Goal: Task Accomplishment & Management: Use online tool/utility

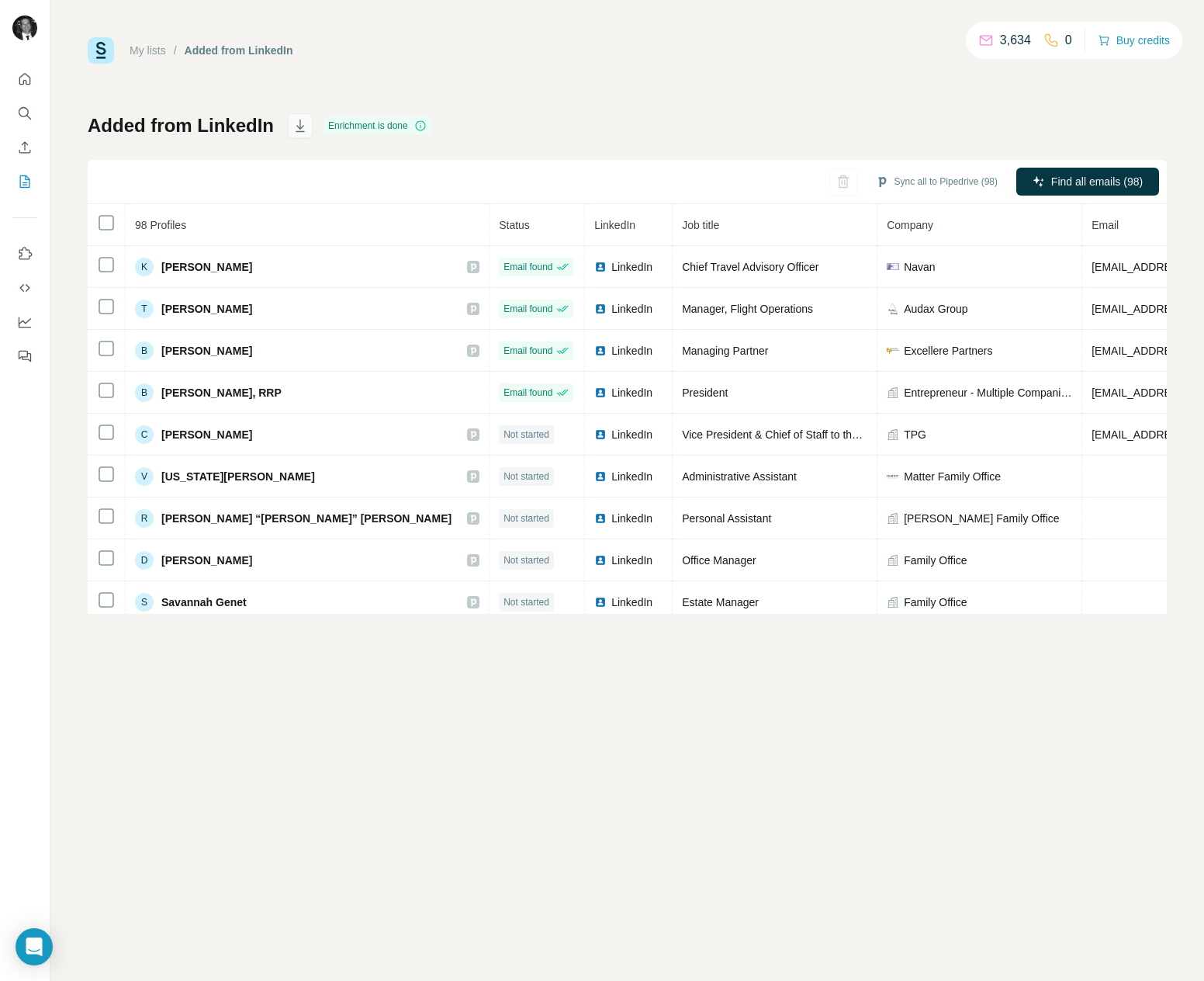
click at [297, 125] on icon "button" at bounding box center [300, 125] width 15 height 15
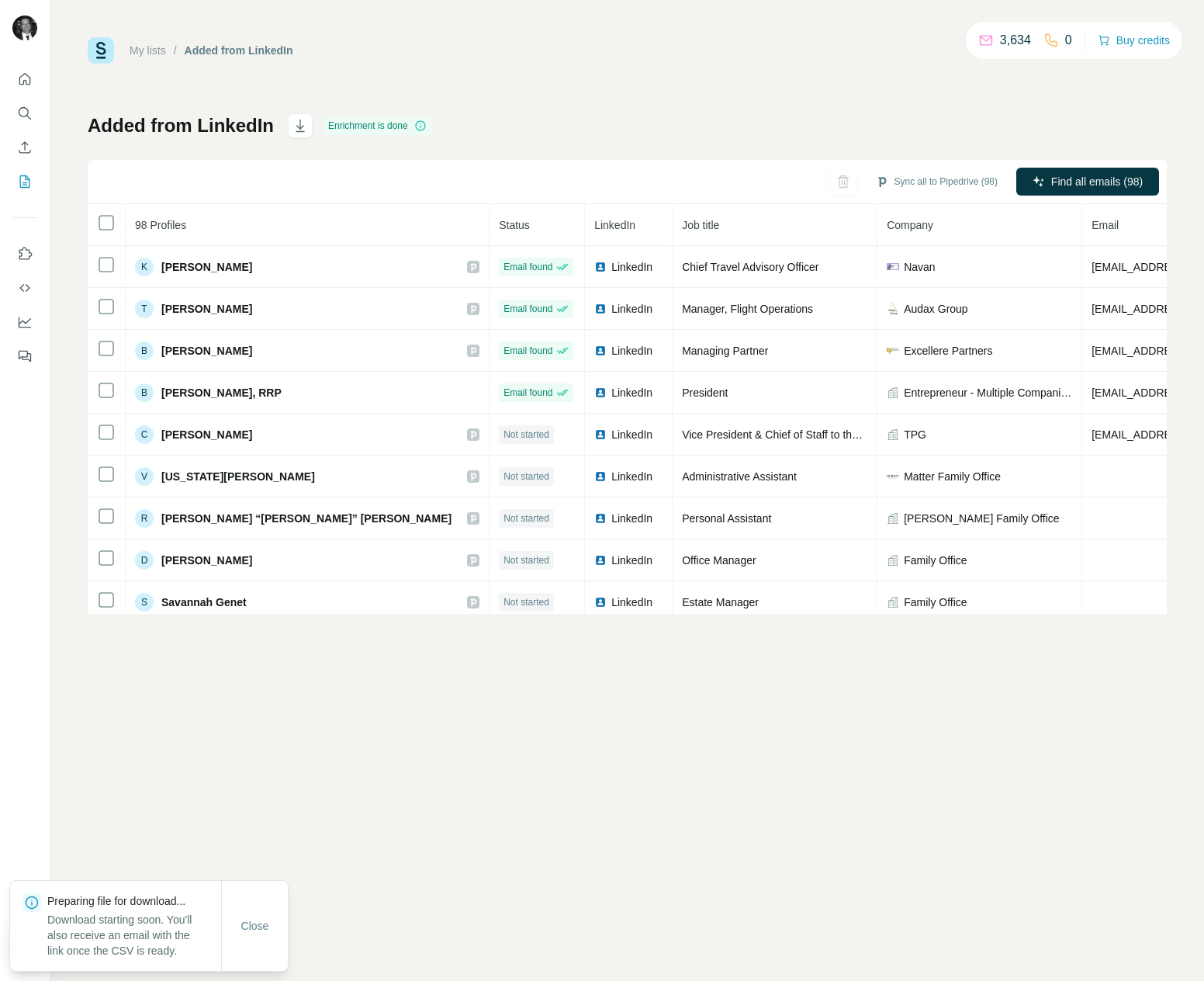
click at [488, 117] on div "Added from LinkedIn Enrichment is done Sync all to Pipedrive (98) Find all emai…" at bounding box center [627, 363] width 1079 height 500
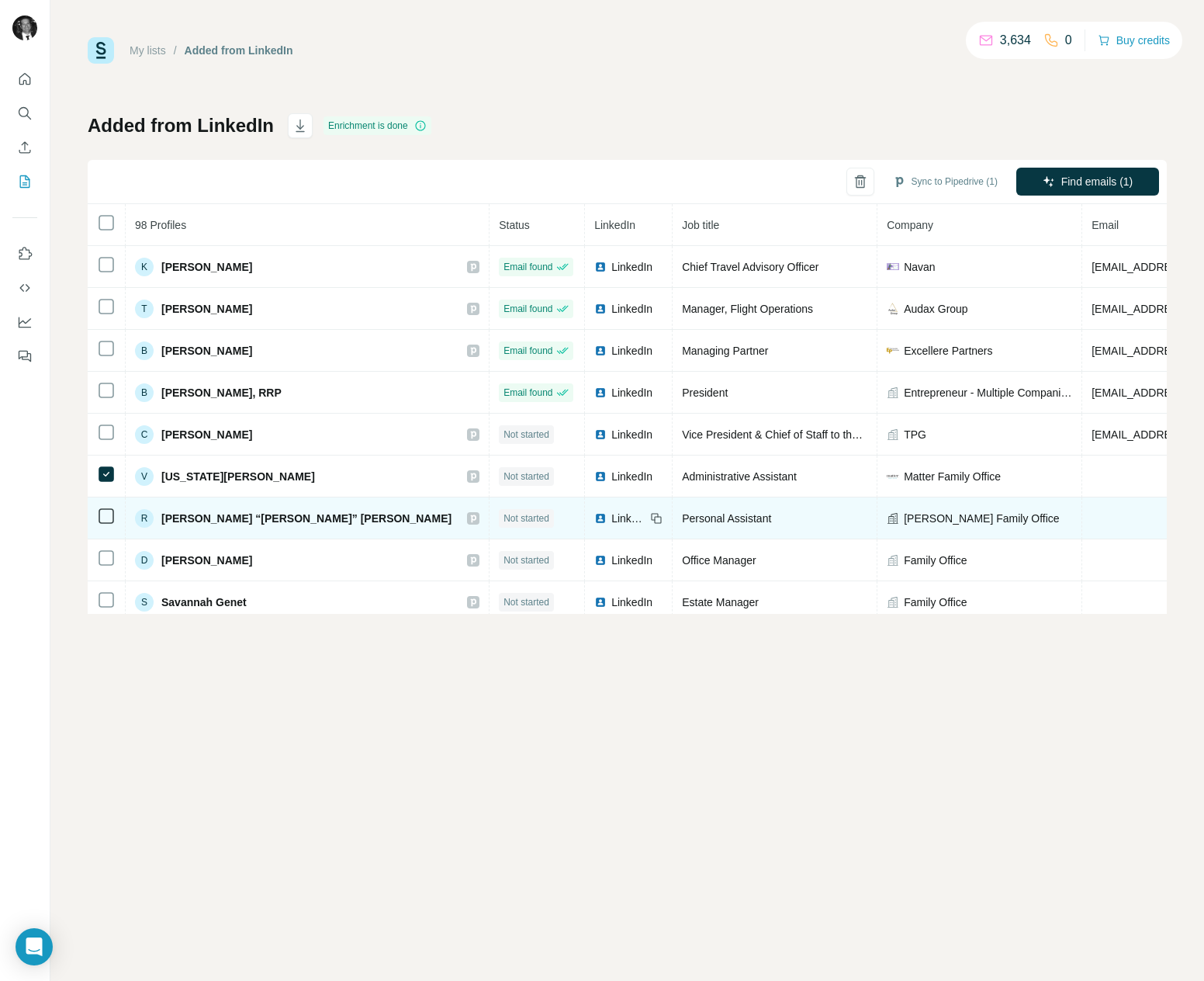
click at [101, 504] on td at bounding box center [107, 519] width 38 height 42
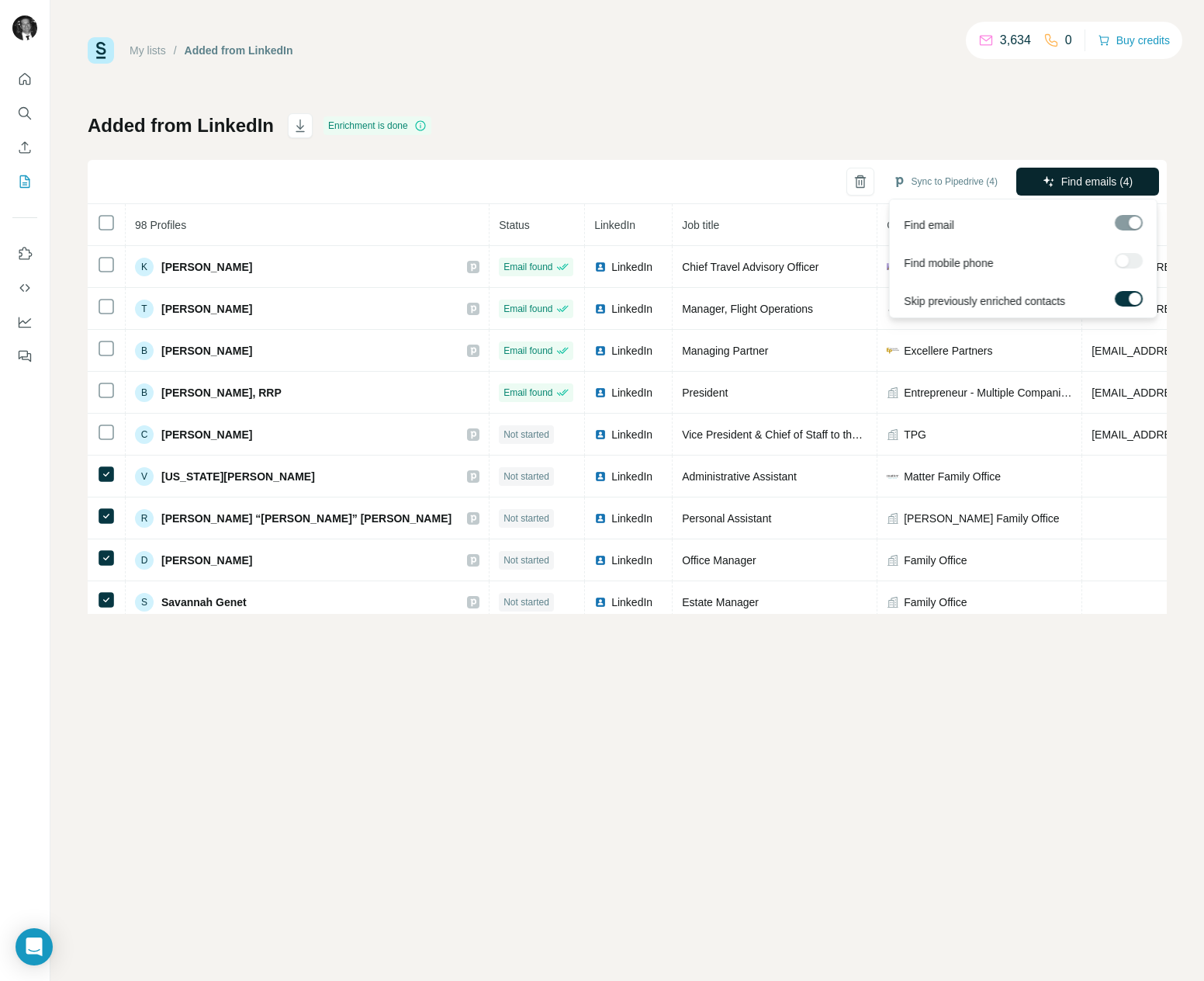
click at [1107, 173] on span "Find emails (4)" at bounding box center [1097, 181] width 72 height 15
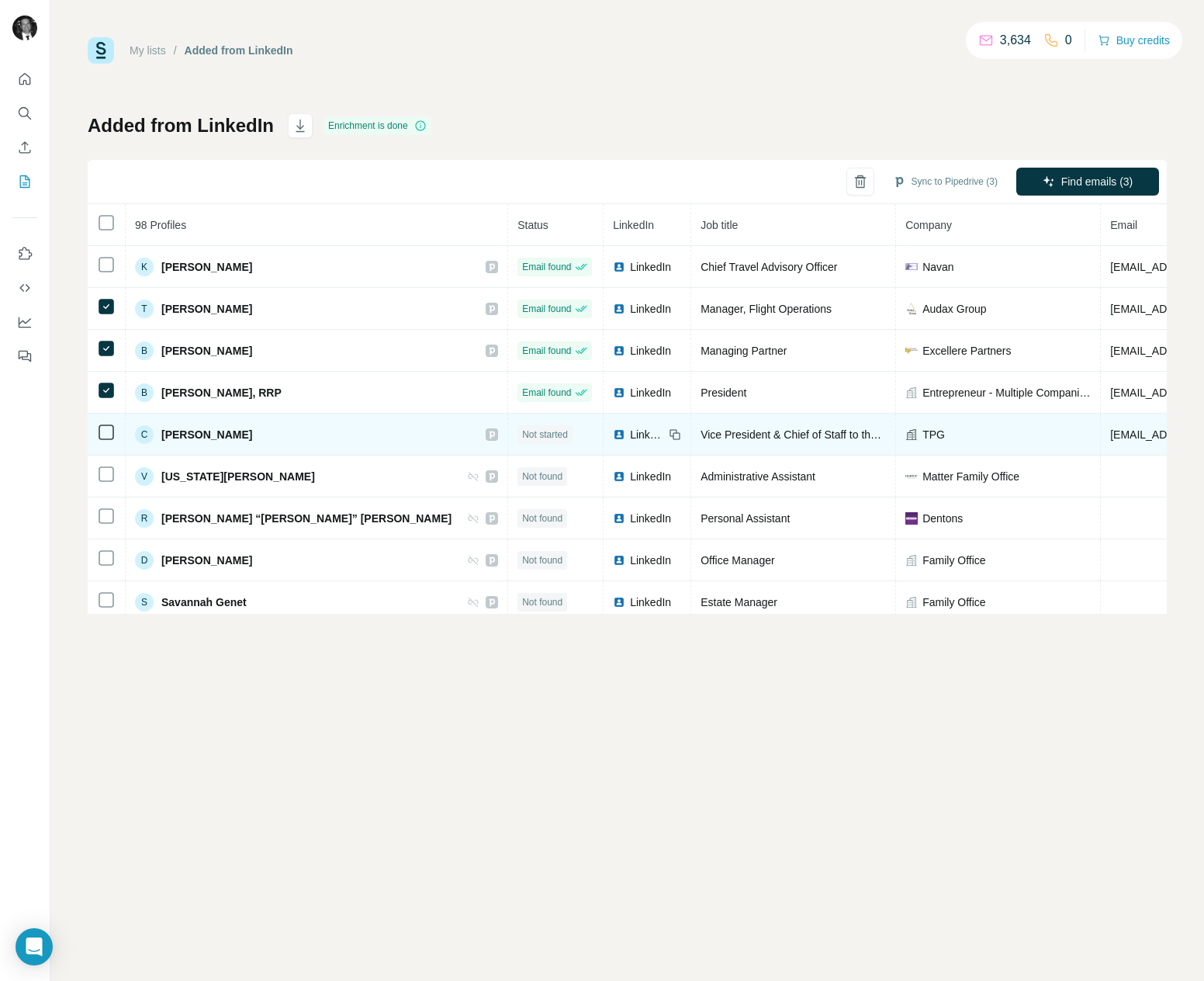
click at [104, 444] on td at bounding box center [107, 434] width 38 height 42
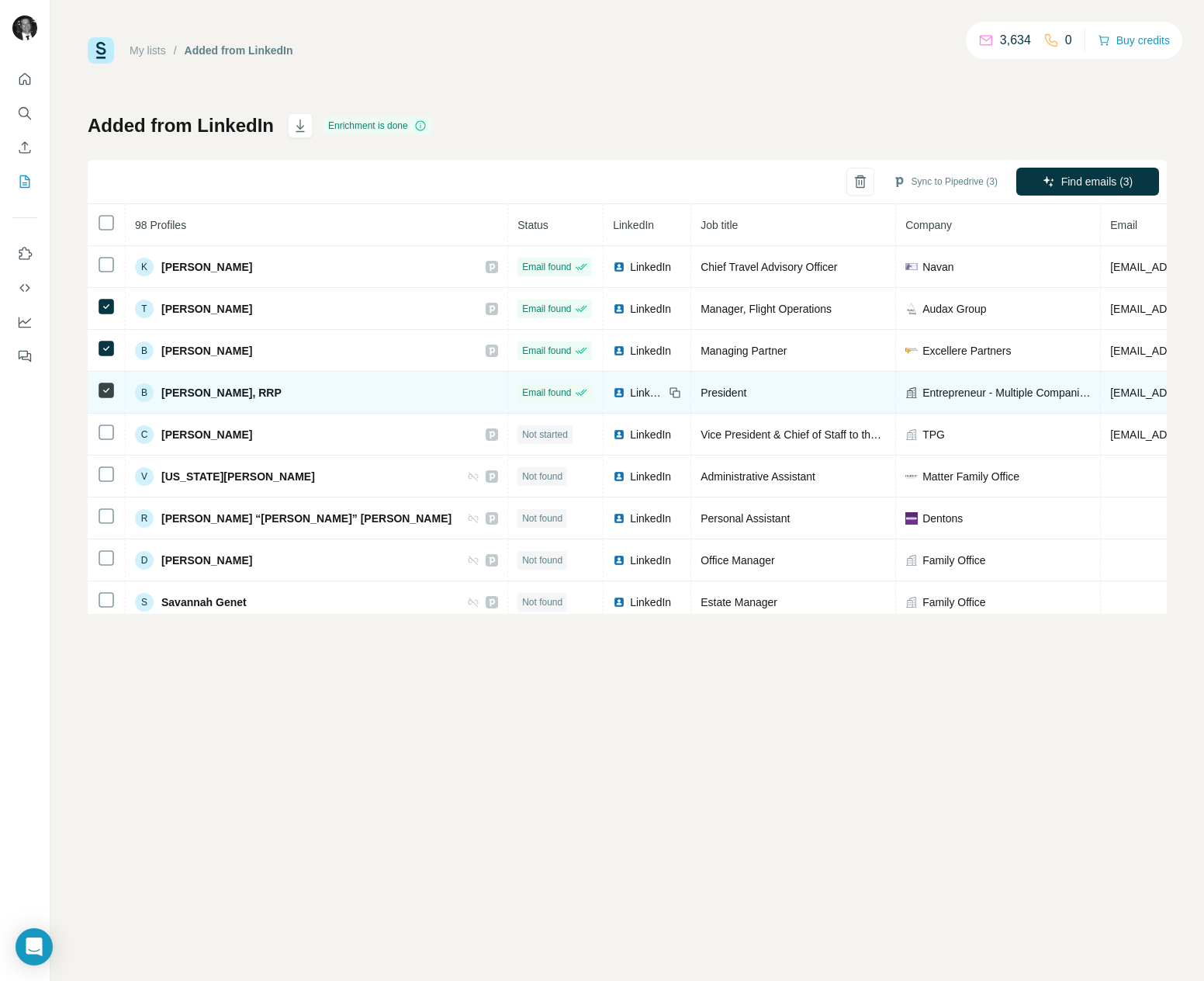
click at [101, 381] on icon at bounding box center [106, 390] width 19 height 19
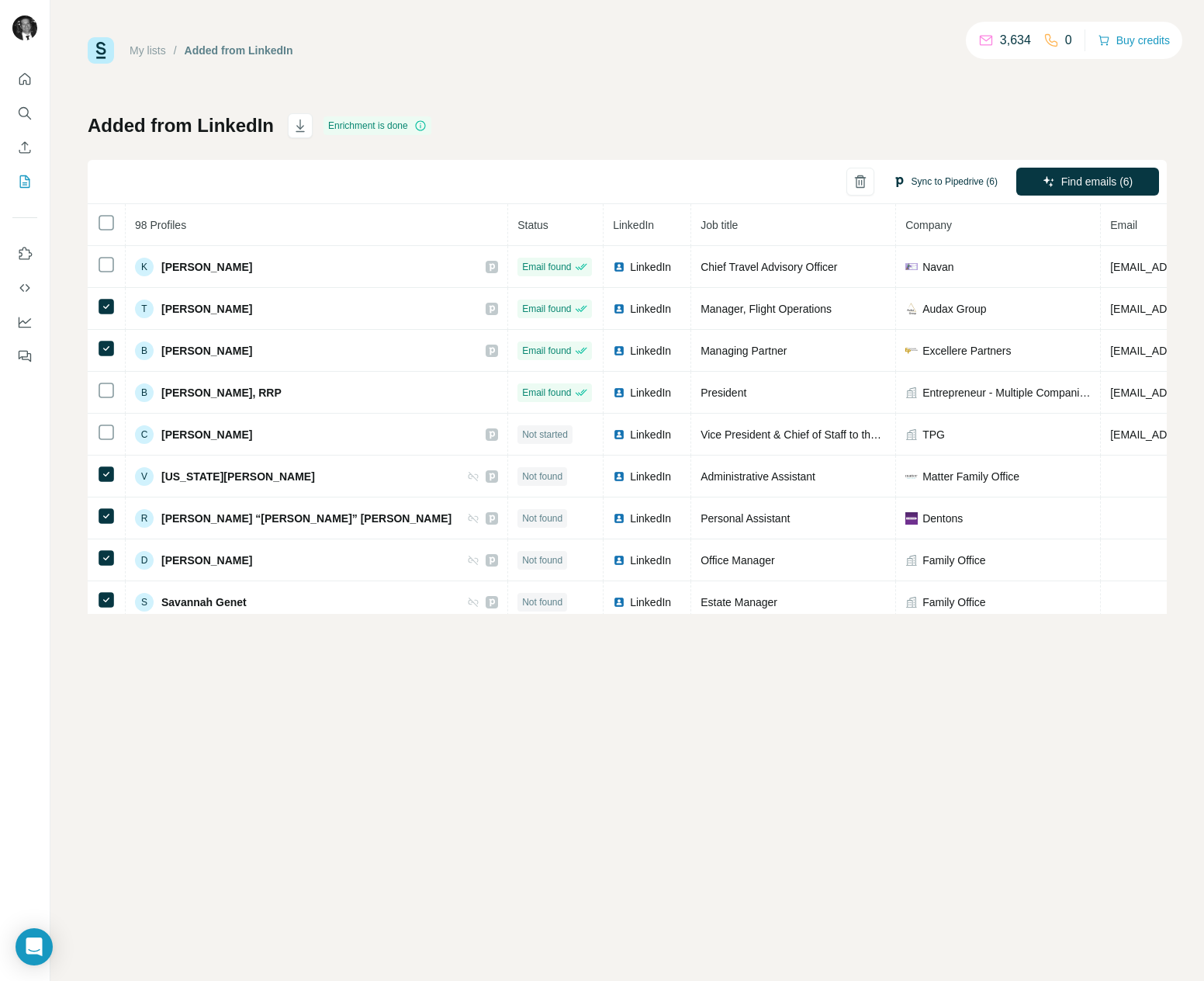
click at [927, 181] on button "Sync to Pipedrive (6)" at bounding box center [944, 182] width 126 height 24
click at [751, 87] on div "My lists / Added from LinkedIn 3,634 0 Buy credits Added from LinkedIn Enrichme…" at bounding box center [627, 325] width 1079 height 577
click at [924, 181] on button "Sync all to Pipedrive (98)" at bounding box center [937, 182] width 143 height 24
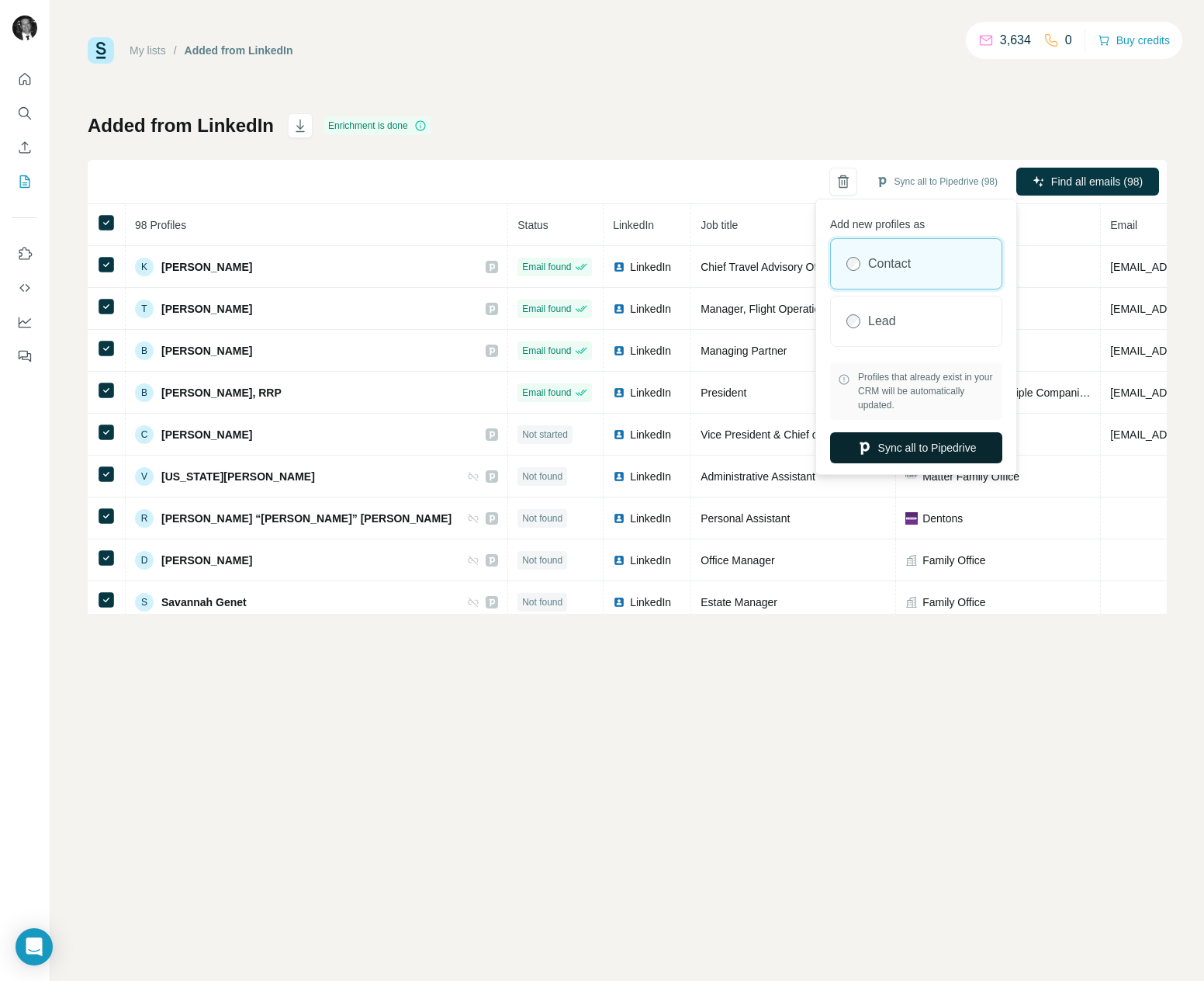
click at [955, 444] on button "Sync all to Pipedrive" at bounding box center [916, 448] width 173 height 31
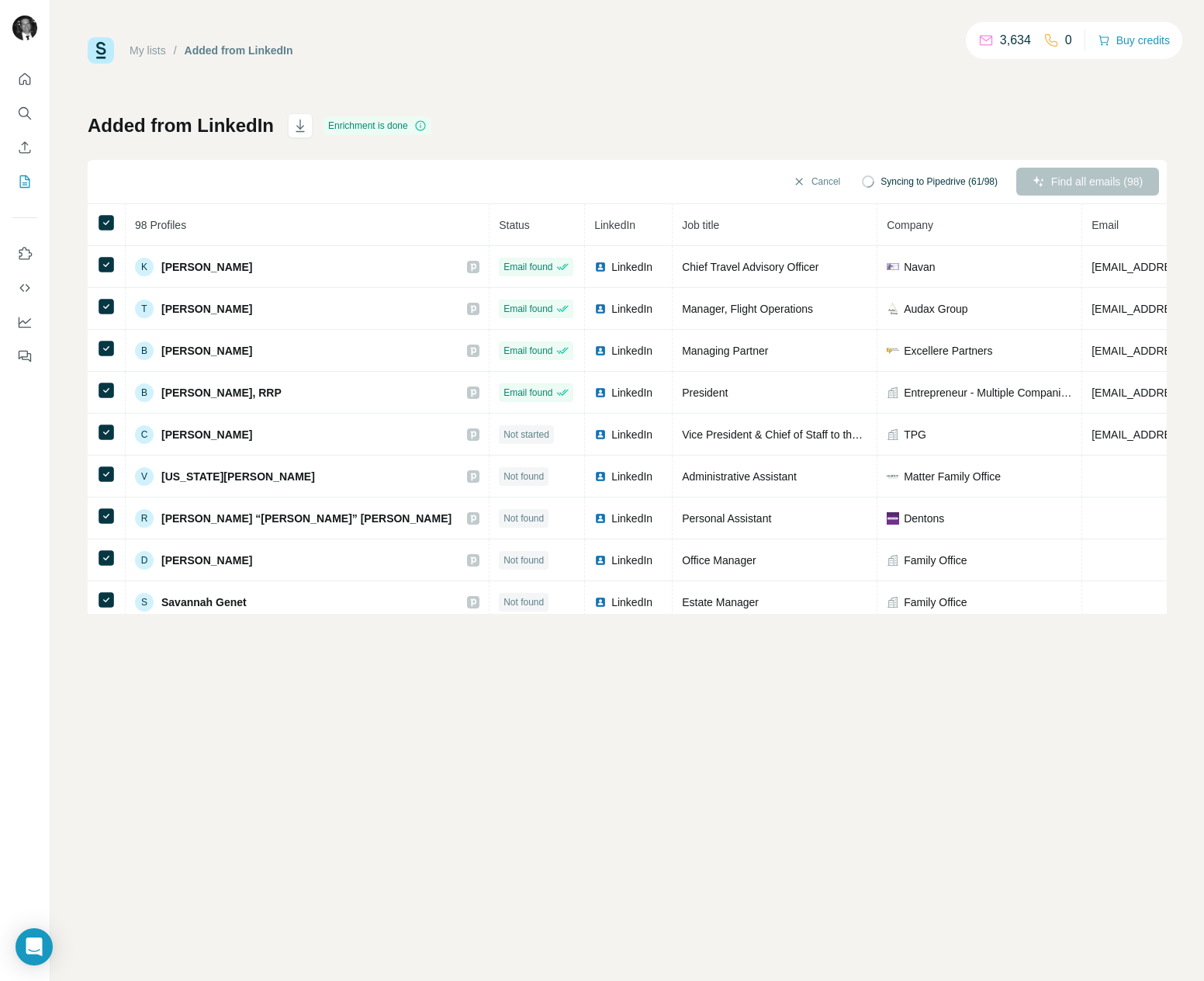
click at [714, 110] on div "My lists / Added from LinkedIn 3,634 0 Buy credits Added from LinkedIn Enrichme…" at bounding box center [627, 325] width 1079 height 577
click at [1114, 172] on div "Find all emails (98)" at bounding box center [1087, 182] width 143 height 28
click at [811, 185] on button "Cancel" at bounding box center [816, 182] width 69 height 28
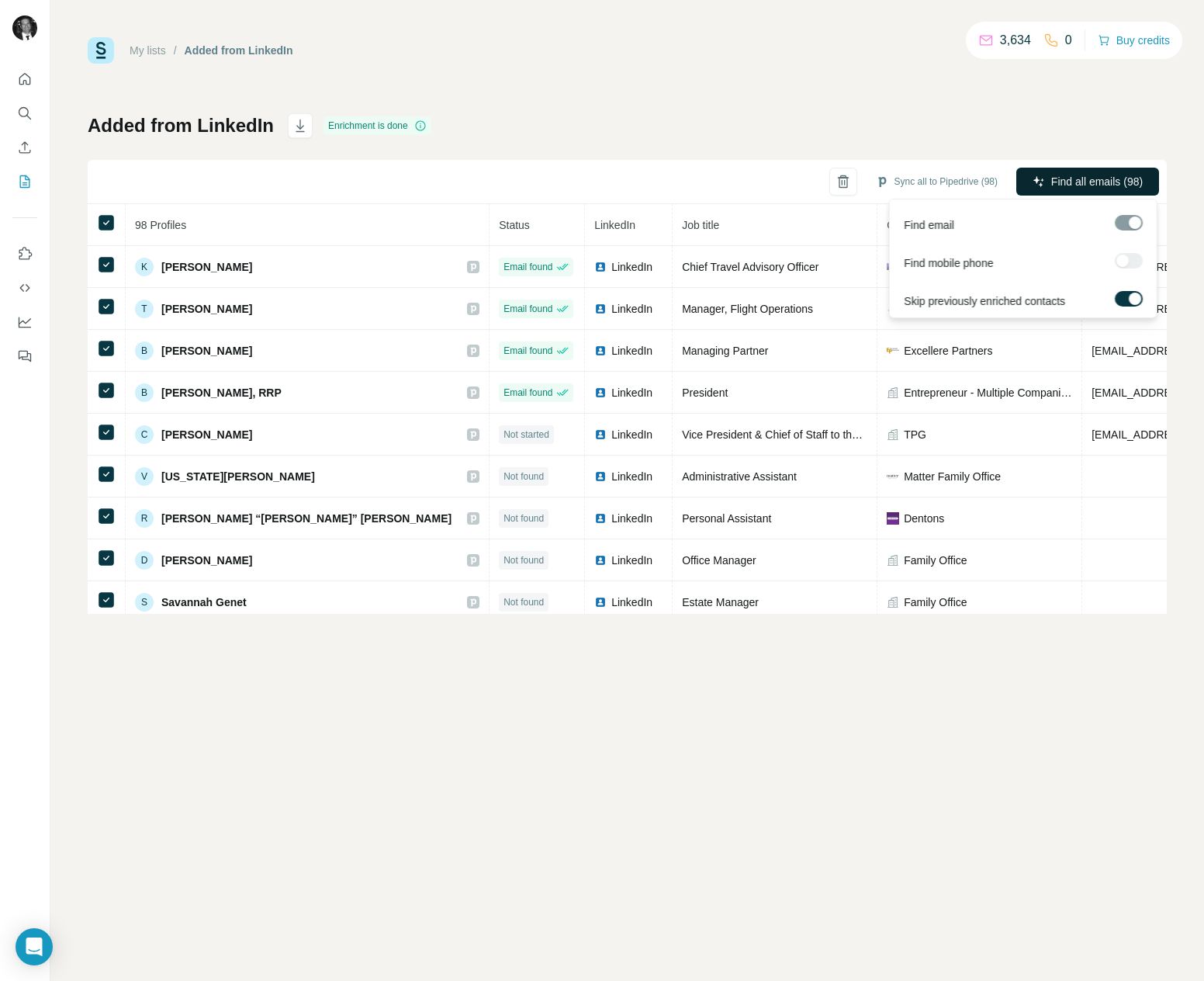
click at [1072, 177] on span "Find all emails (98)" at bounding box center [1097, 181] width 92 height 15
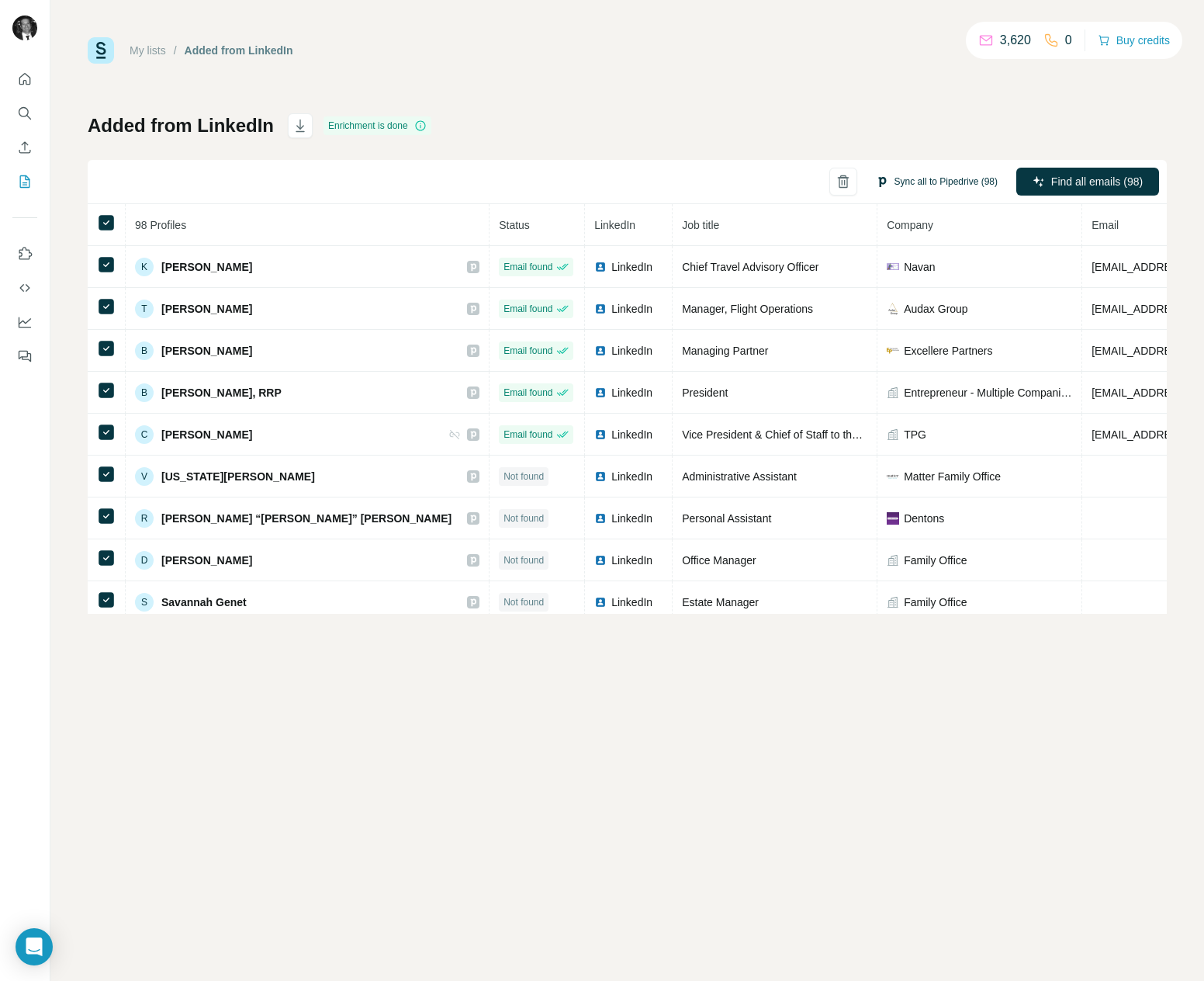
click at [926, 186] on button "Sync all to Pipedrive (98)" at bounding box center [937, 182] width 143 height 24
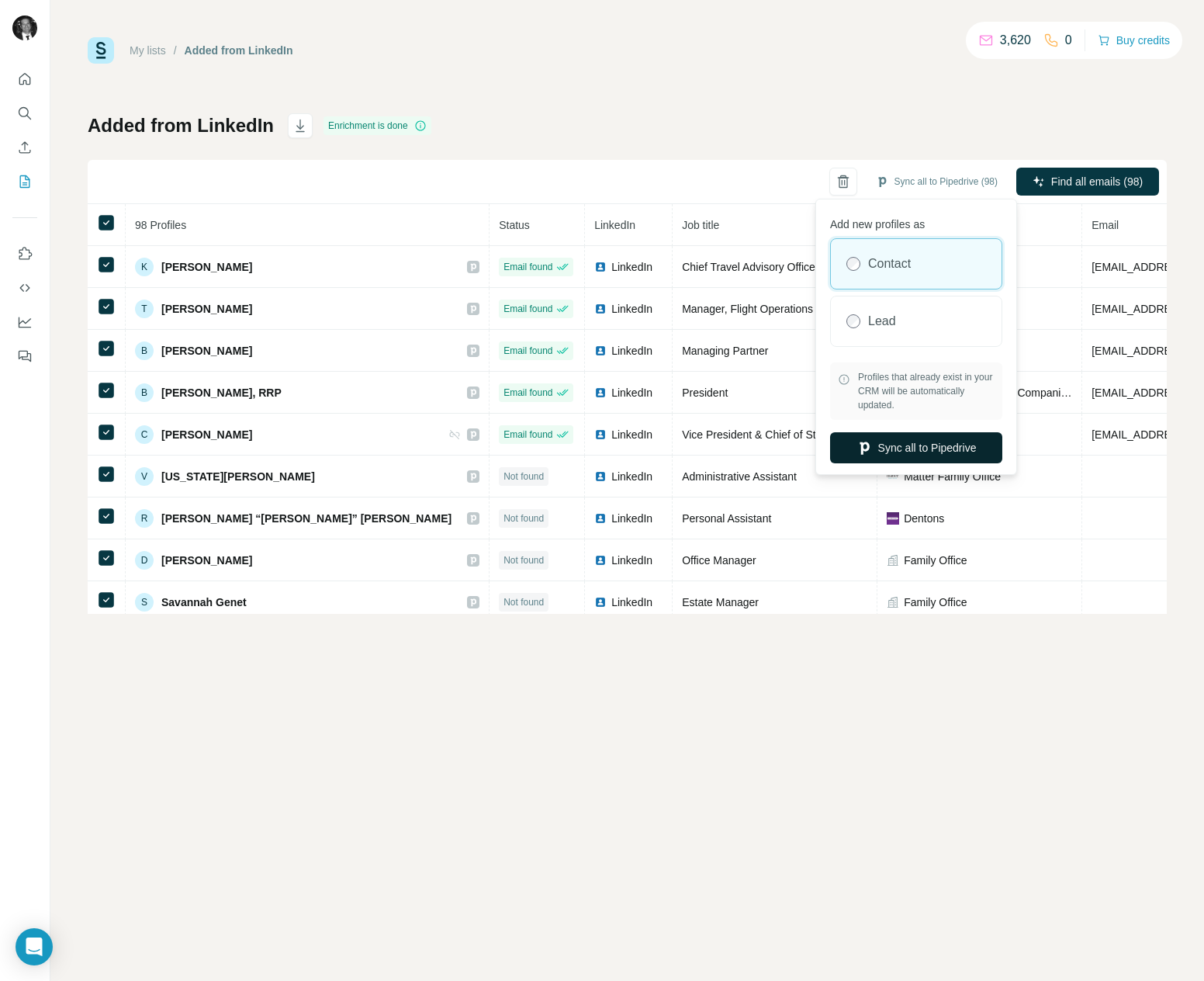
click at [921, 447] on button "Sync all to Pipedrive" at bounding box center [916, 448] width 173 height 31
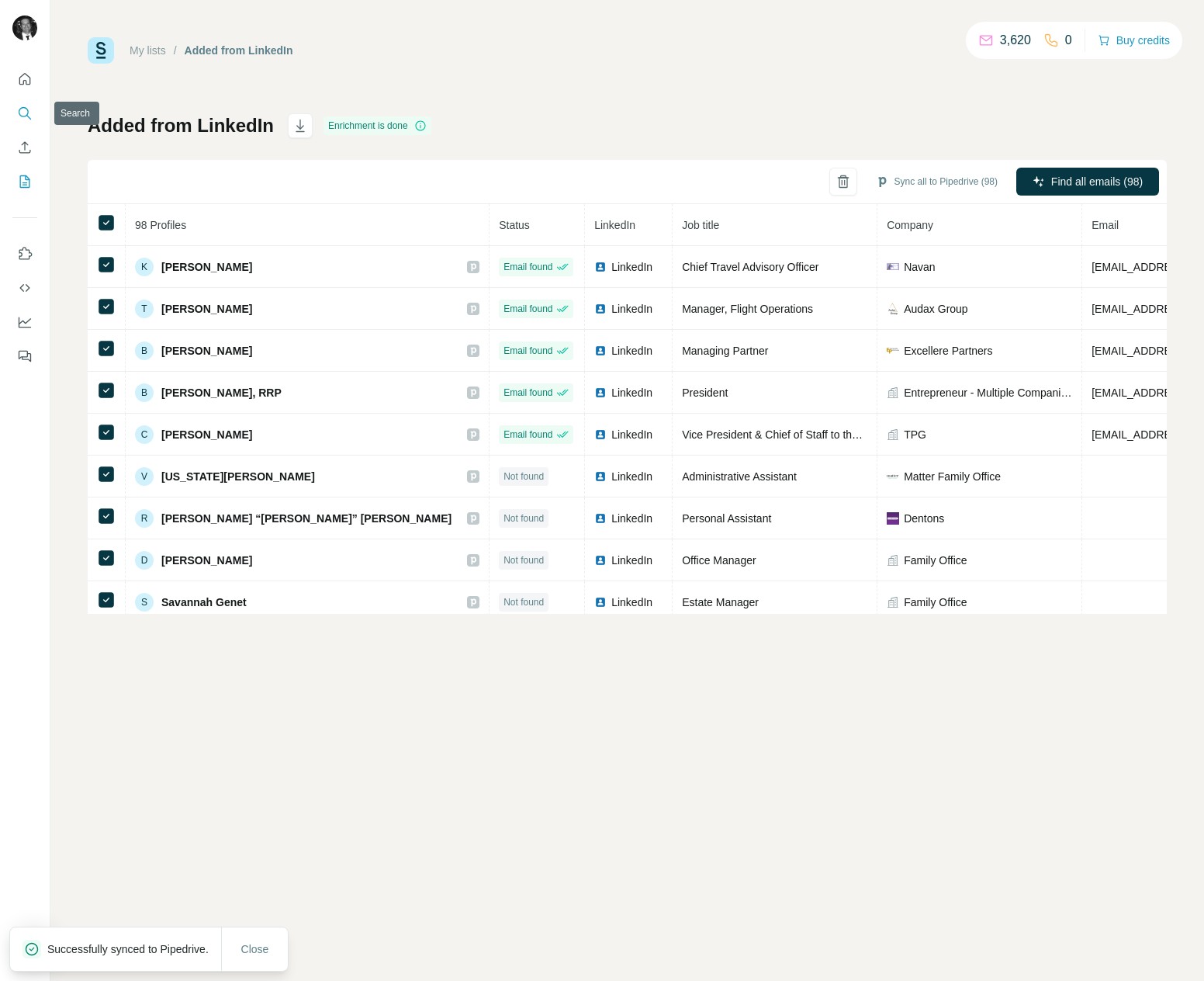
click at [28, 115] on icon "Search" at bounding box center [25, 113] width 15 height 15
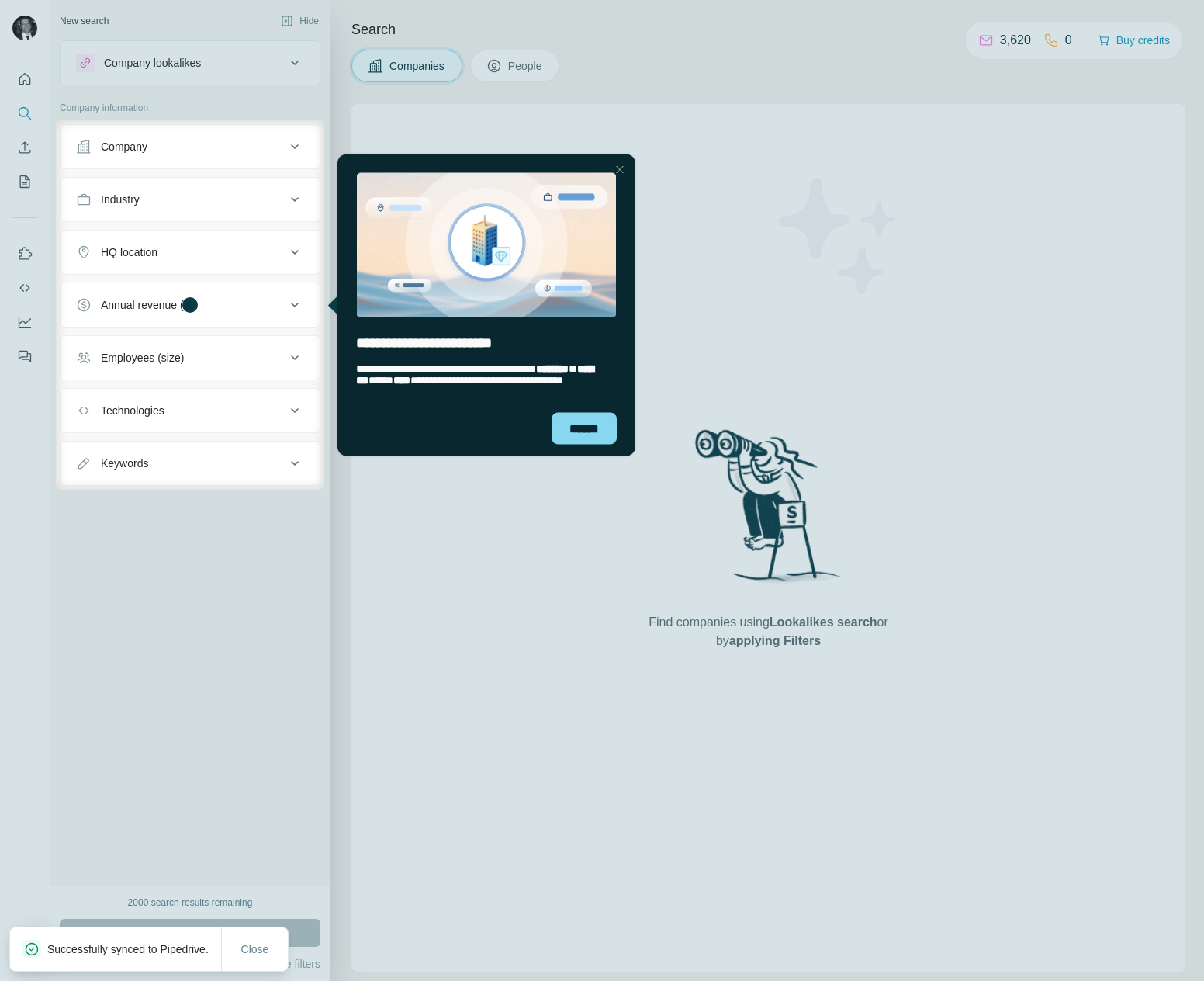
click at [615, 170] on div at bounding box center [619, 169] width 19 height 19
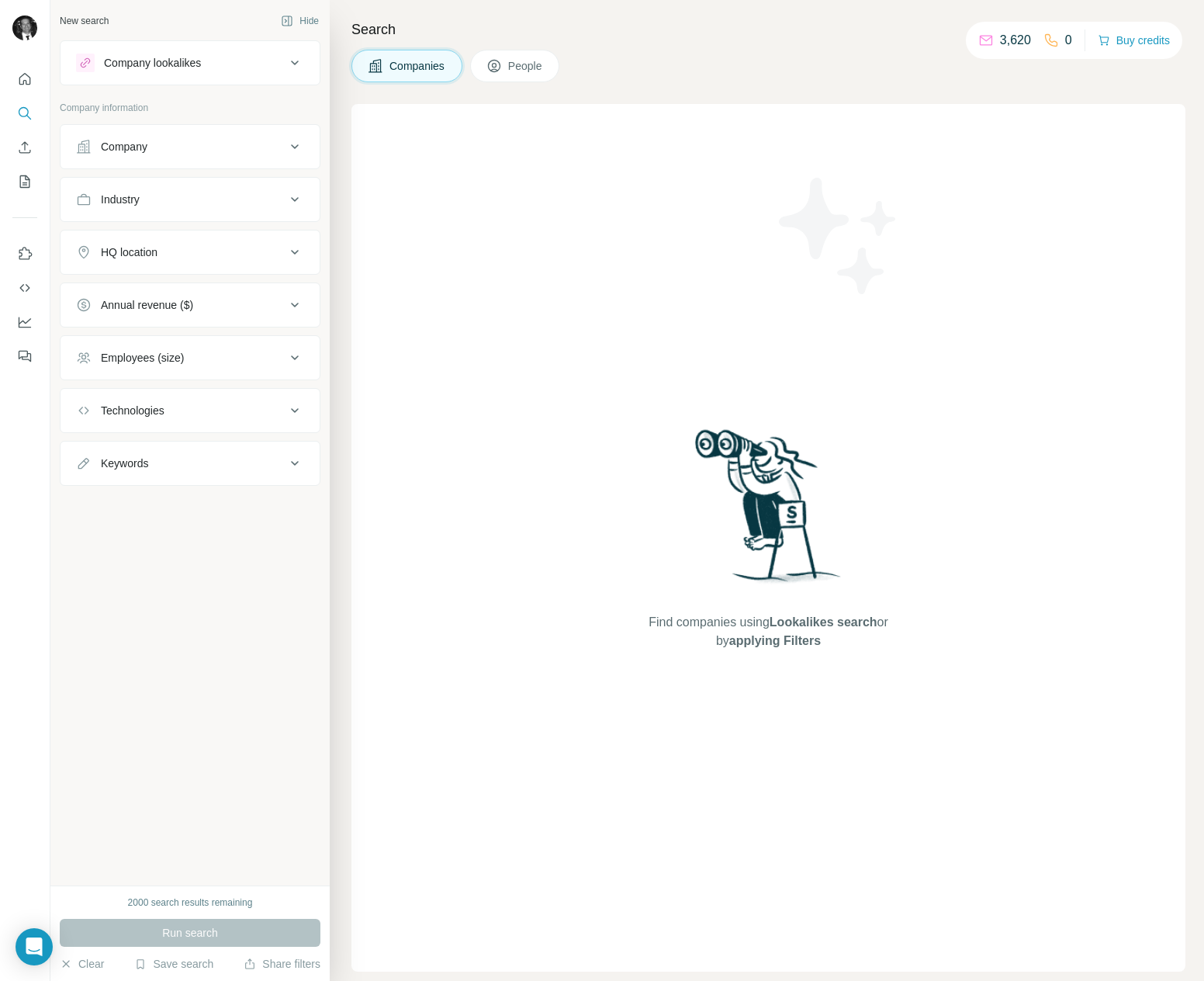
click at [524, 73] on span "People" at bounding box center [526, 65] width 35 height 15
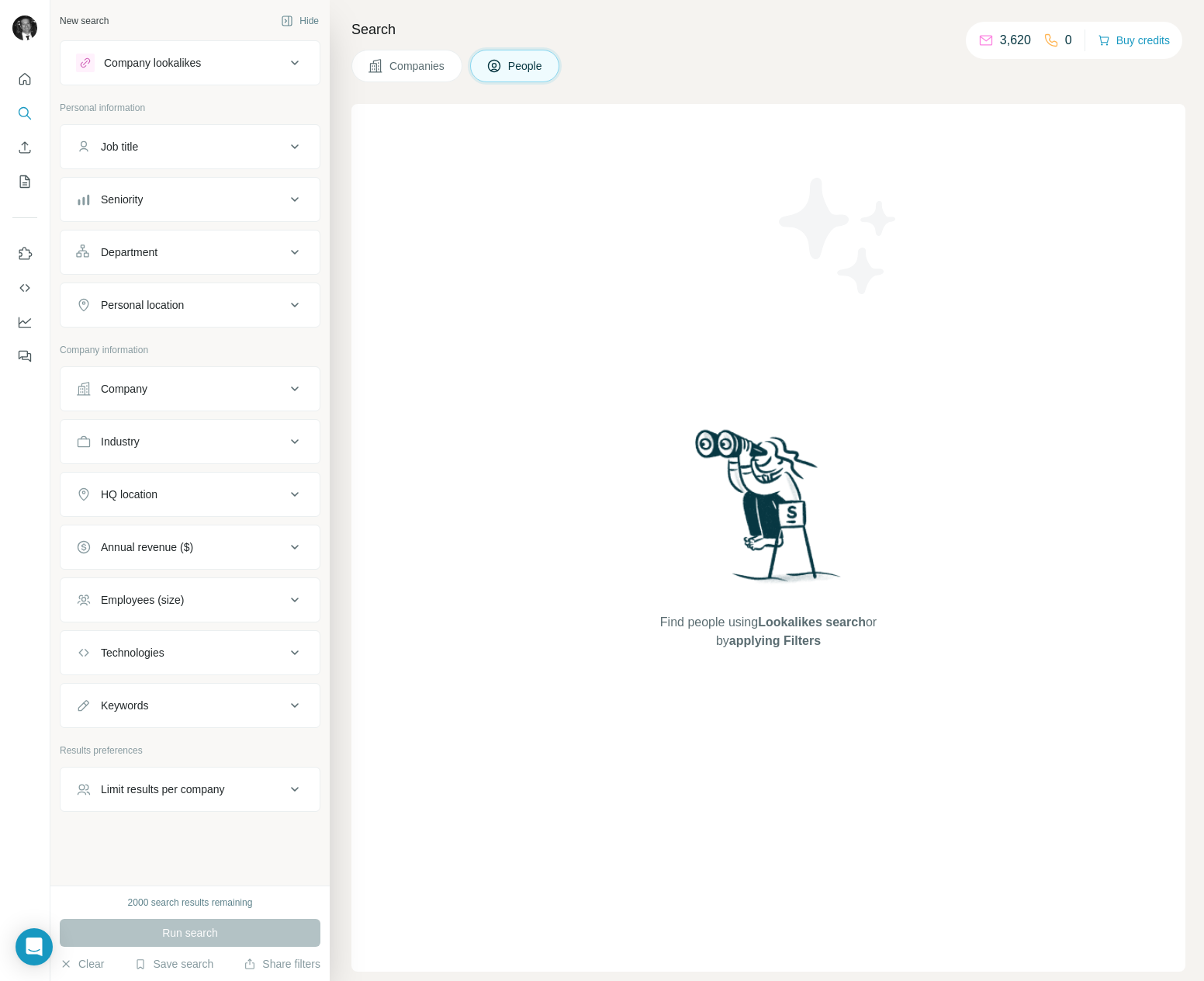
click at [179, 152] on div "Job title" at bounding box center [181, 146] width 210 height 15
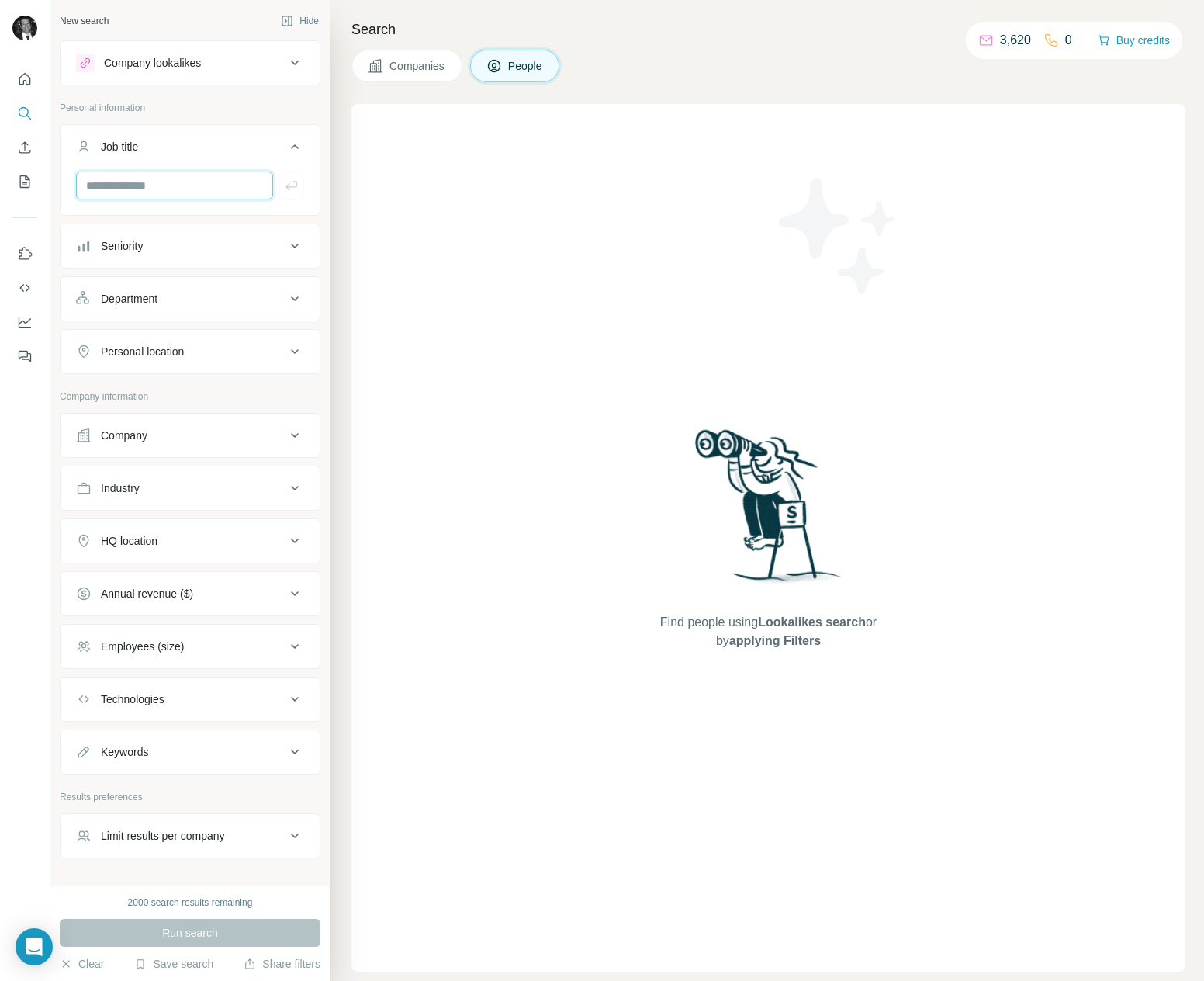
click at [154, 185] on input "text" at bounding box center [174, 185] width 197 height 28
type input "*"
type input "***"
click at [298, 186] on icon "button" at bounding box center [291, 185] width 15 height 15
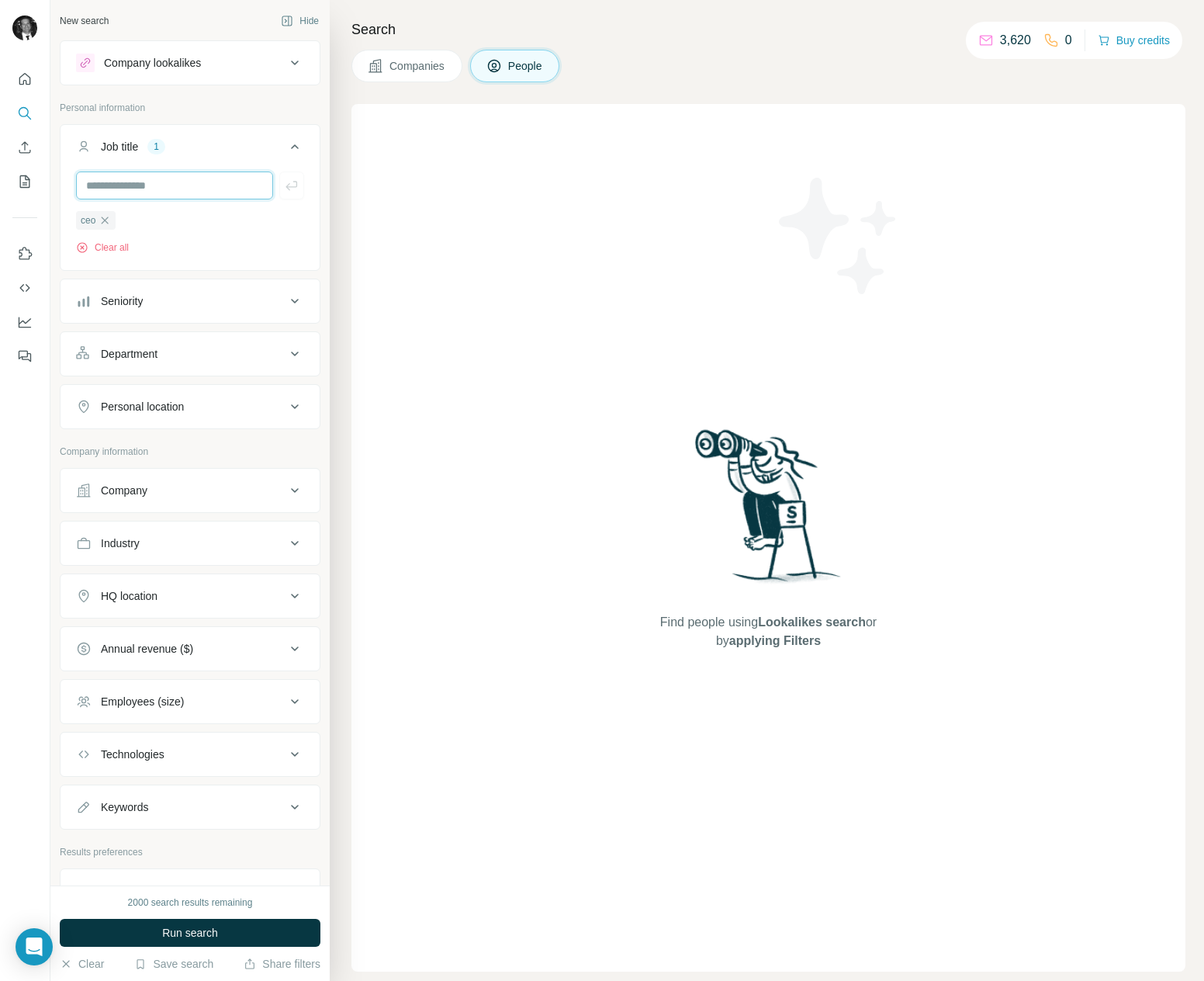
click at [171, 188] on input "text" at bounding box center [174, 185] width 197 height 28
type input "***"
click at [291, 195] on button "button" at bounding box center [291, 185] width 25 height 28
click at [194, 195] on input "text" at bounding box center [174, 185] width 197 height 28
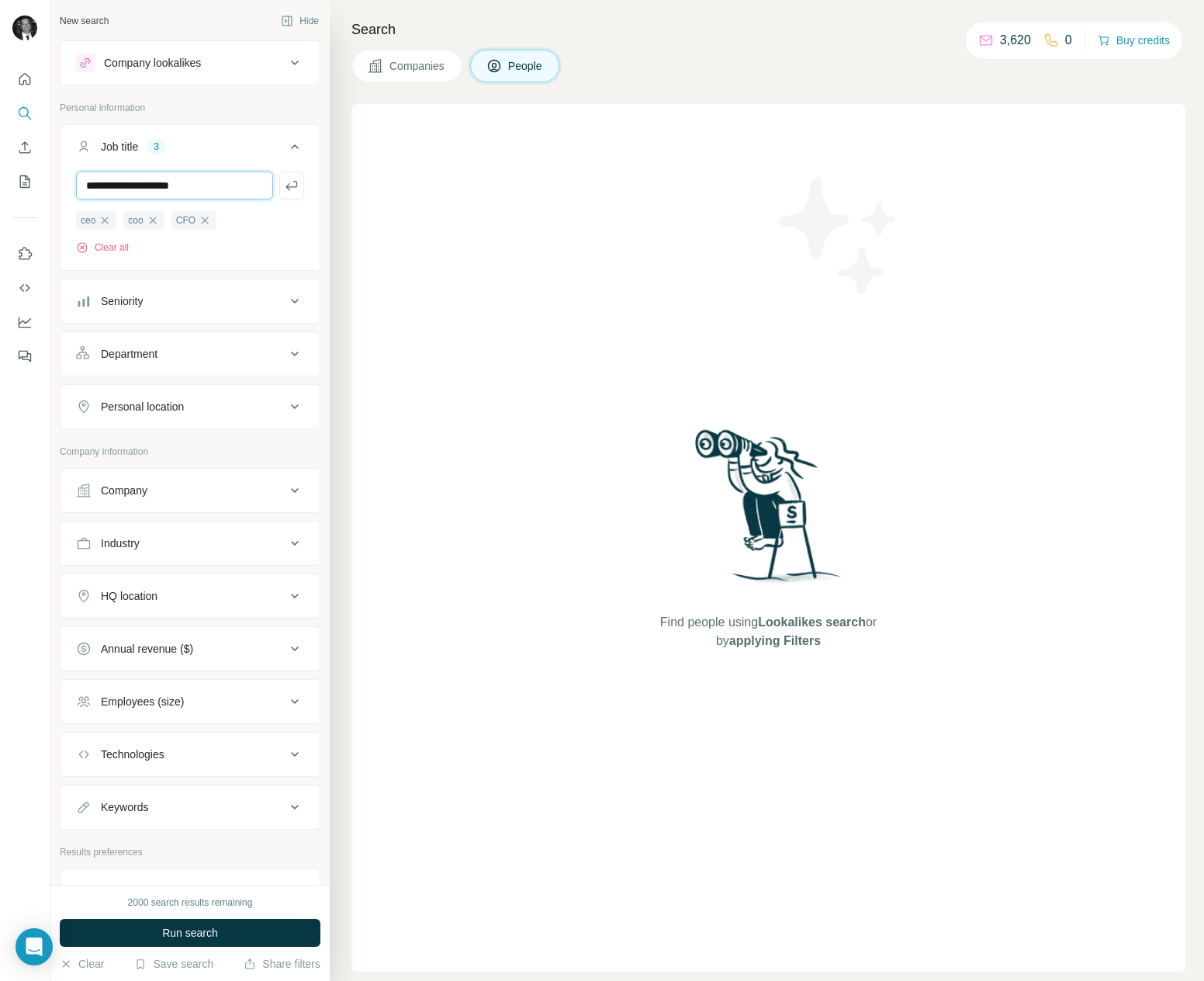
type input "**********"
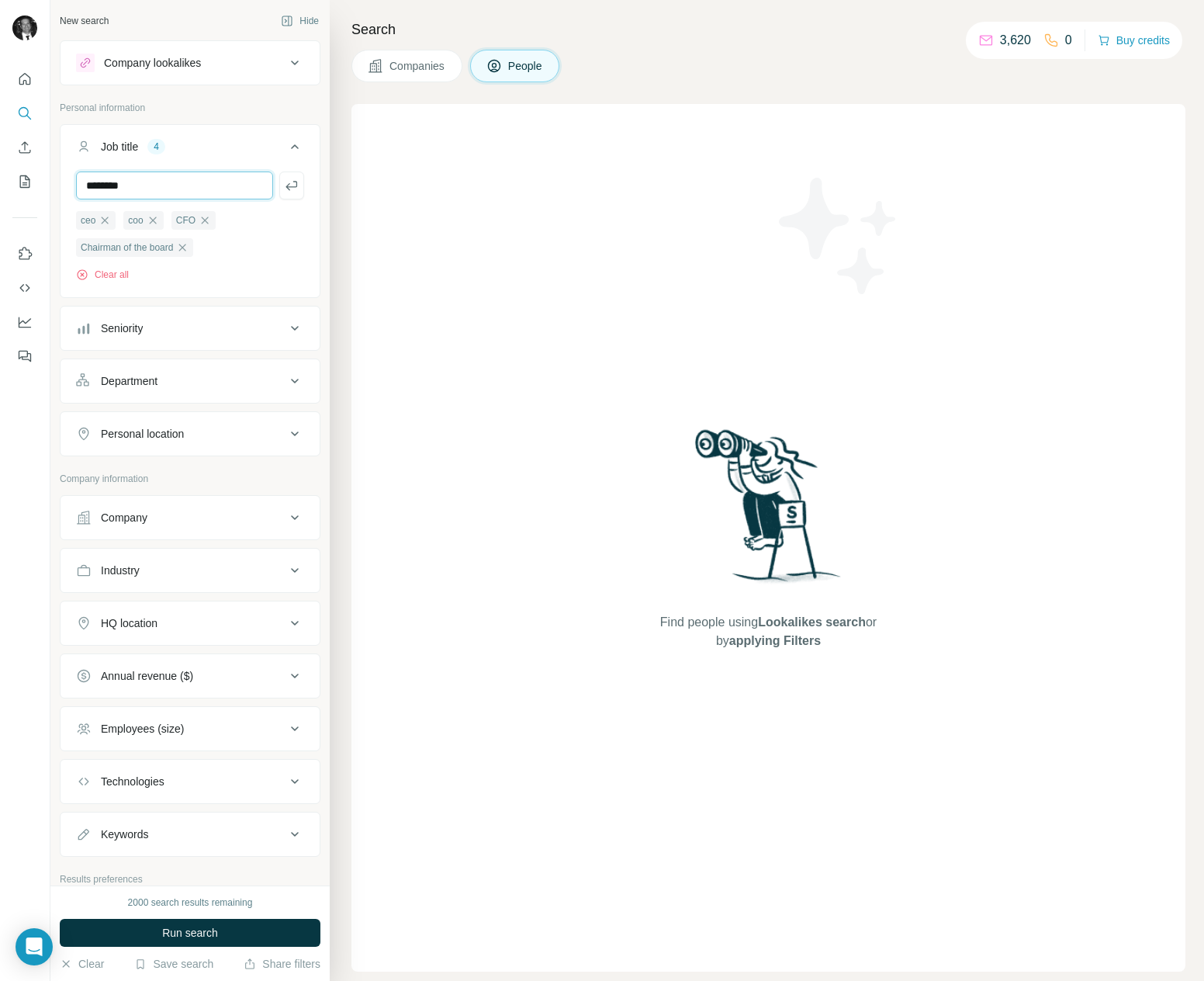
type input "********"
type input "**********"
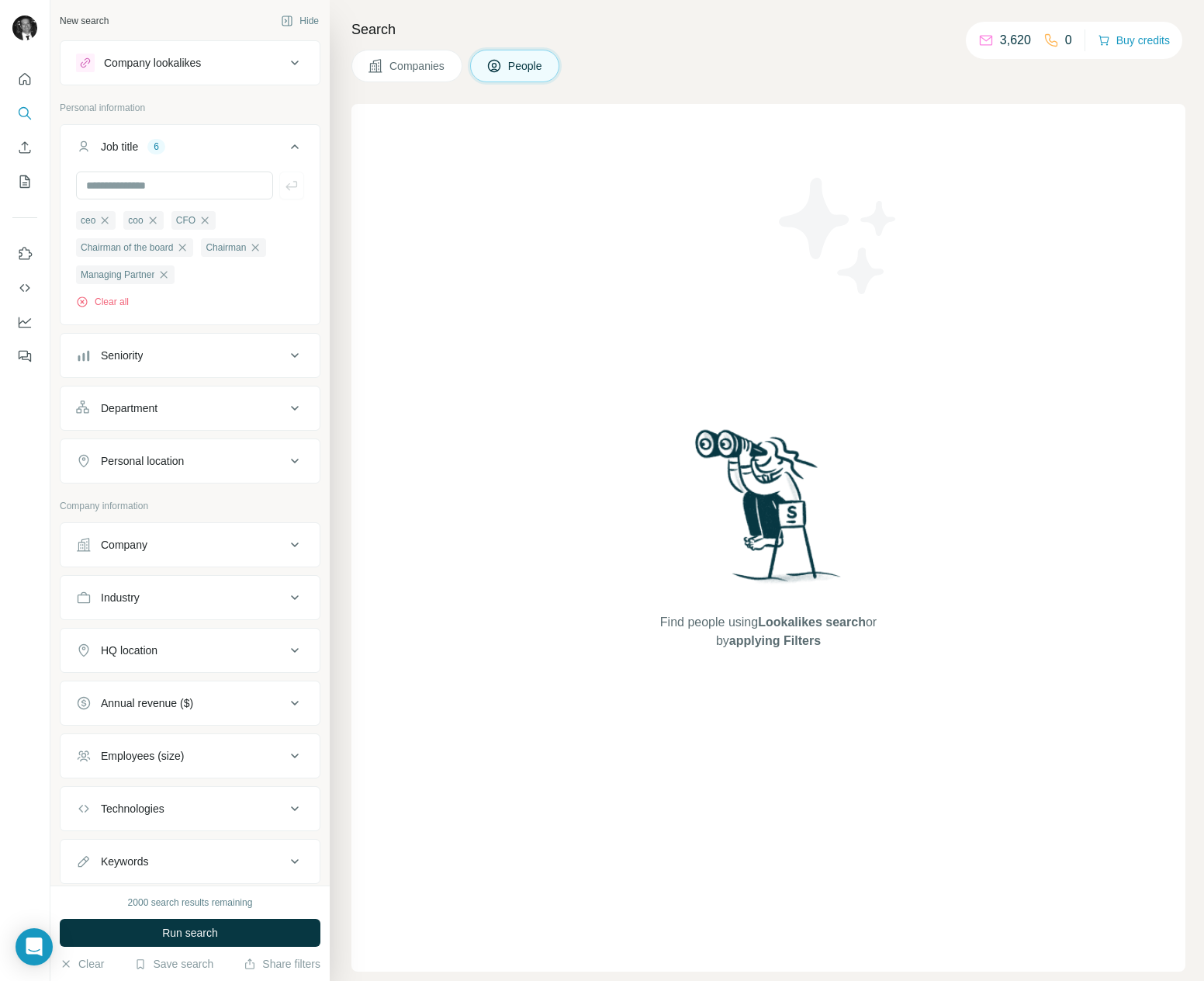
click at [237, 360] on div "Seniority" at bounding box center [181, 355] width 210 height 15
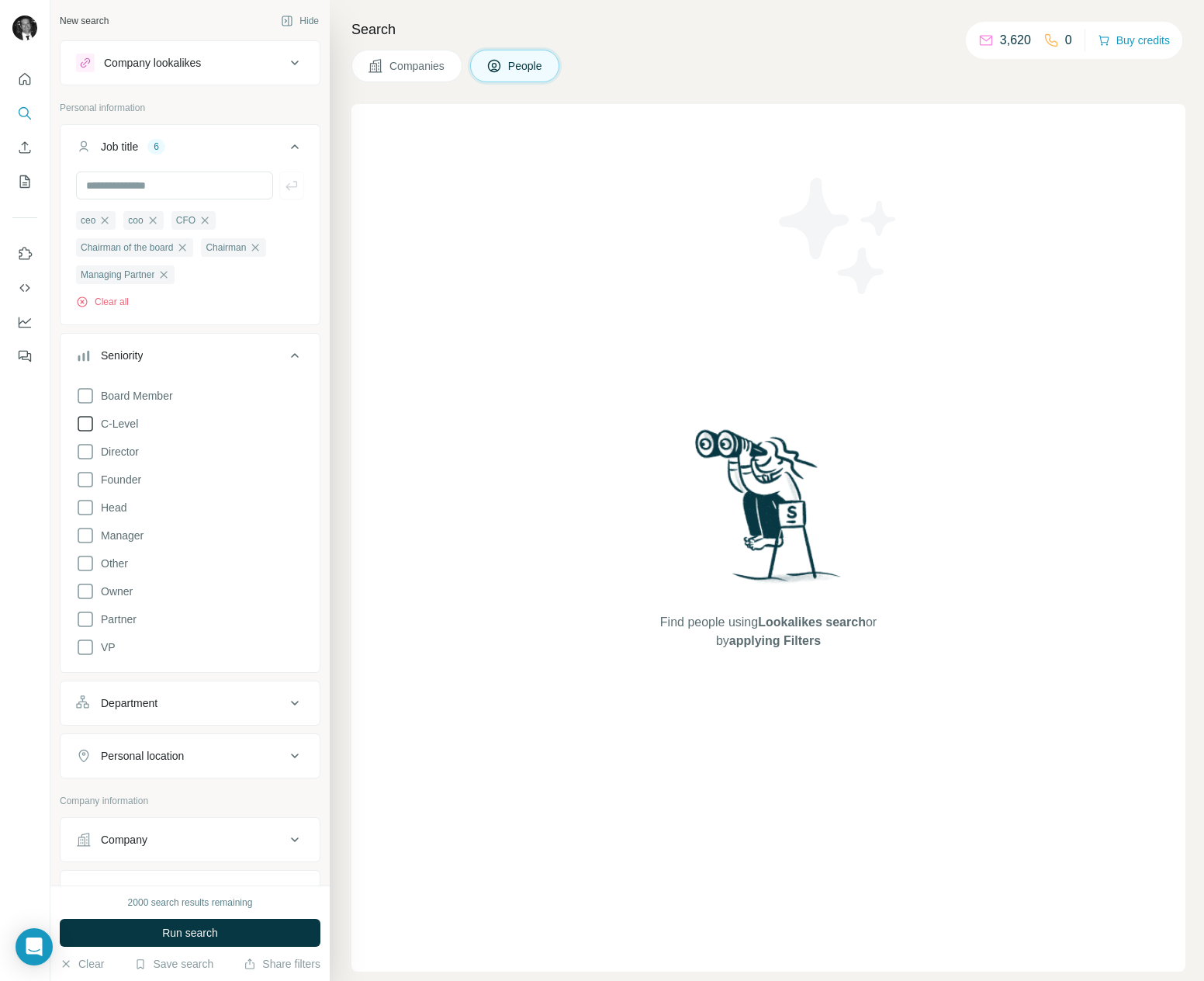
click at [87, 421] on icon at bounding box center [85, 423] width 19 height 19
click at [78, 478] on icon at bounding box center [84, 479] width 15 height 15
click at [89, 399] on icon at bounding box center [85, 395] width 19 height 19
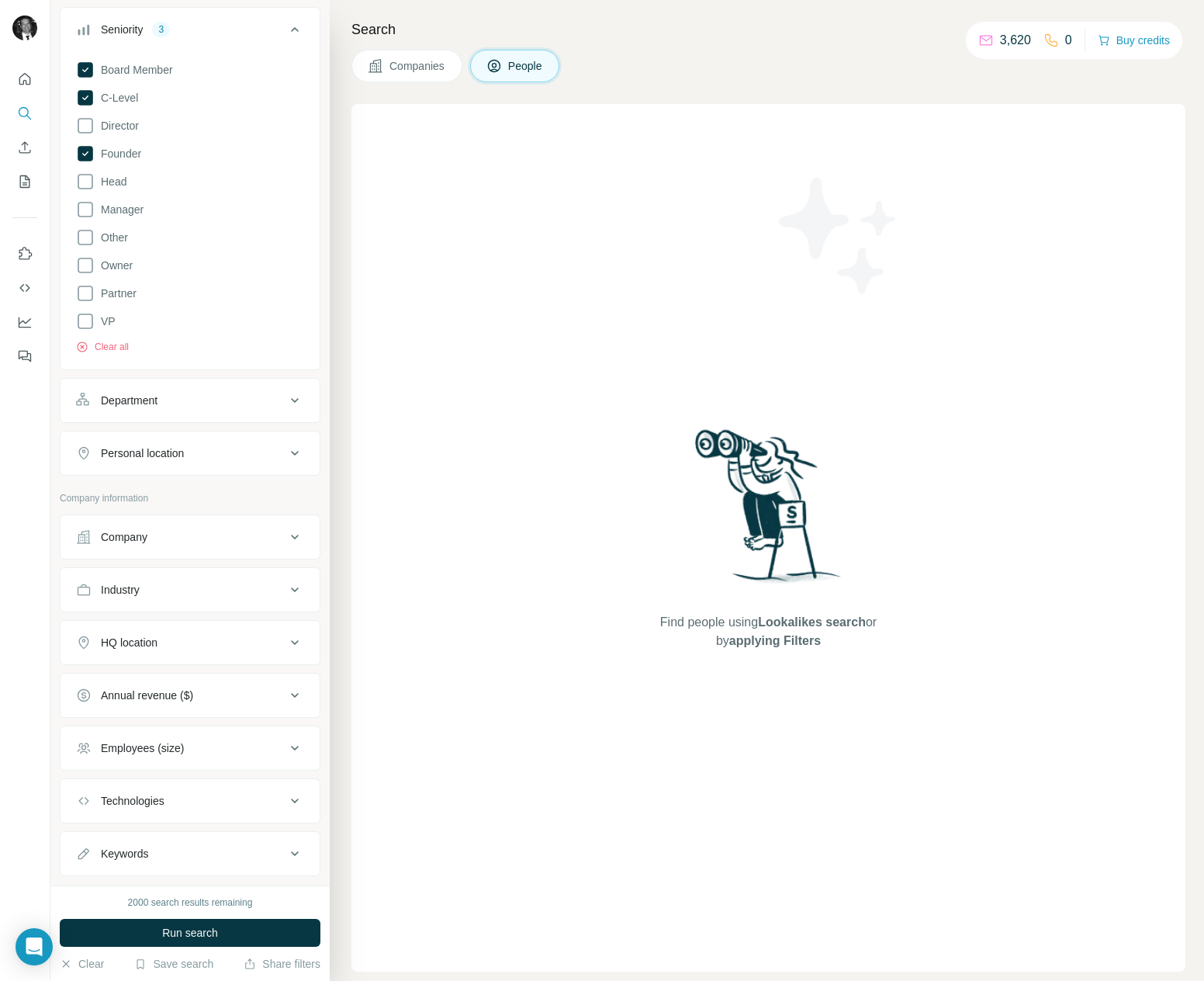
scroll to position [332, 0]
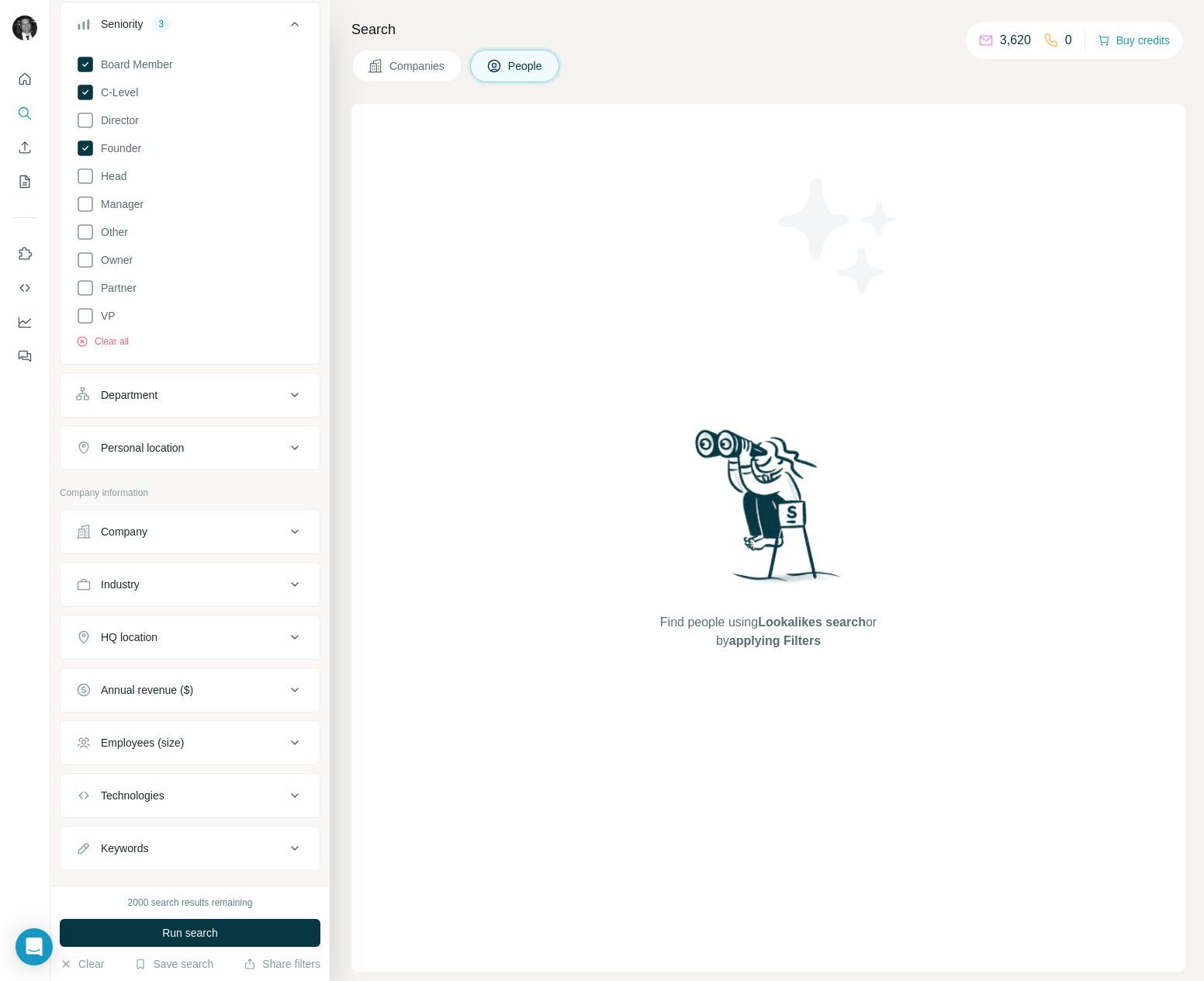
click at [292, 451] on icon at bounding box center [294, 447] width 8 height 5
click at [233, 492] on input "text" at bounding box center [190, 486] width 228 height 28
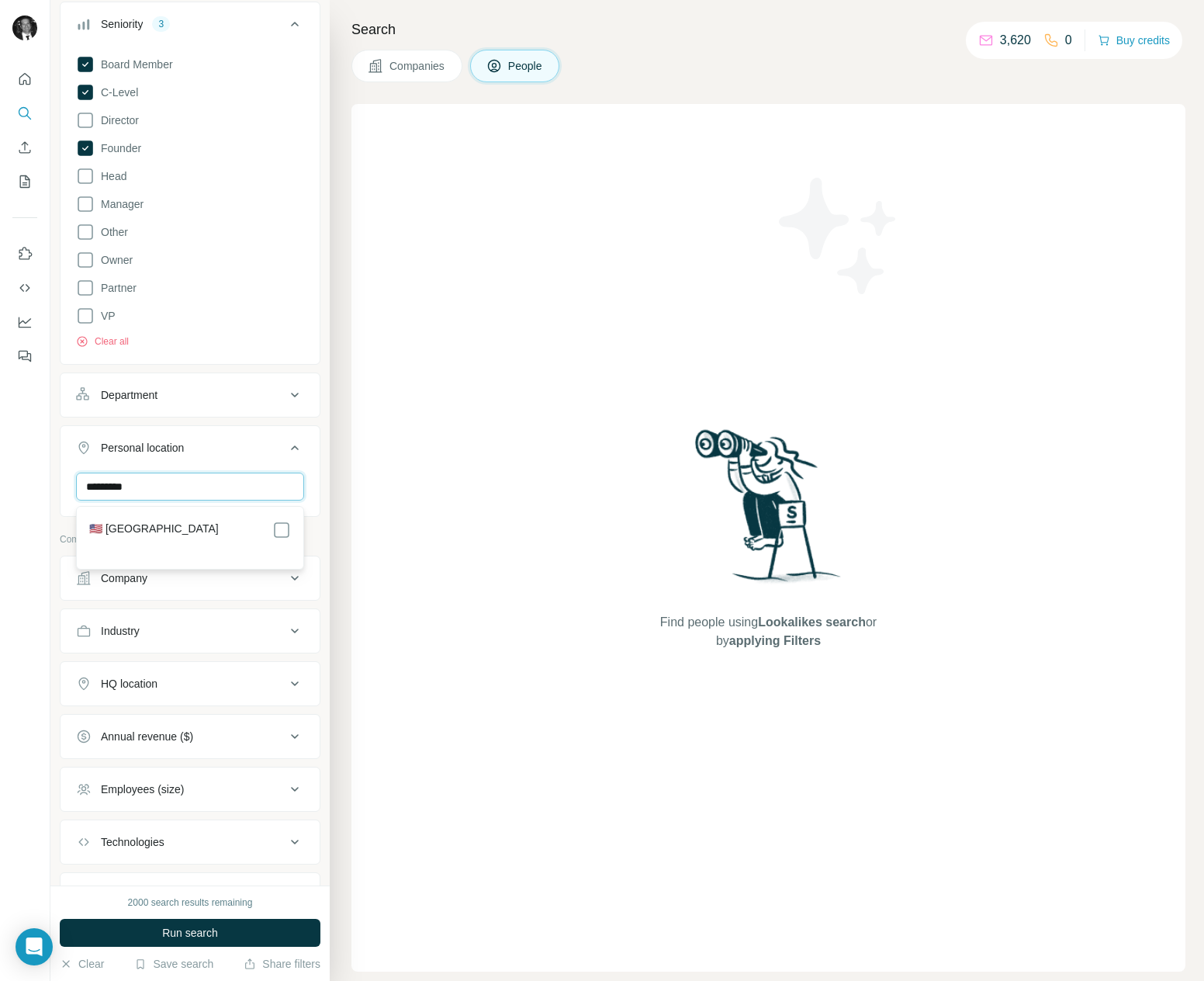
type input "*********"
click at [189, 536] on div "🇺🇸 [GEOGRAPHIC_DATA]" at bounding box center [190, 530] width 202 height 19
click at [153, 526] on label "🇺🇸 [GEOGRAPHIC_DATA]" at bounding box center [153, 530] width 130 height 19
click at [104, 547] on section "🇺🇸 [GEOGRAPHIC_DATA]" at bounding box center [185, 538] width 211 height 35
click at [125, 534] on label "🇺🇸 [GEOGRAPHIC_DATA]" at bounding box center [153, 530] width 130 height 19
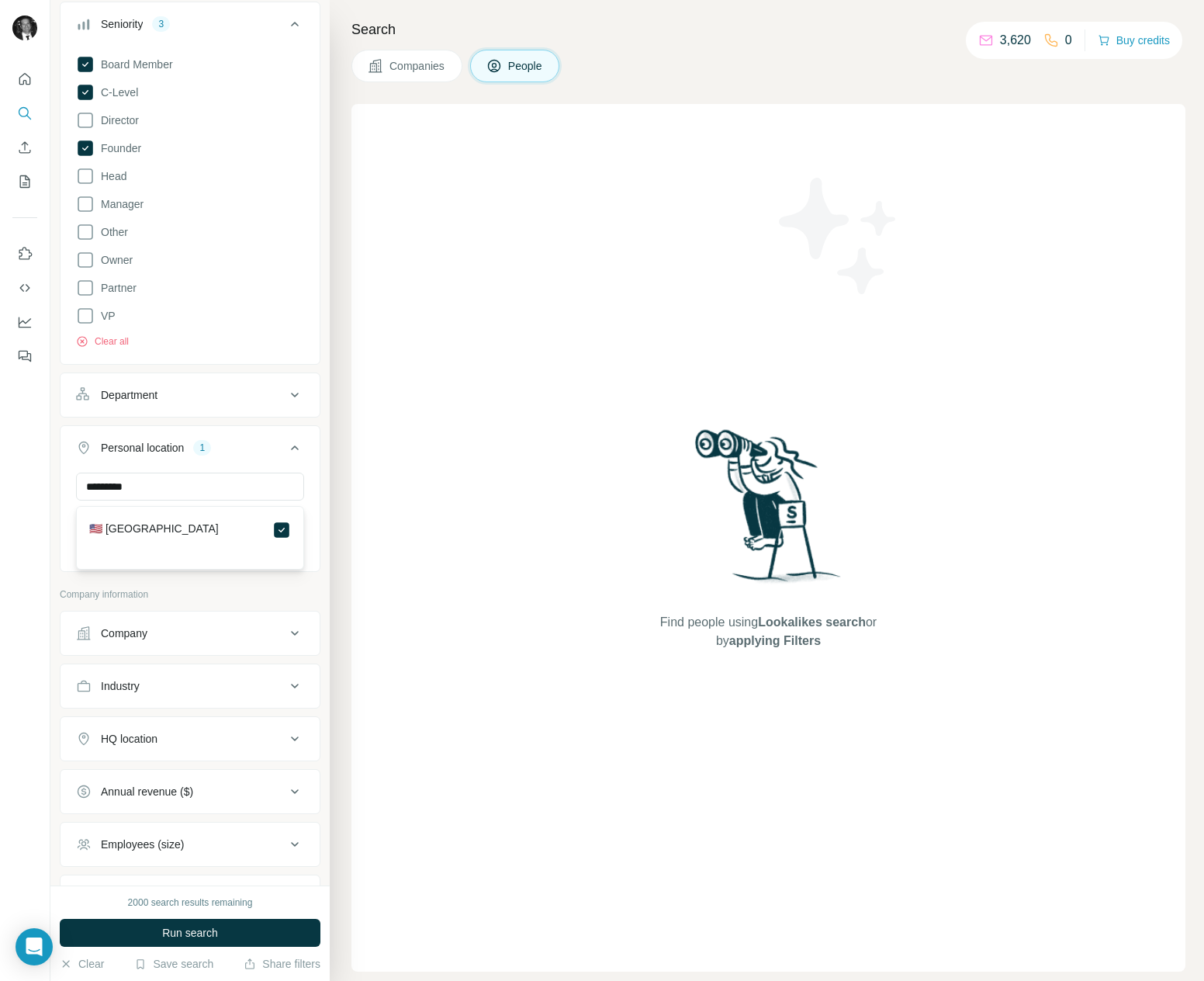
click at [49, 510] on div at bounding box center [25, 490] width 51 height 981
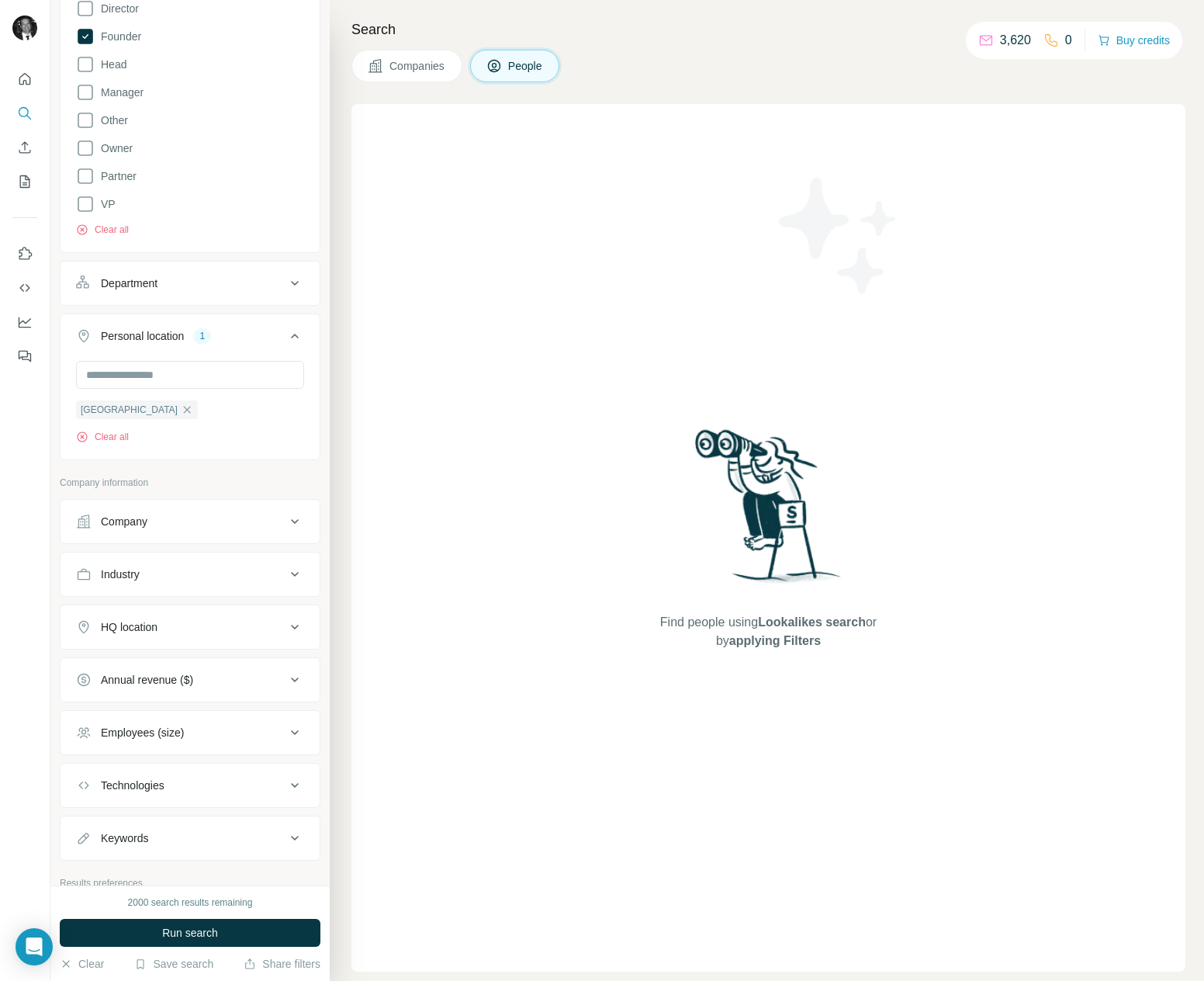
scroll to position [448, 0]
click at [291, 679] on icon at bounding box center [294, 675] width 19 height 19
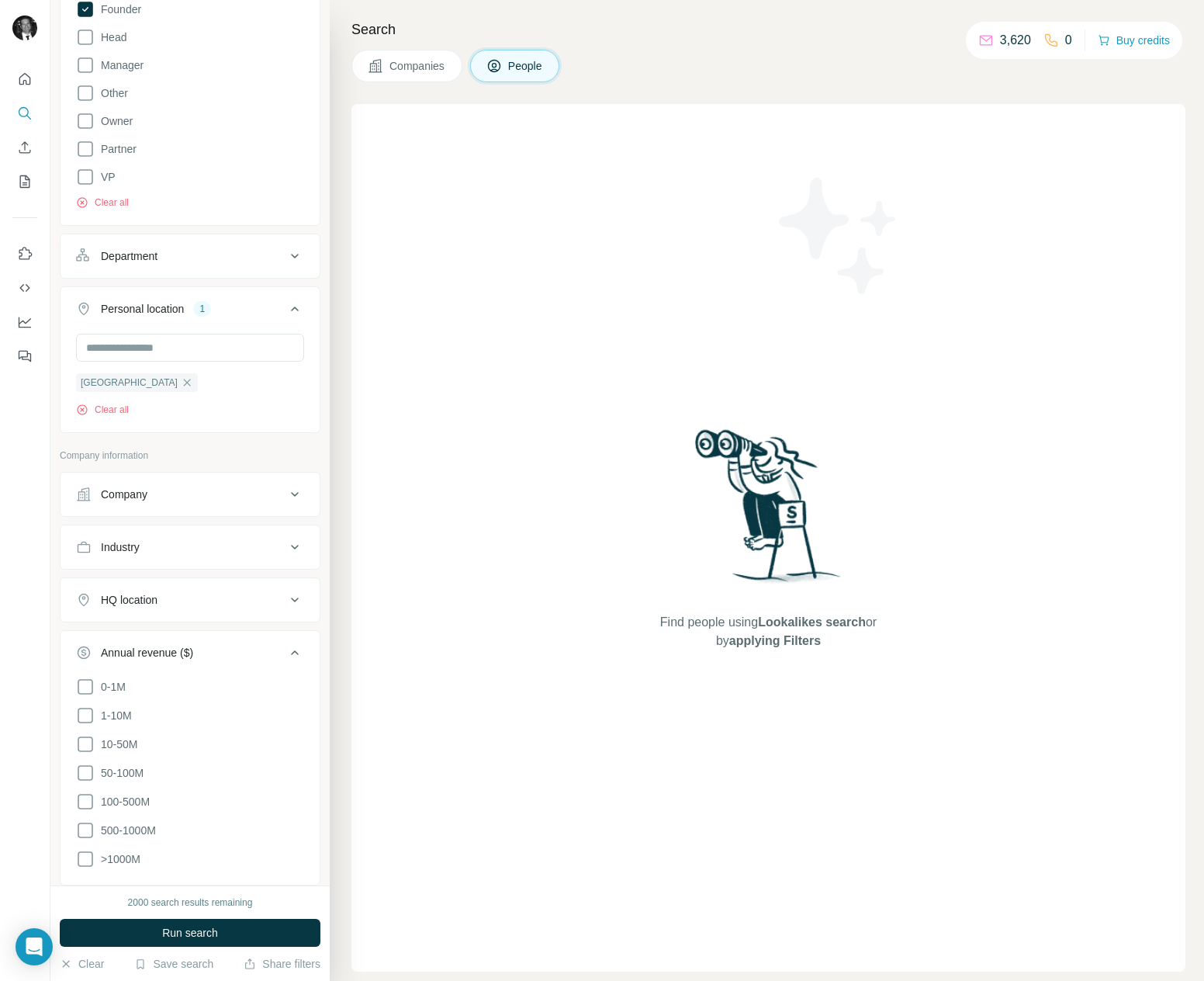
scroll to position [472, 0]
click at [83, 797] on icon at bounding box center [85, 799] width 19 height 19
click at [291, 594] on icon at bounding box center [294, 598] width 19 height 19
click at [192, 639] on input "text" at bounding box center [190, 636] width 228 height 28
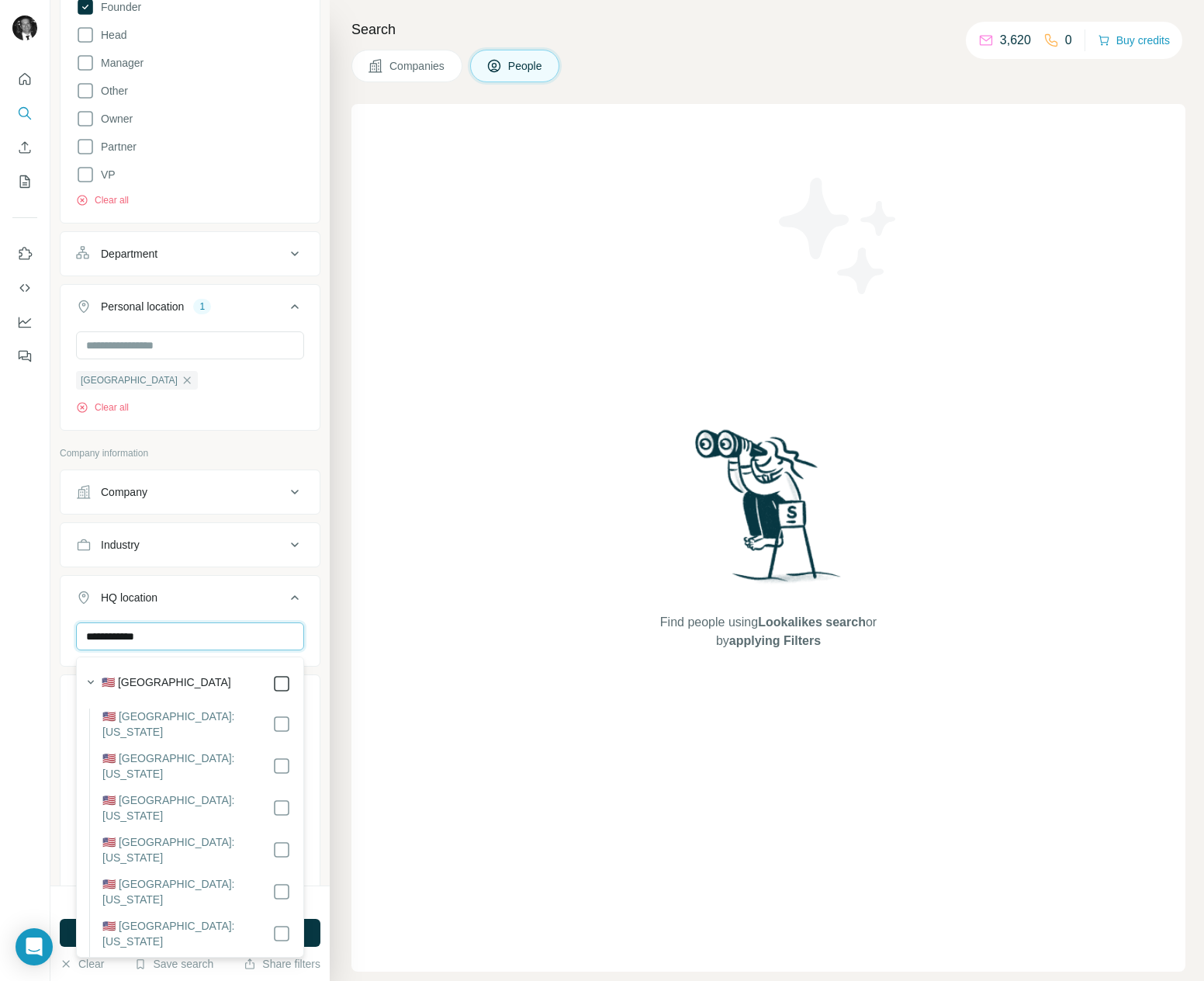
type input "**********"
click at [256, 614] on button "HQ location 1" at bounding box center [190, 600] width 259 height 44
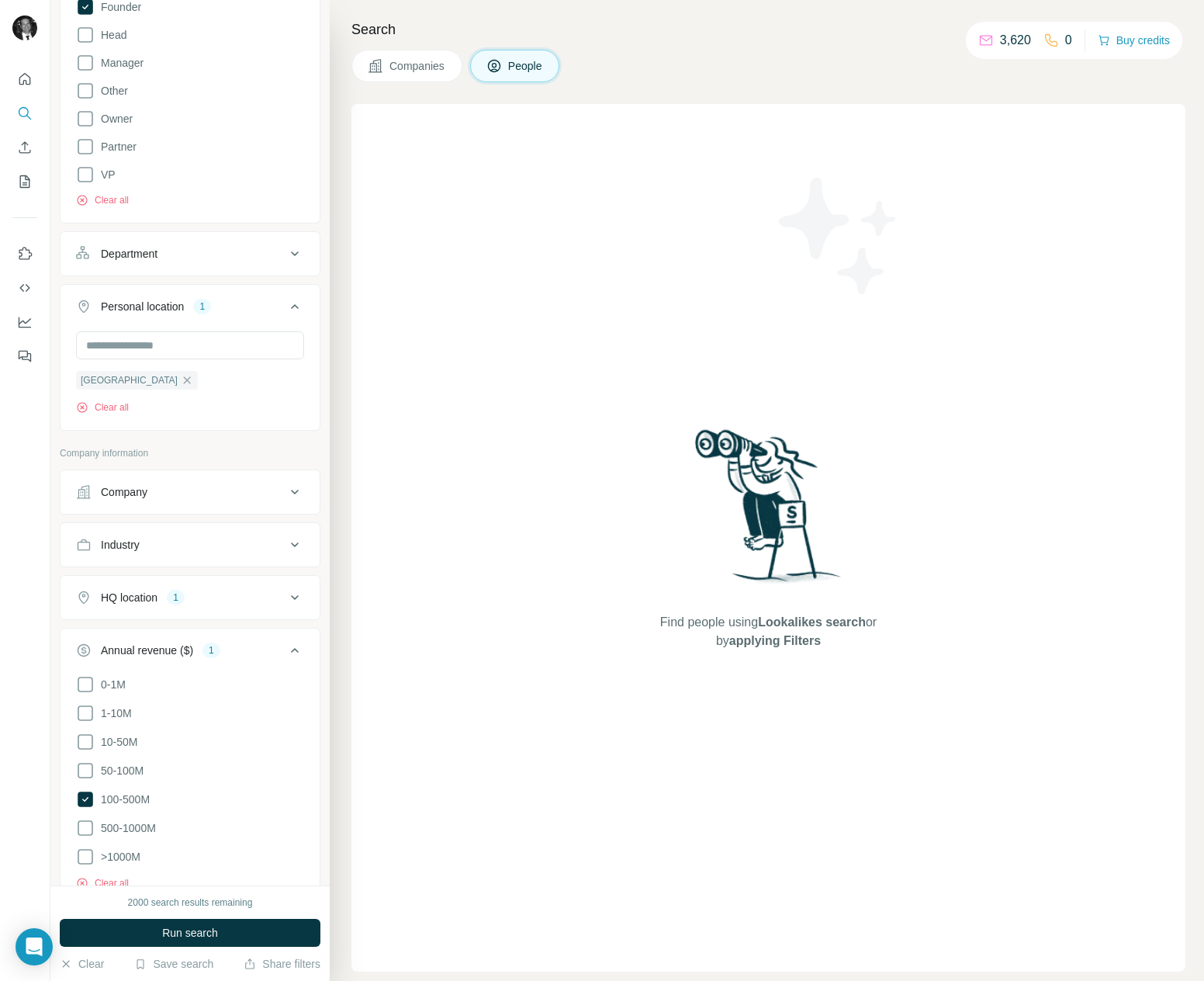
click at [291, 551] on icon at bounding box center [294, 544] width 19 height 19
click at [183, 580] on input at bounding box center [182, 583] width 192 height 17
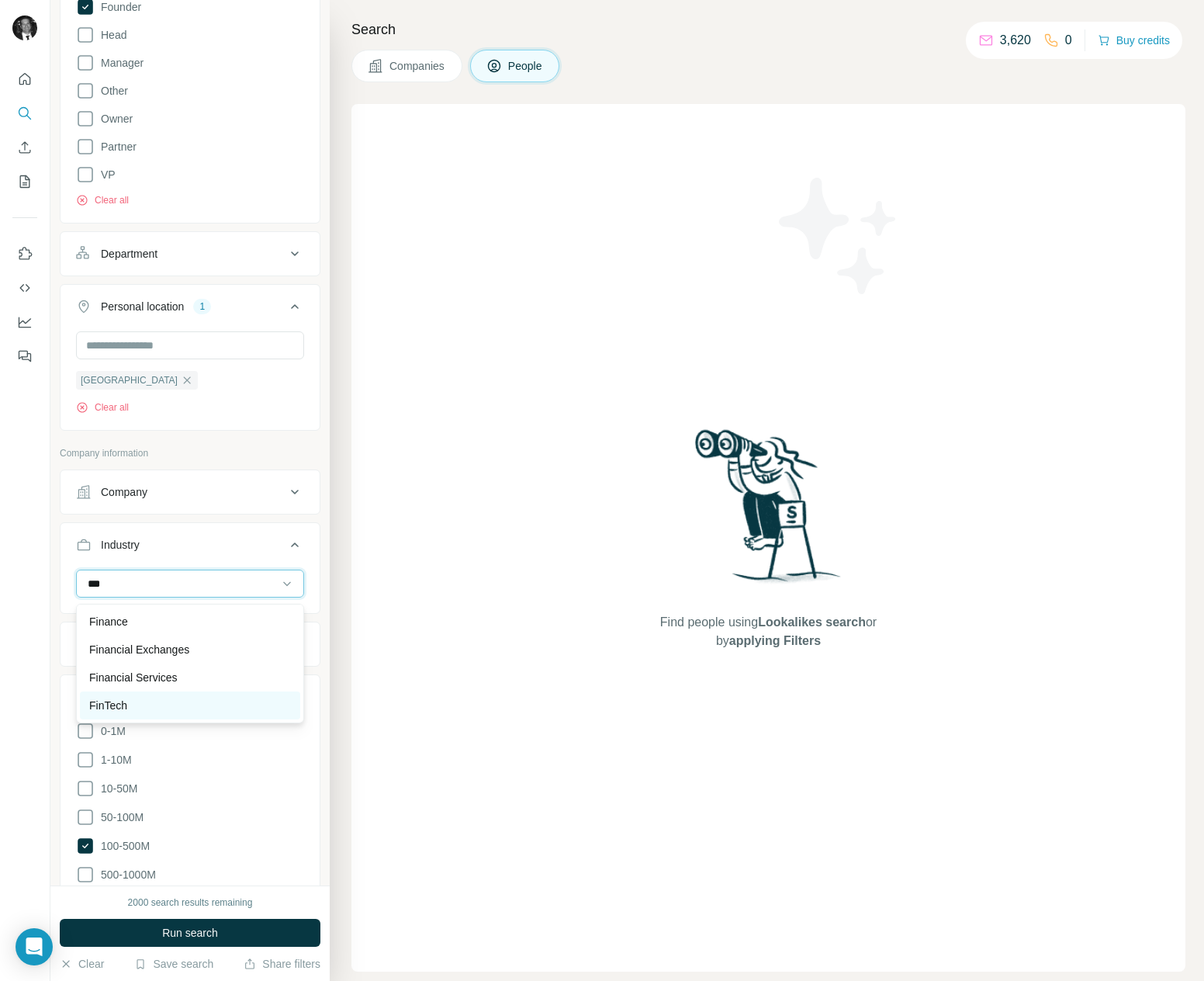
type input "***"
click at [123, 709] on p "FinTech" at bounding box center [108, 705] width 38 height 15
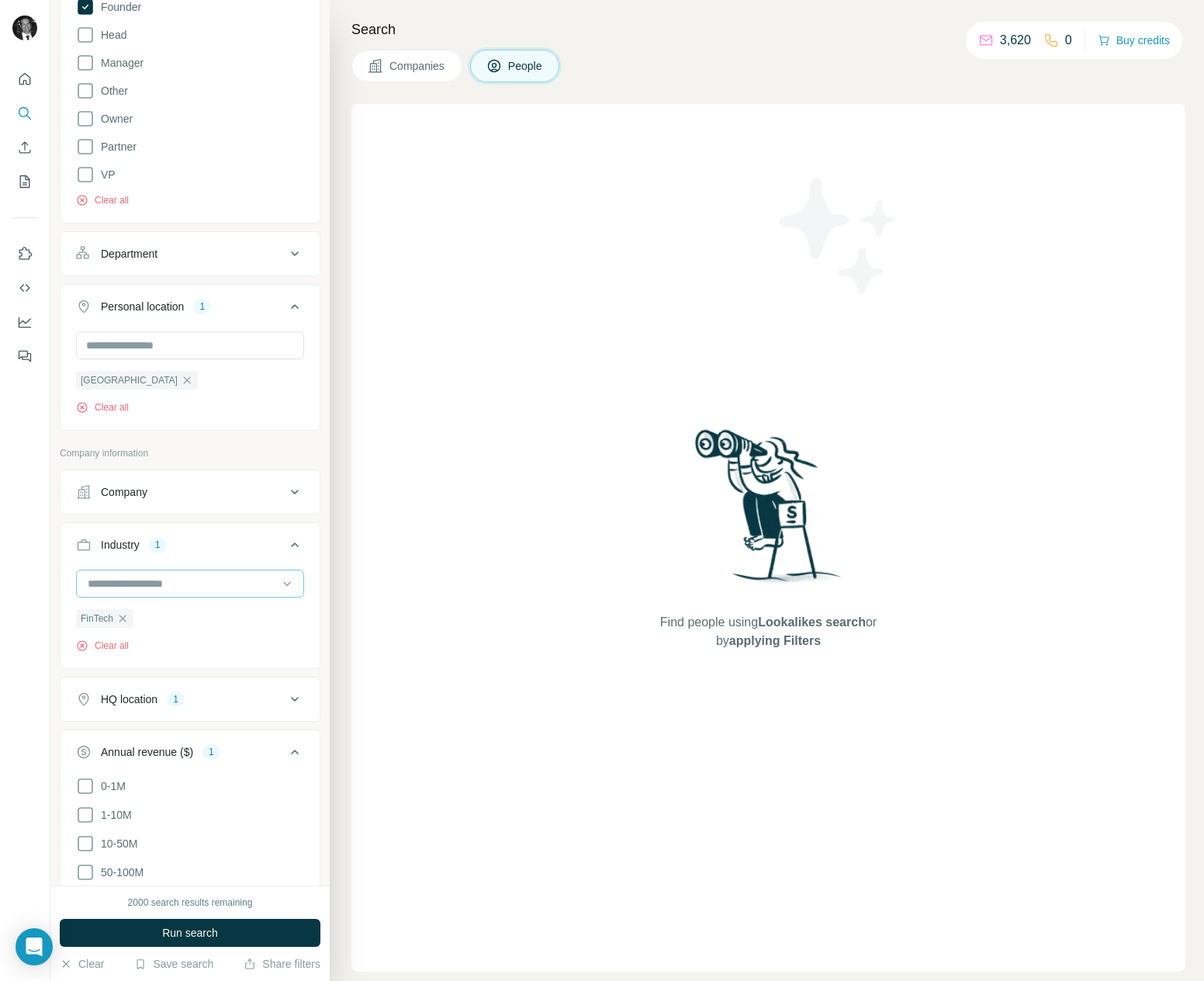
click at [133, 592] on input at bounding box center [182, 583] width 192 height 17
click at [125, 582] on input at bounding box center [182, 583] width 192 height 17
click at [189, 585] on input at bounding box center [182, 583] width 192 height 17
click at [191, 580] on input at bounding box center [182, 583] width 192 height 17
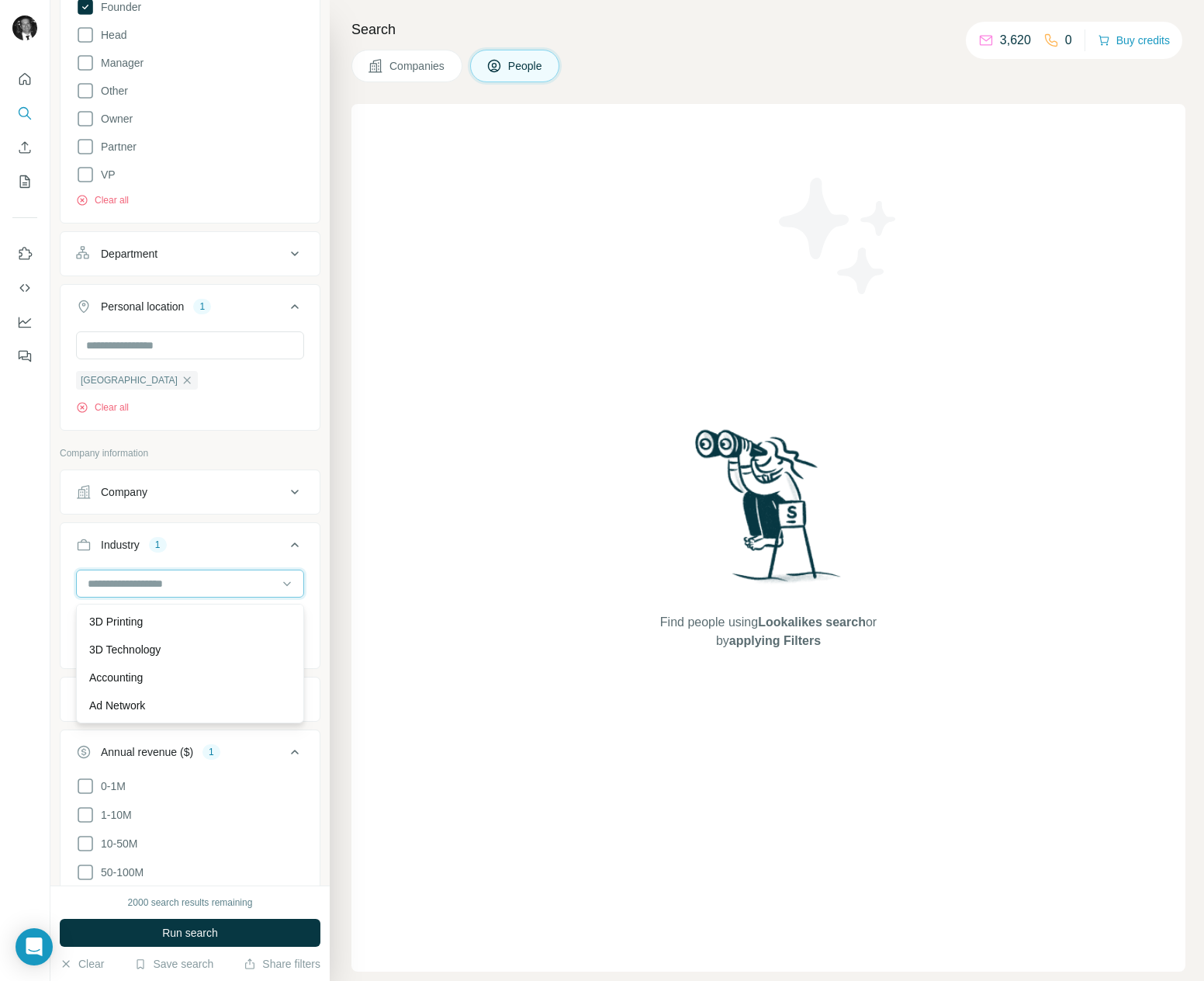
click at [200, 583] on input at bounding box center [182, 583] width 192 height 17
click at [291, 580] on icon at bounding box center [287, 583] width 15 height 15
click at [224, 577] on div at bounding box center [182, 583] width 192 height 26
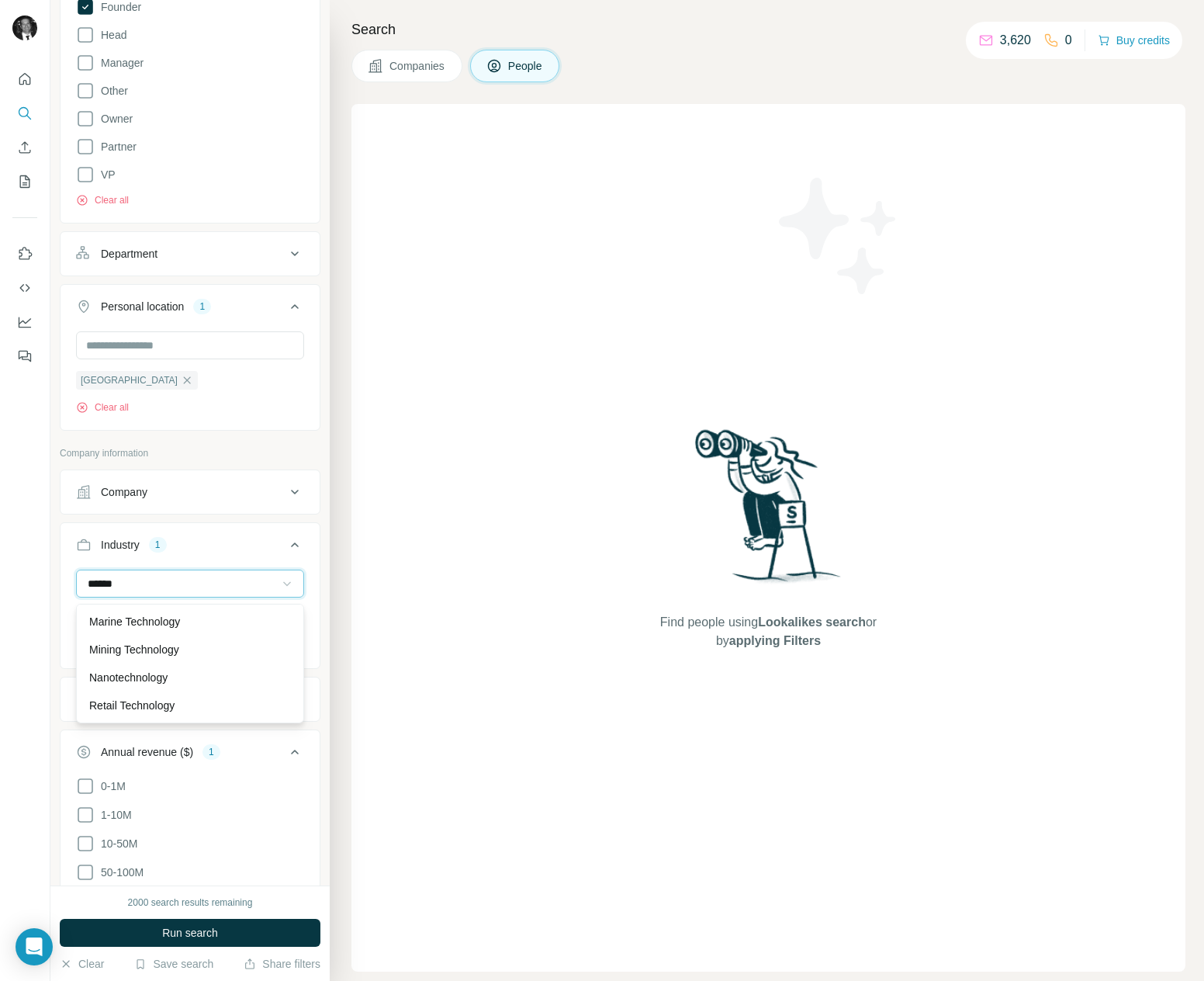
scroll to position [127, 0]
type input "*"
type input "*********"
click at [185, 618] on div "Consulting" at bounding box center [190, 621] width 202 height 15
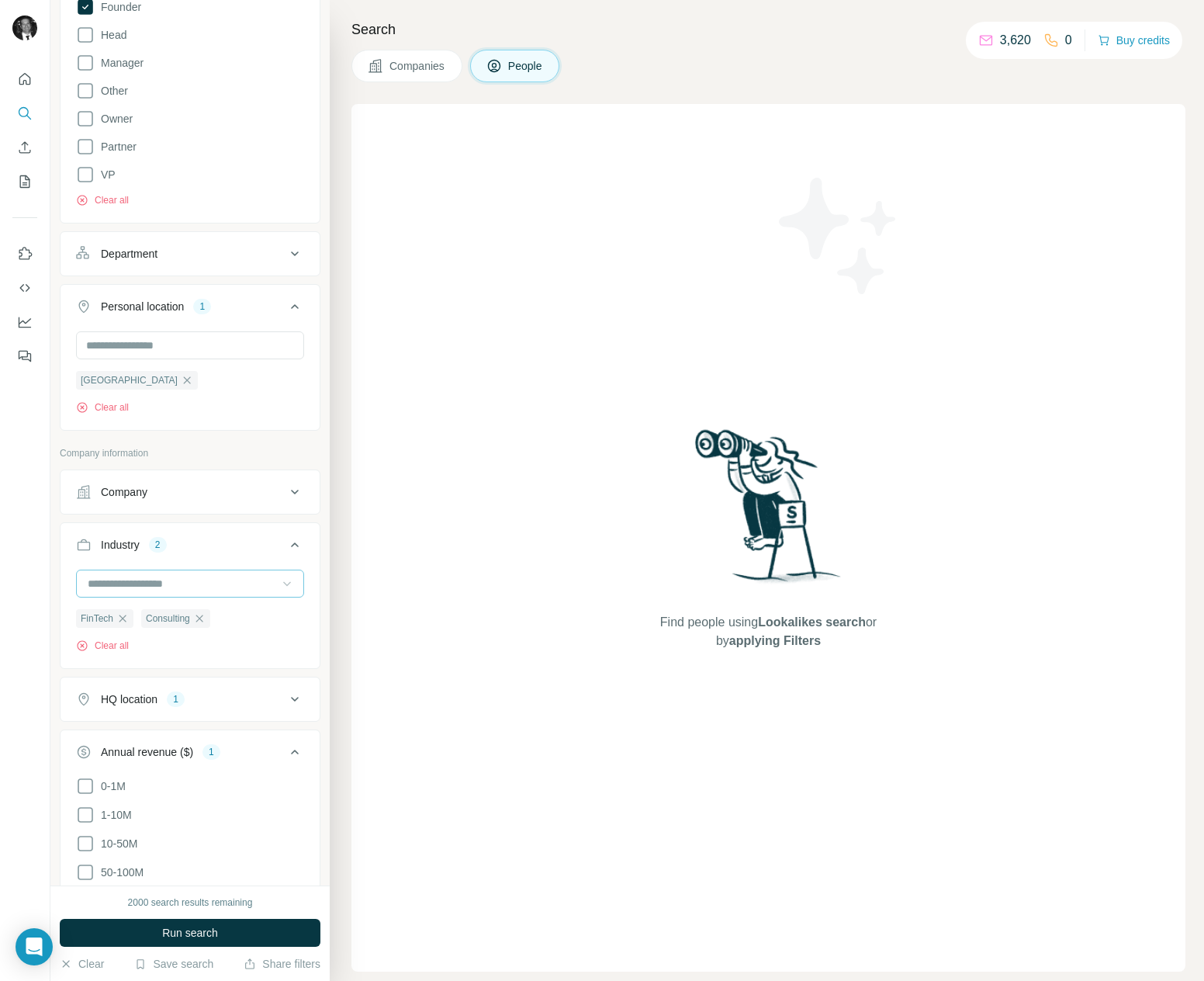
click at [197, 589] on input at bounding box center [182, 583] width 192 height 17
type input "******"
click at [123, 674] on p "Energy" at bounding box center [106, 677] width 35 height 15
click at [136, 583] on input at bounding box center [182, 583] width 192 height 17
click at [174, 580] on input at bounding box center [182, 583] width 192 height 17
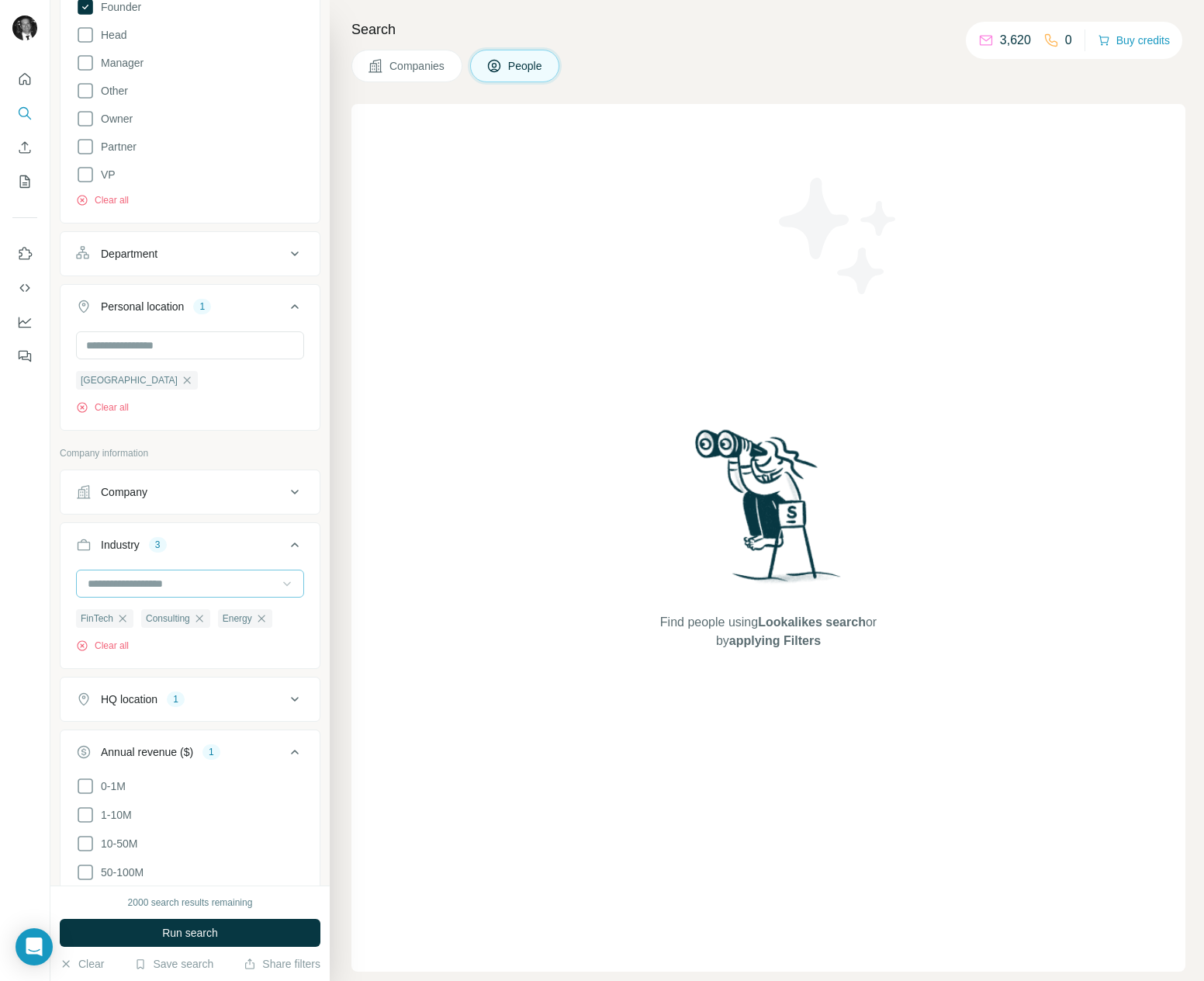
click at [179, 587] on input at bounding box center [182, 583] width 192 height 17
type input "**"
click at [164, 674] on p "Pharmaceutical" at bounding box center [126, 677] width 75 height 15
click at [139, 590] on input at bounding box center [182, 583] width 192 height 17
click at [141, 581] on input at bounding box center [182, 583] width 192 height 17
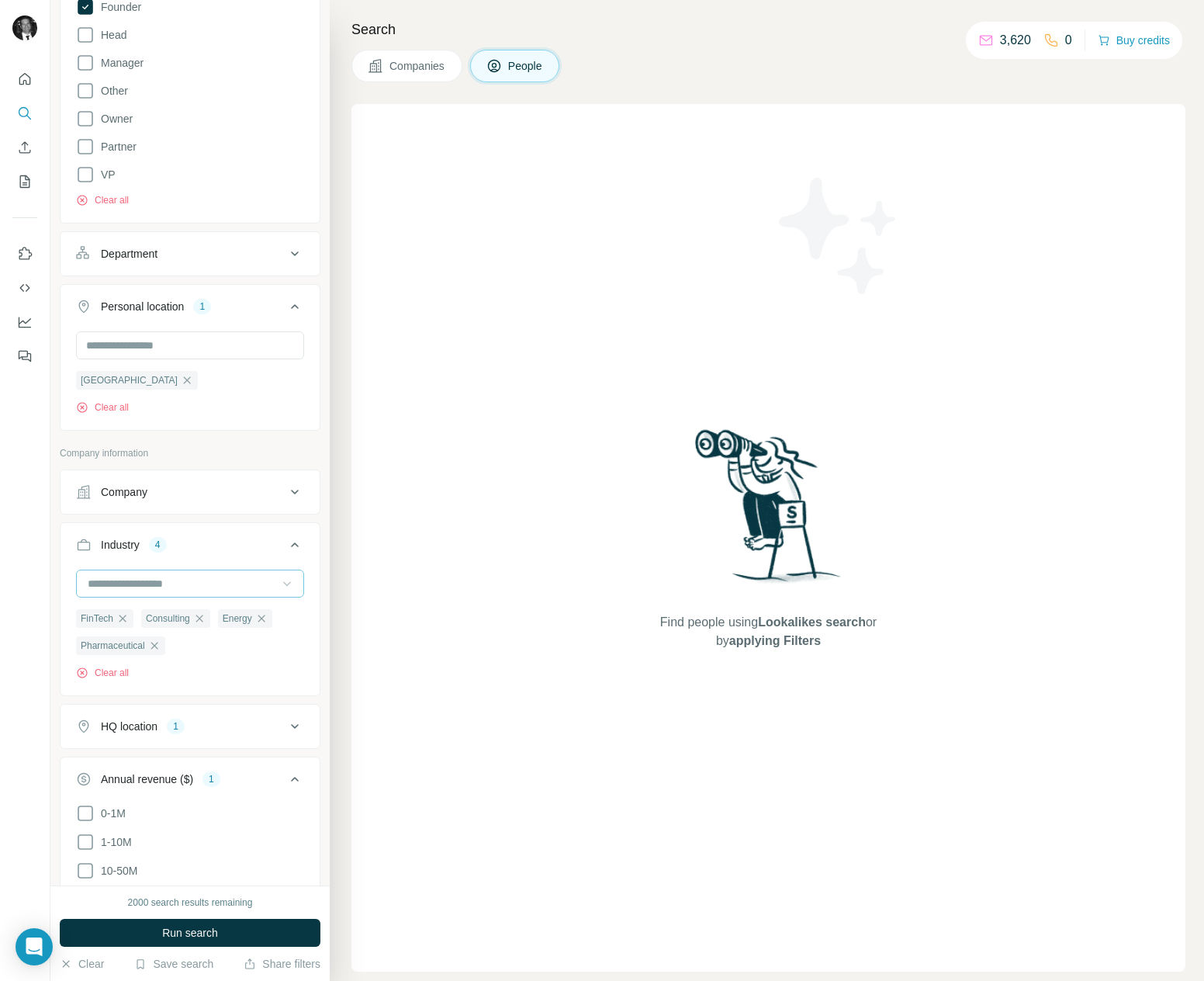
click at [141, 581] on input at bounding box center [182, 583] width 192 height 17
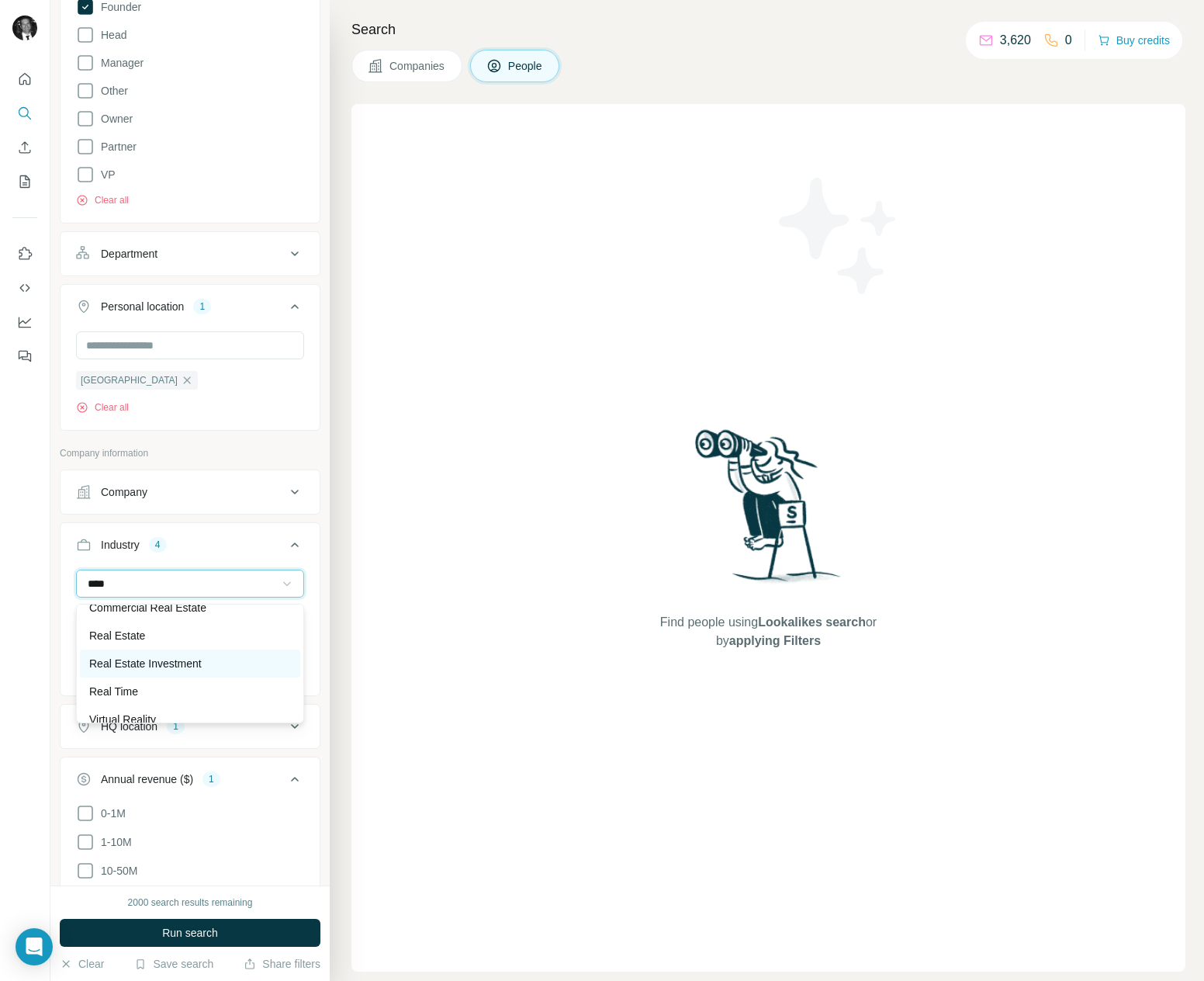
type input "****"
click at [144, 663] on p "Real Estate Investment" at bounding box center [145, 663] width 113 height 15
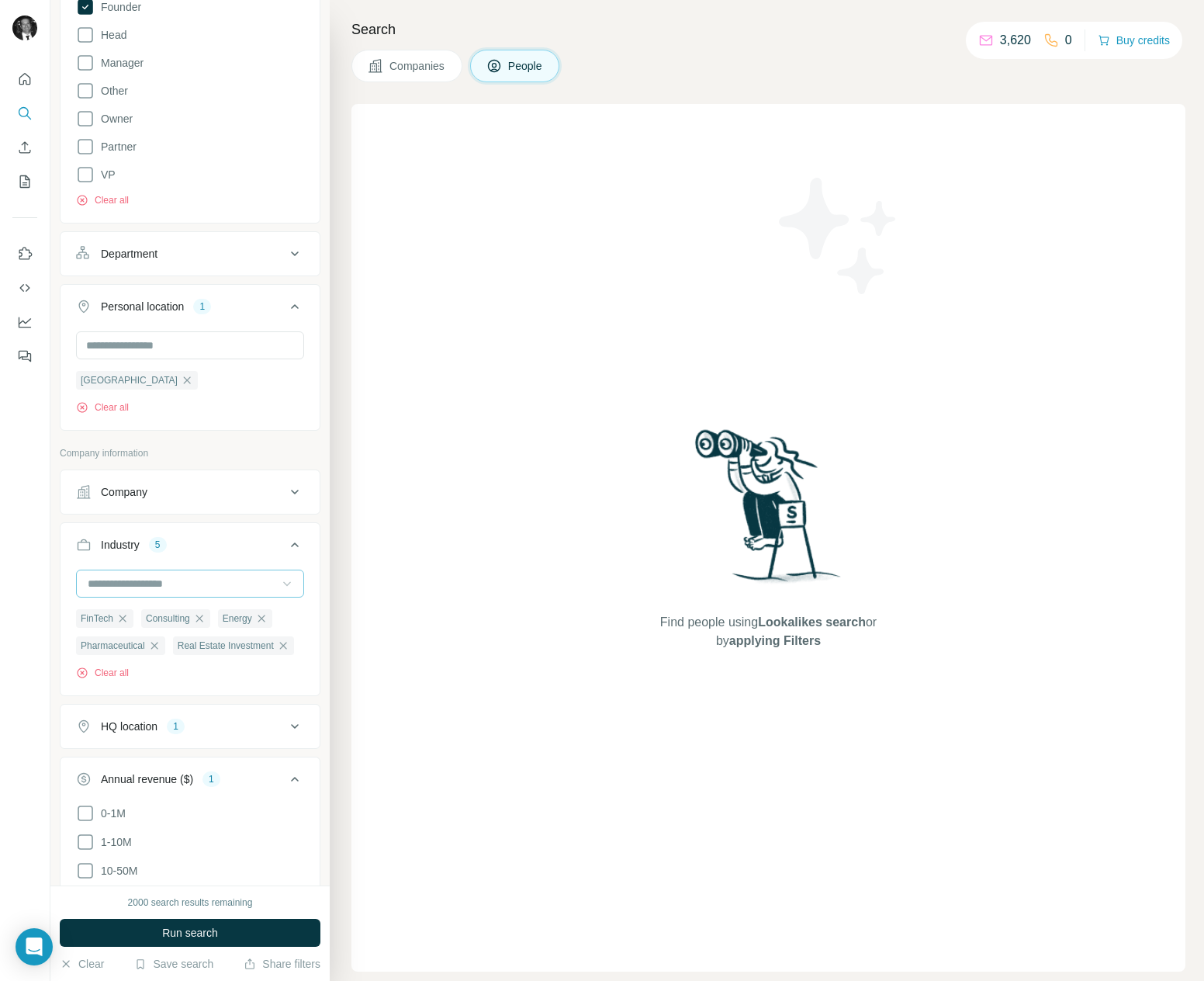
click at [137, 582] on input at bounding box center [182, 583] width 192 height 17
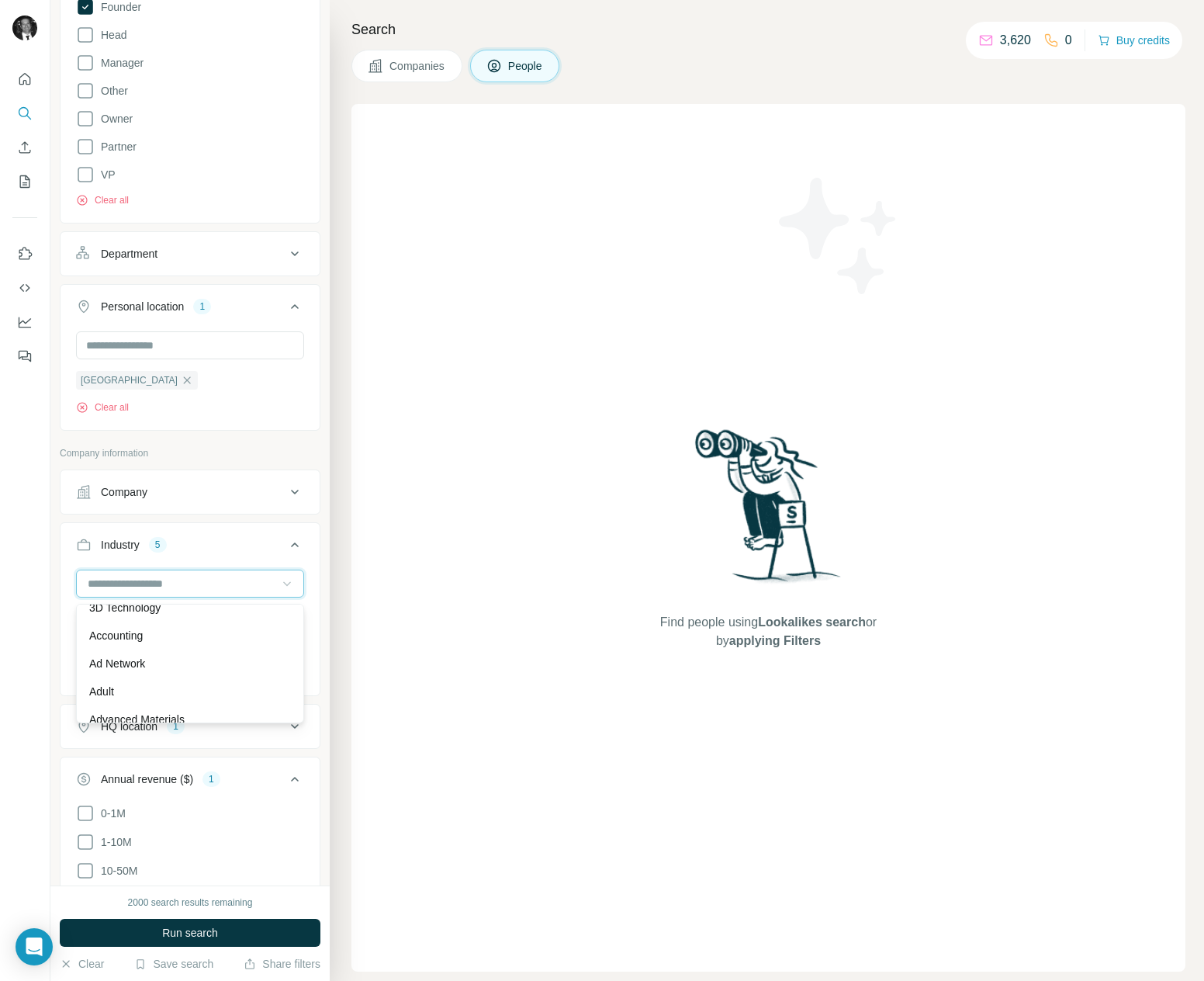
click at [137, 582] on input at bounding box center [182, 583] width 192 height 17
click at [175, 581] on input at bounding box center [182, 583] width 192 height 17
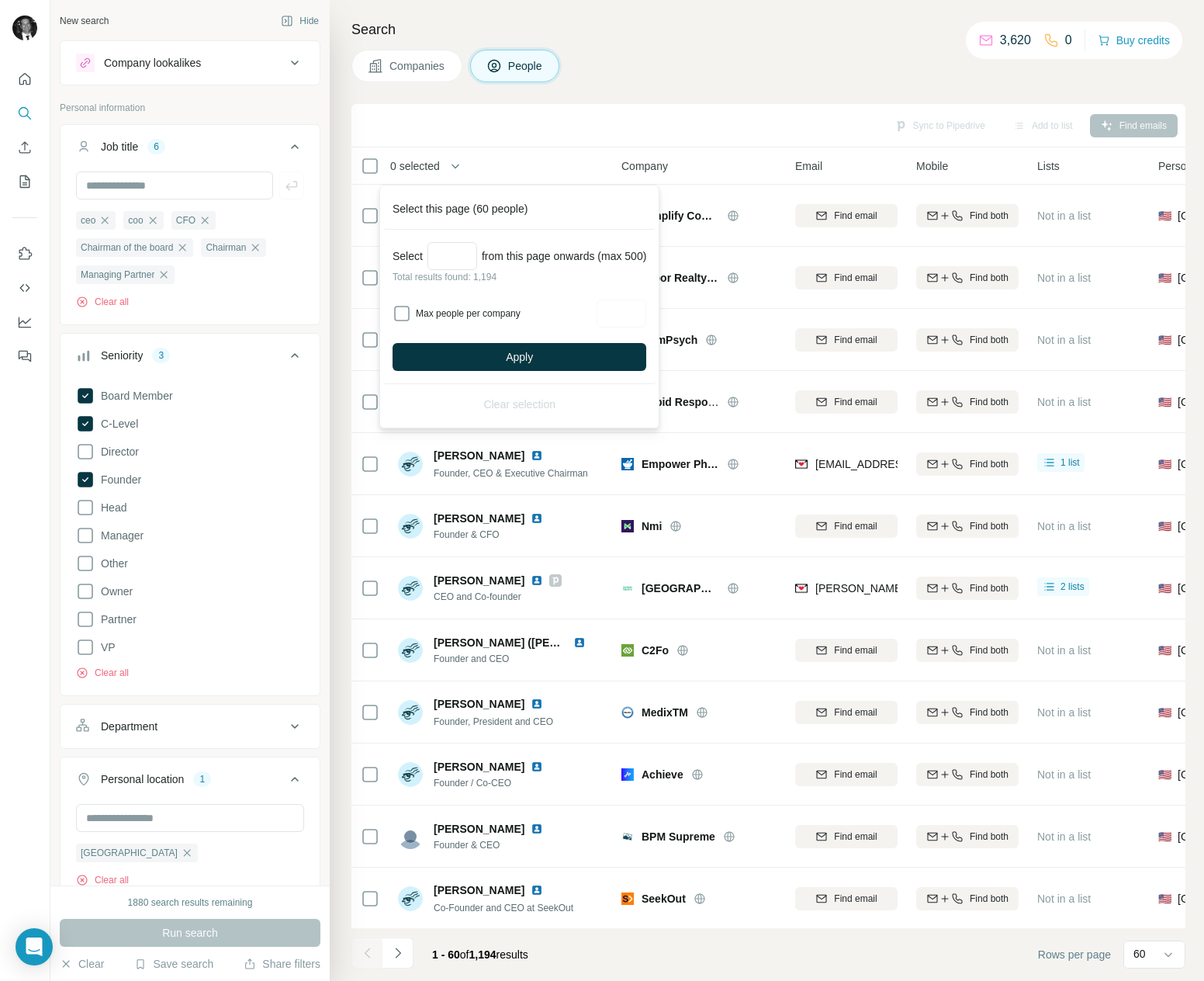
scroll to position [2981, 0]
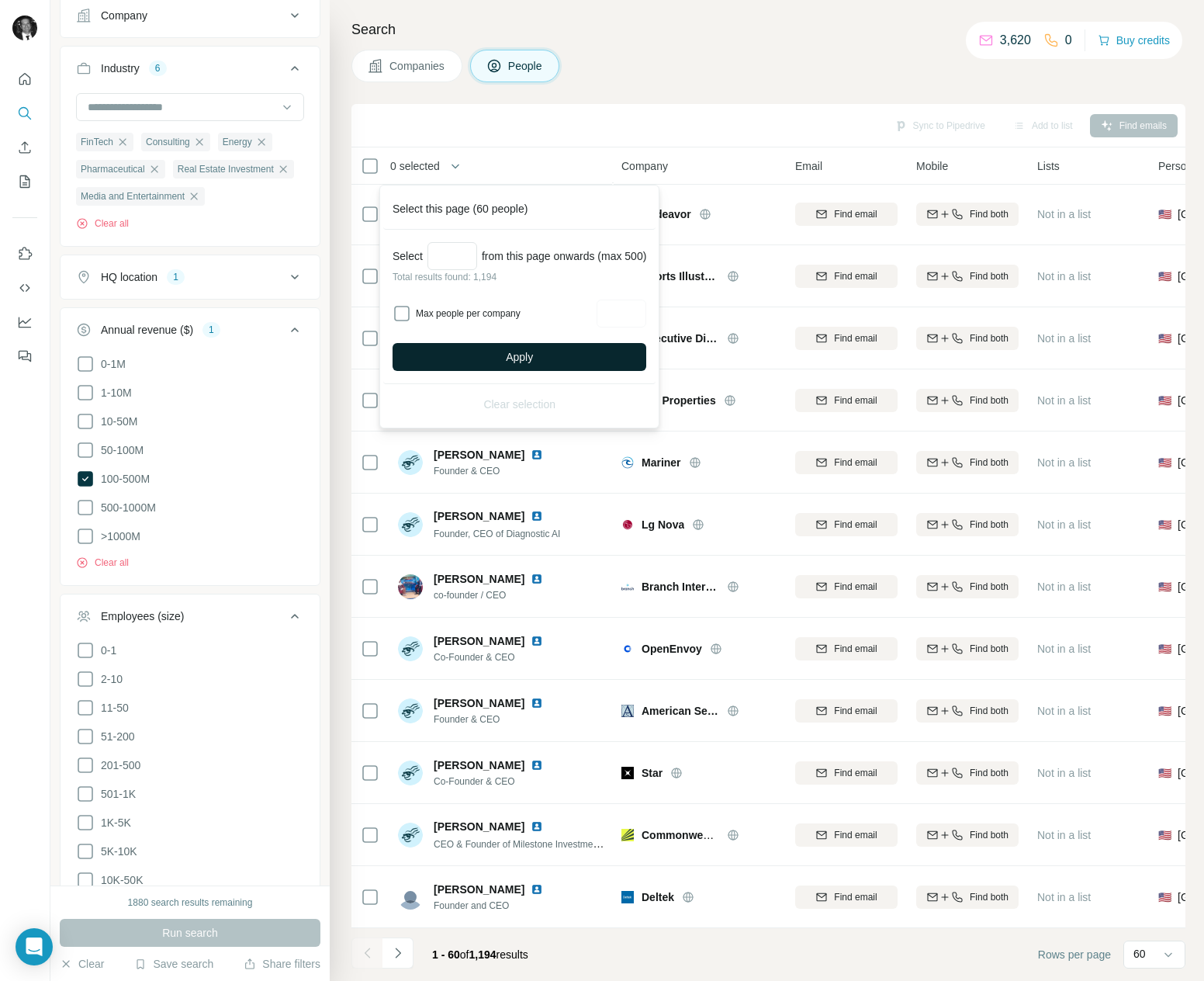
type input "***"
click at [583, 354] on button "Apply" at bounding box center [518, 357] width 253 height 28
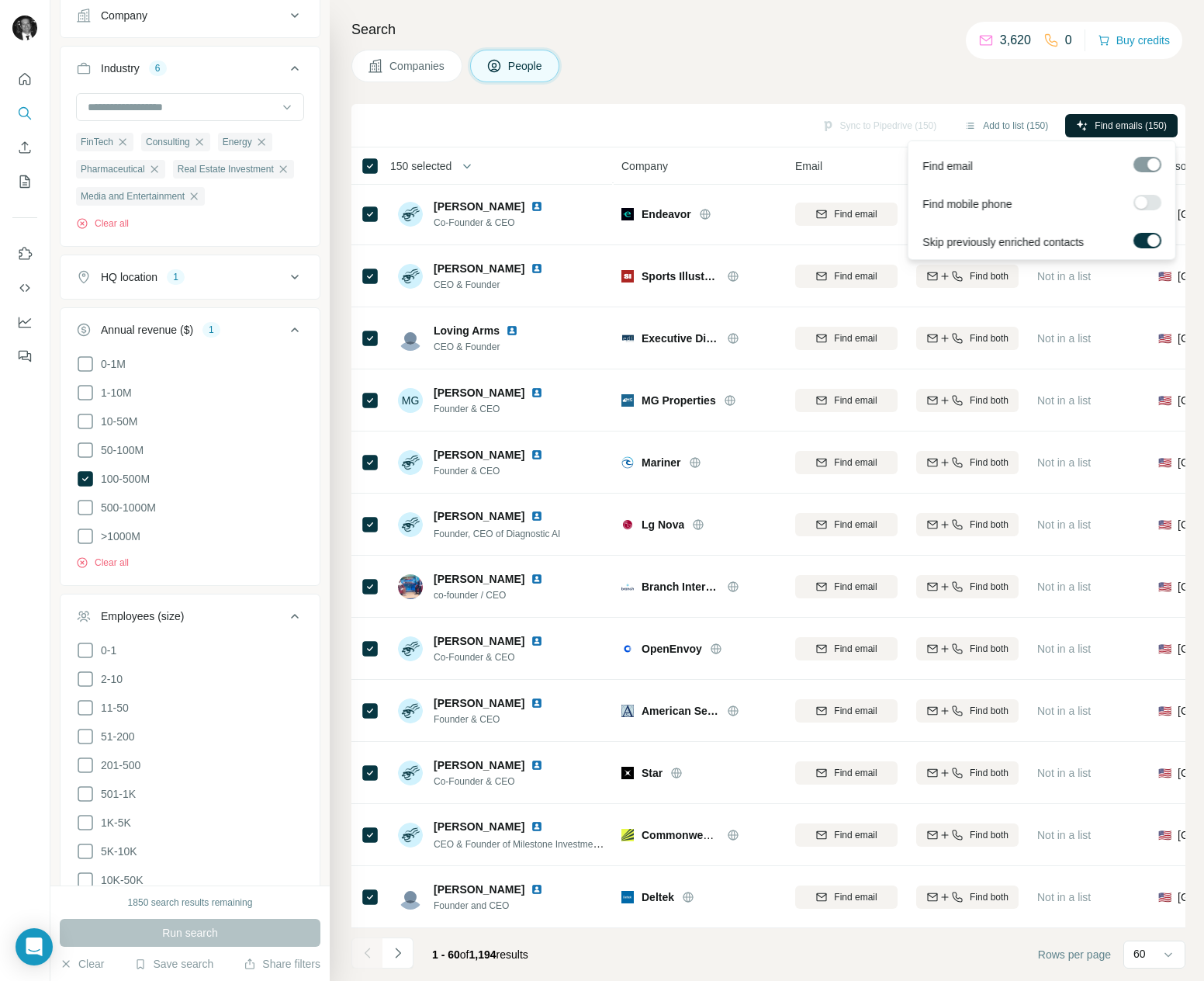
click at [1120, 125] on span "Find emails (150)" at bounding box center [1130, 125] width 72 height 14
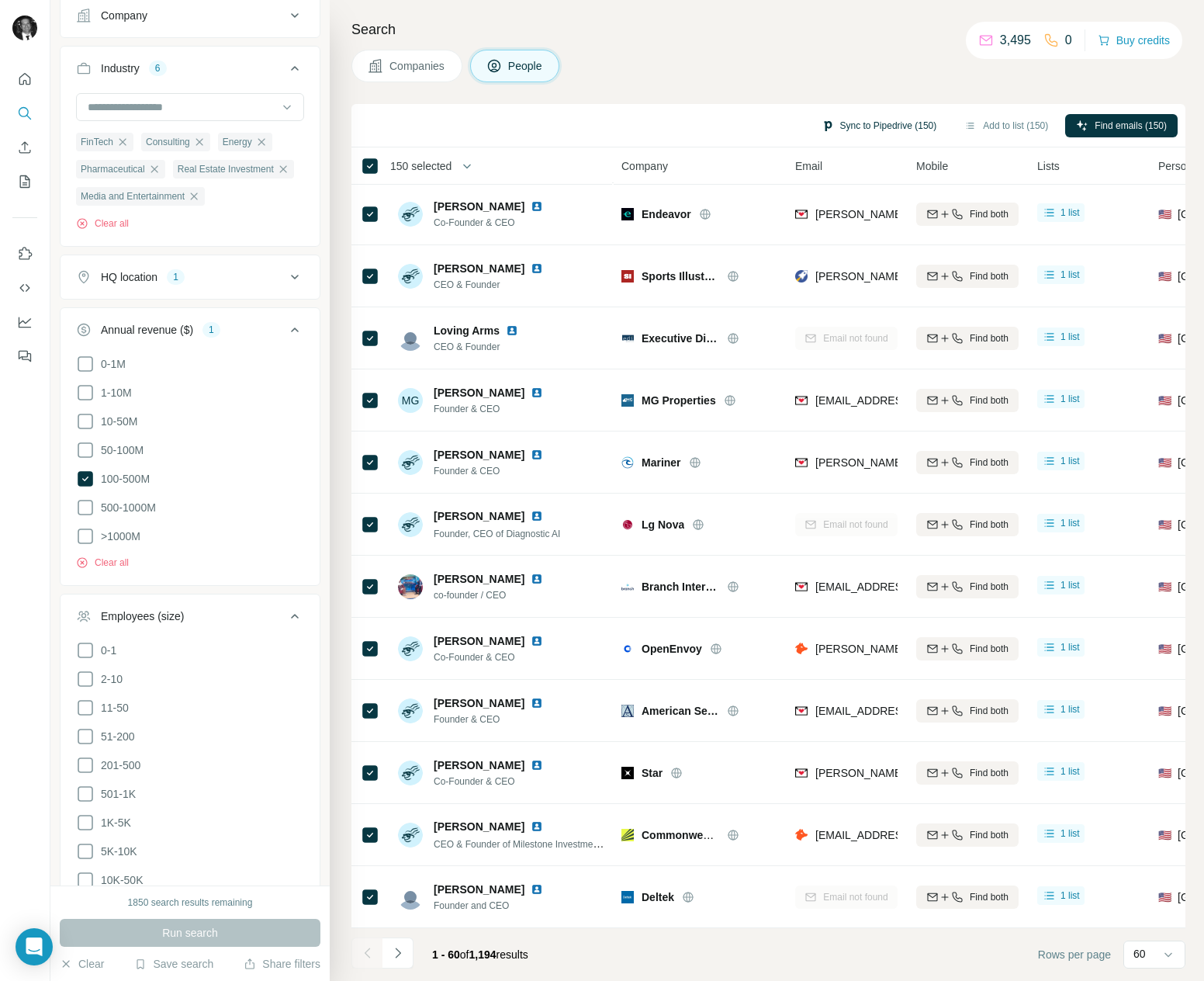
click at [867, 128] on button "Sync to Pipedrive (150)" at bounding box center [879, 126] width 137 height 24
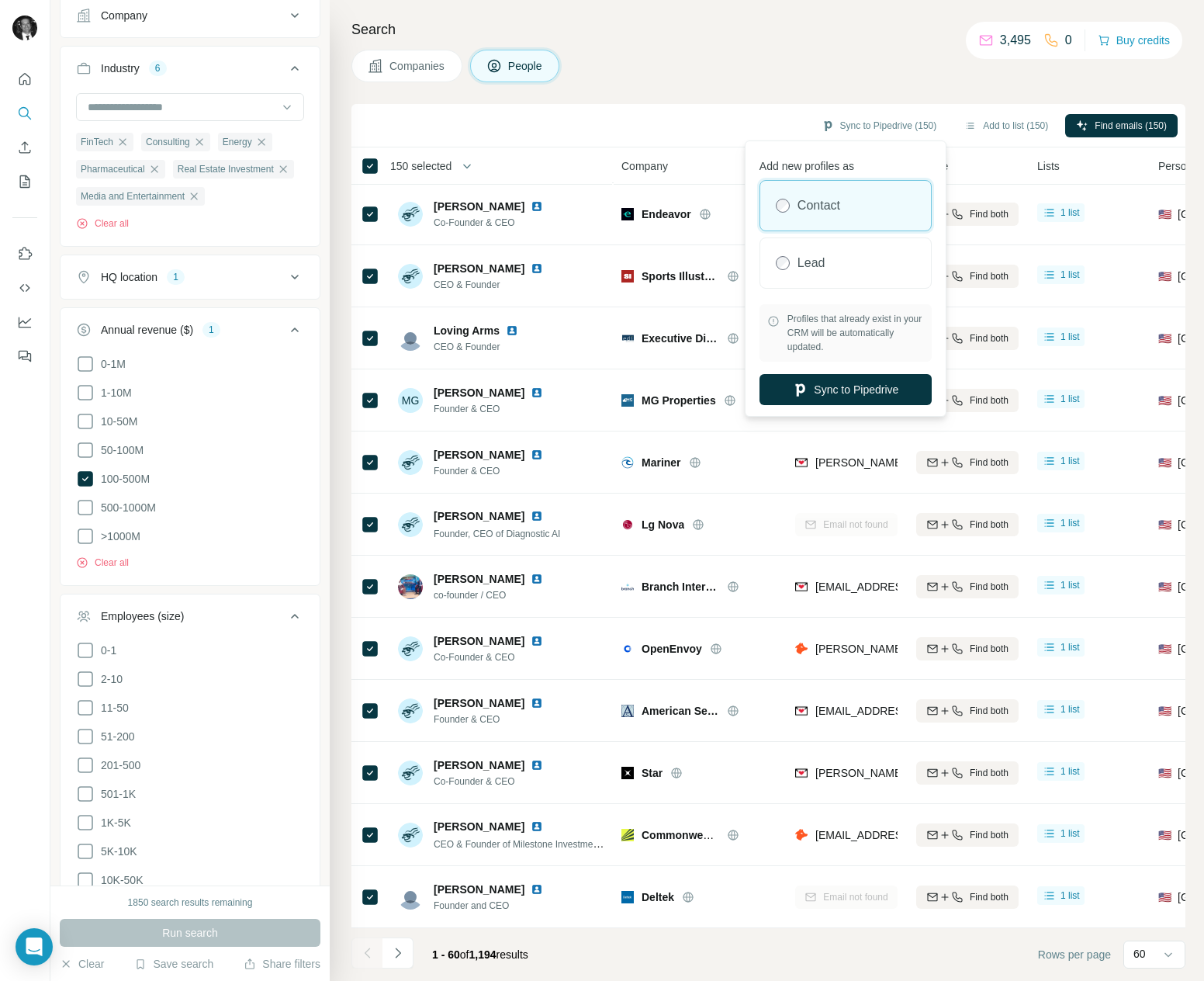
click at [700, 83] on div "Search Companies People Sync to Pipedrive (150) Add to list (150) Find emails (…" at bounding box center [766, 490] width 874 height 981
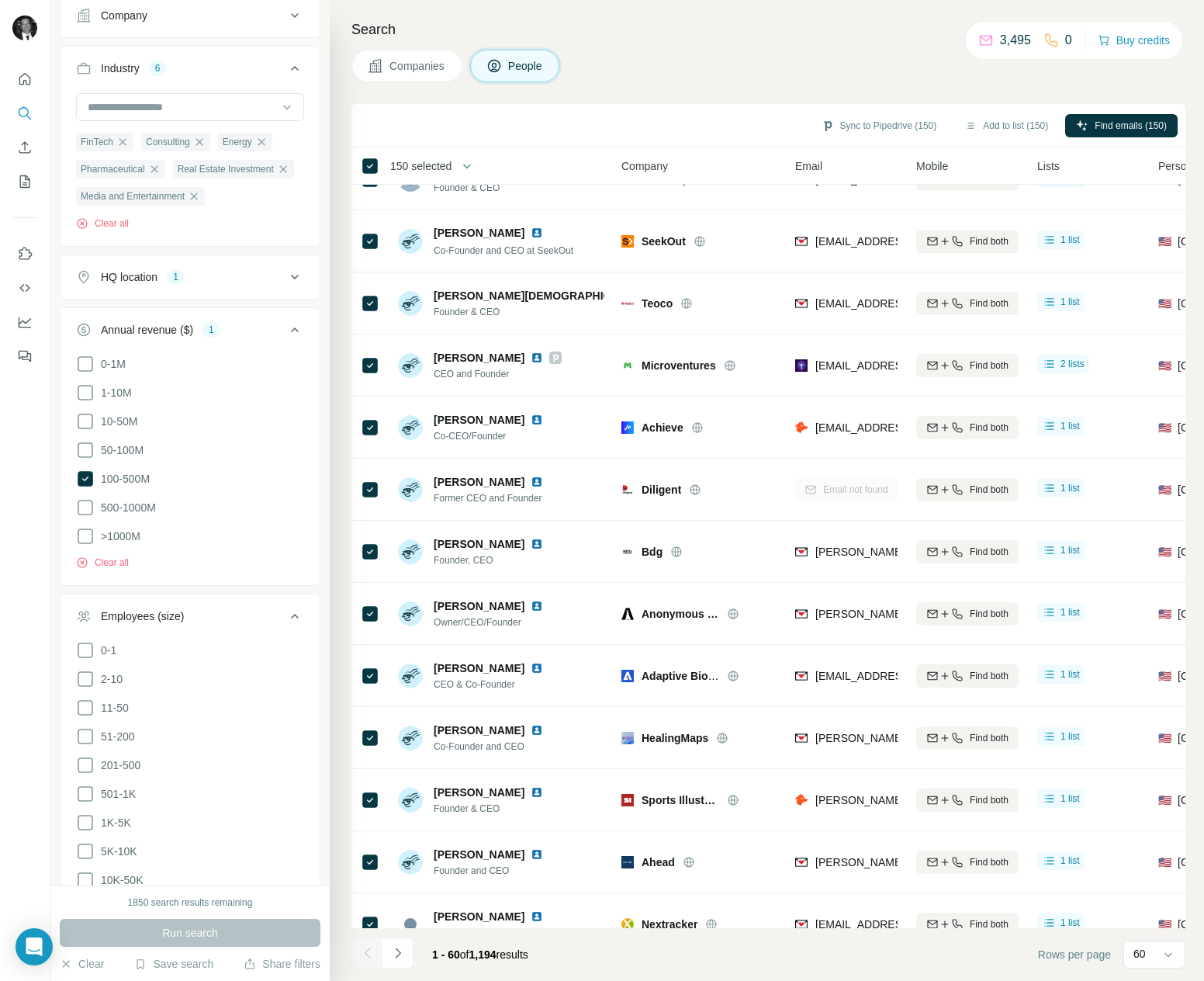
scroll to position [0, 0]
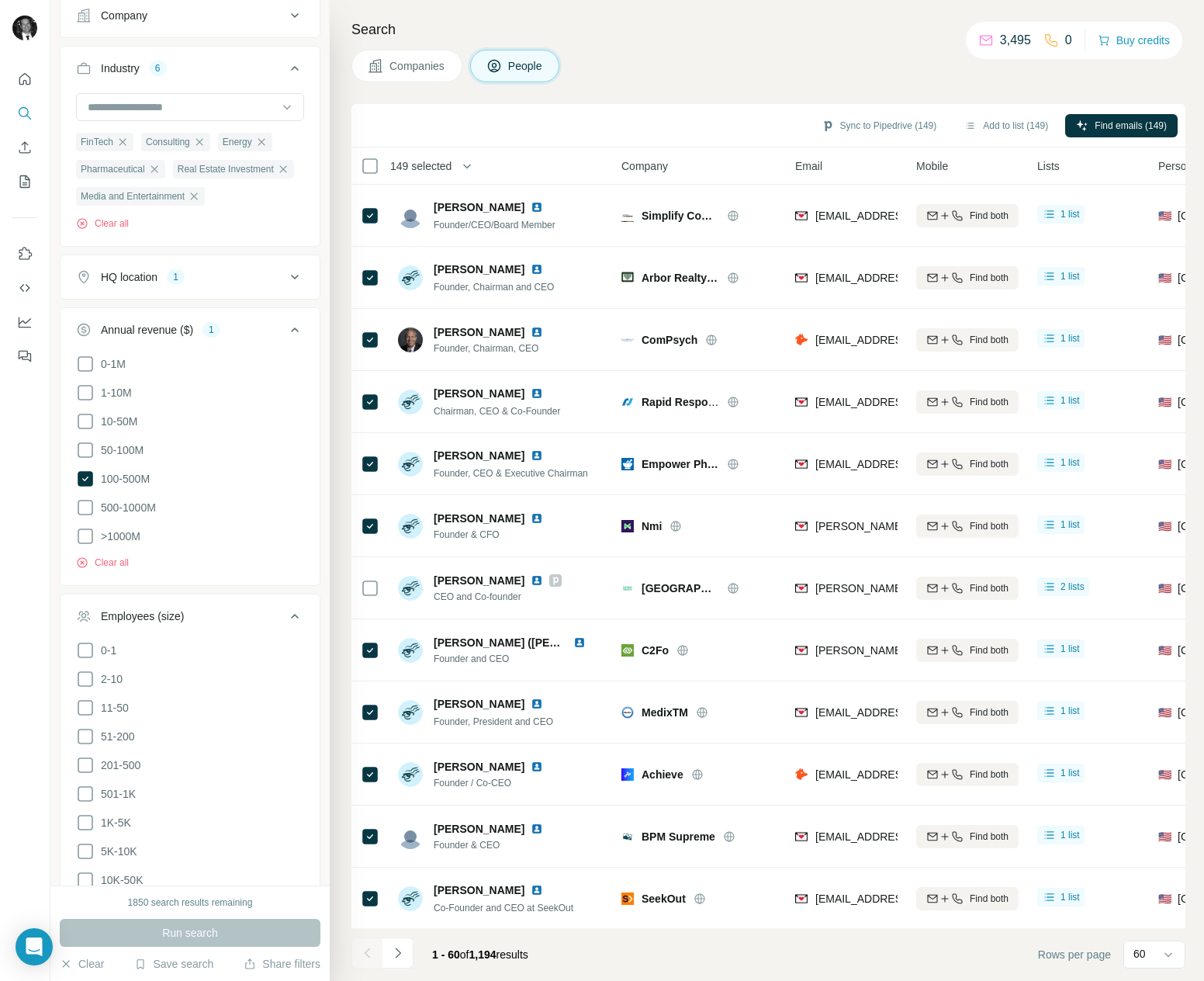
click at [1051, 168] on span "Lists" at bounding box center [1048, 165] width 23 height 15
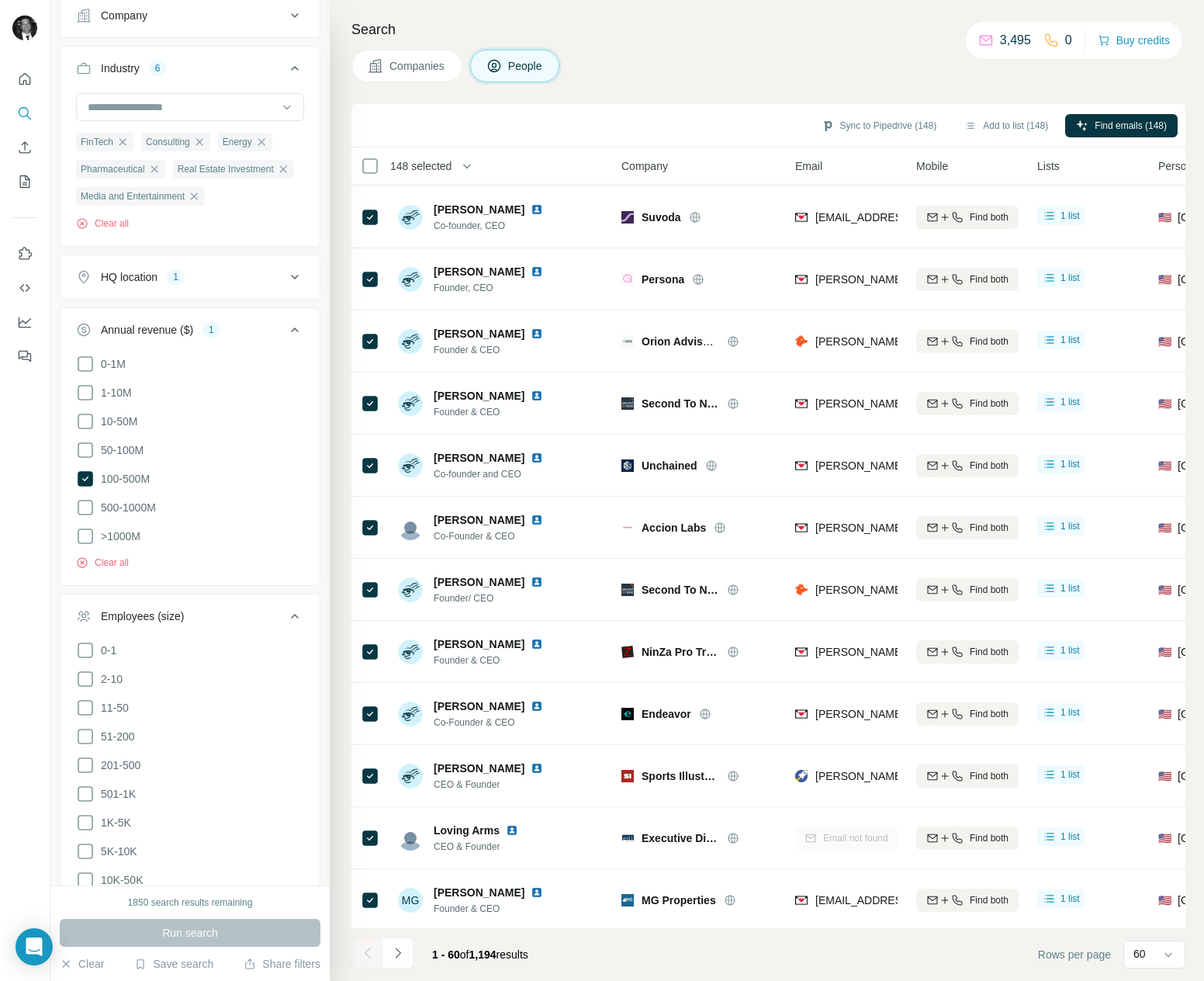
scroll to position [2489, 0]
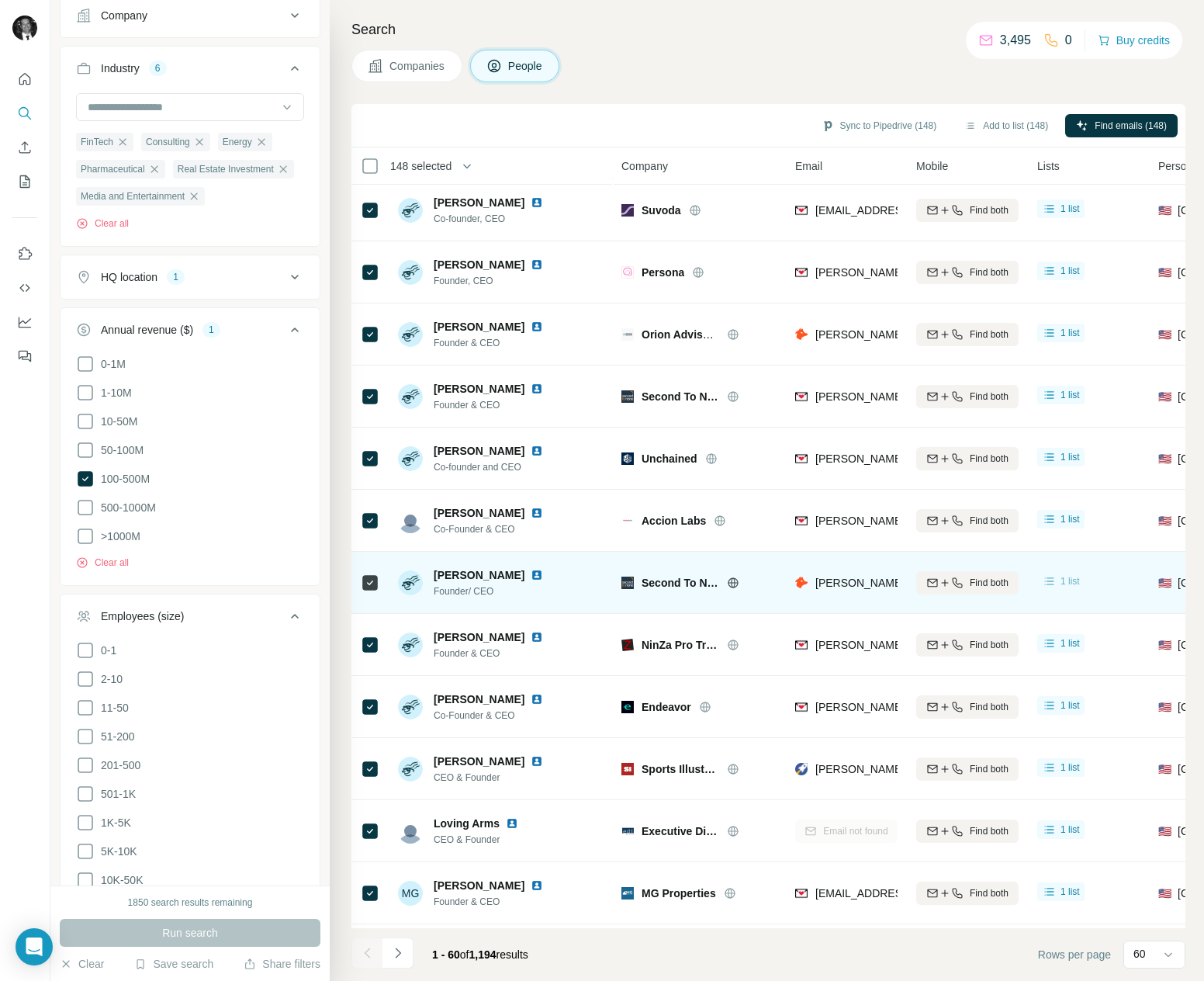
click at [1057, 579] on div "1 list" at bounding box center [1061, 580] width 38 height 15
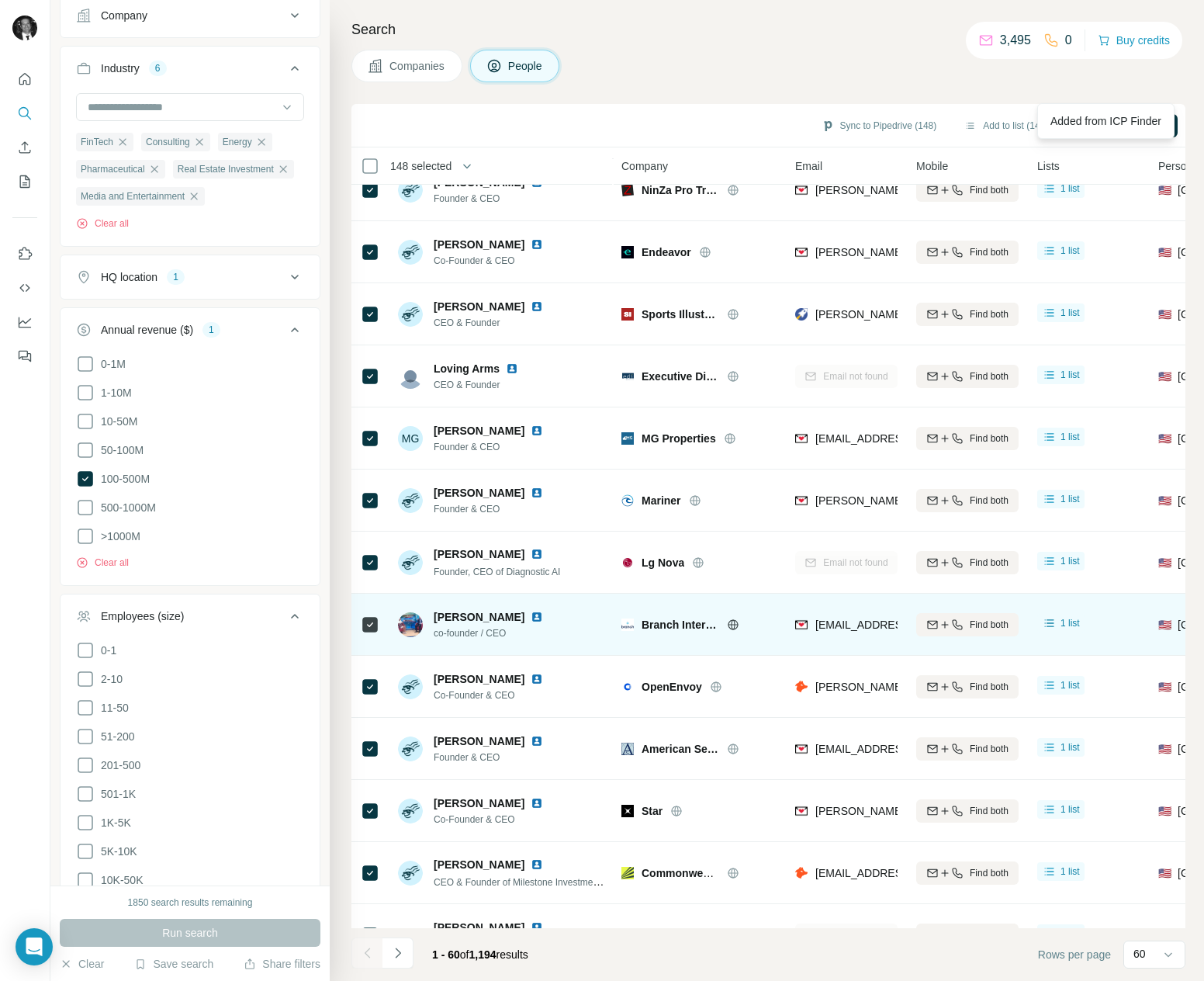
scroll to position [2981, 0]
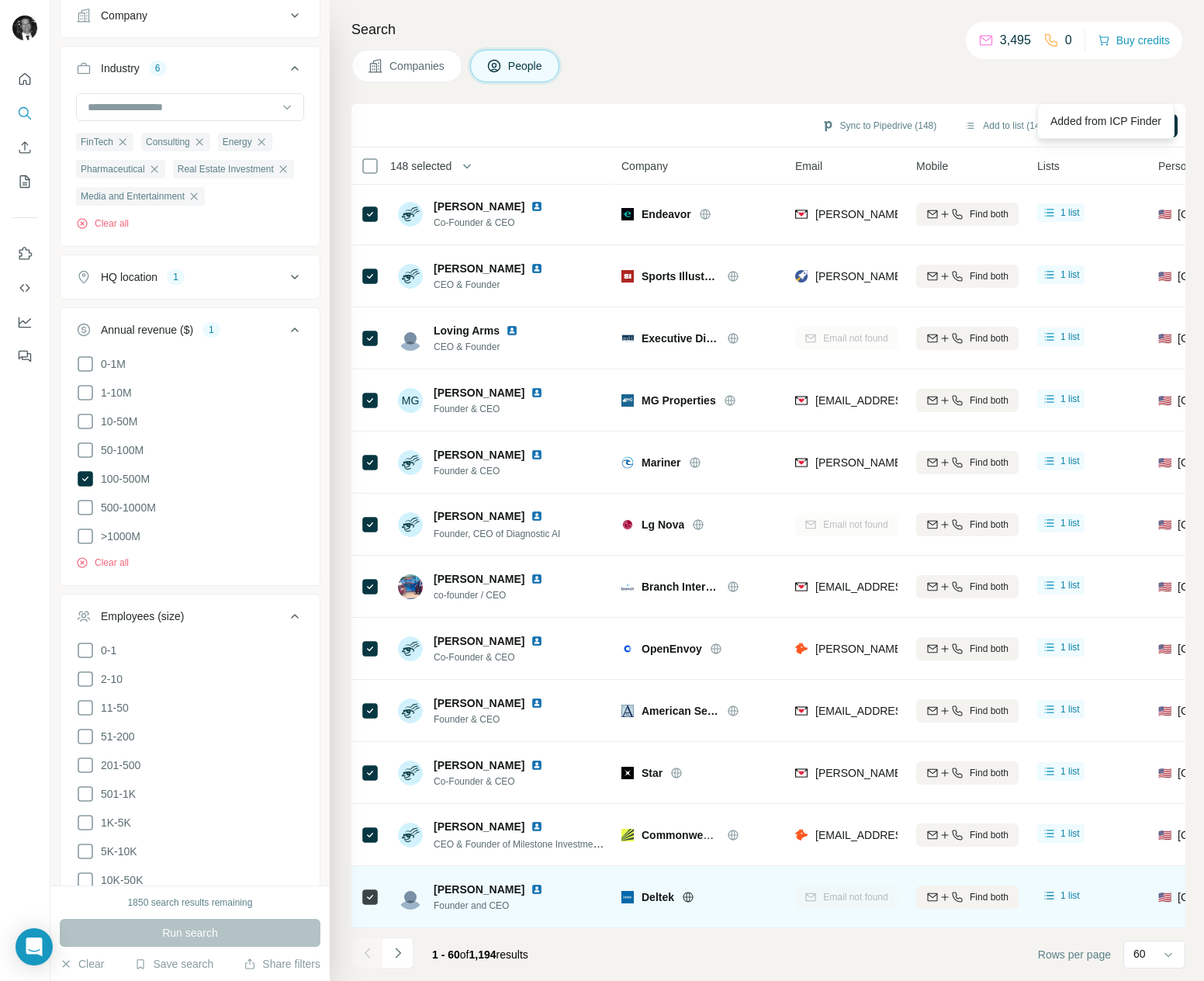
click at [402, 955] on icon "Navigate to next page" at bounding box center [398, 953] width 15 height 15
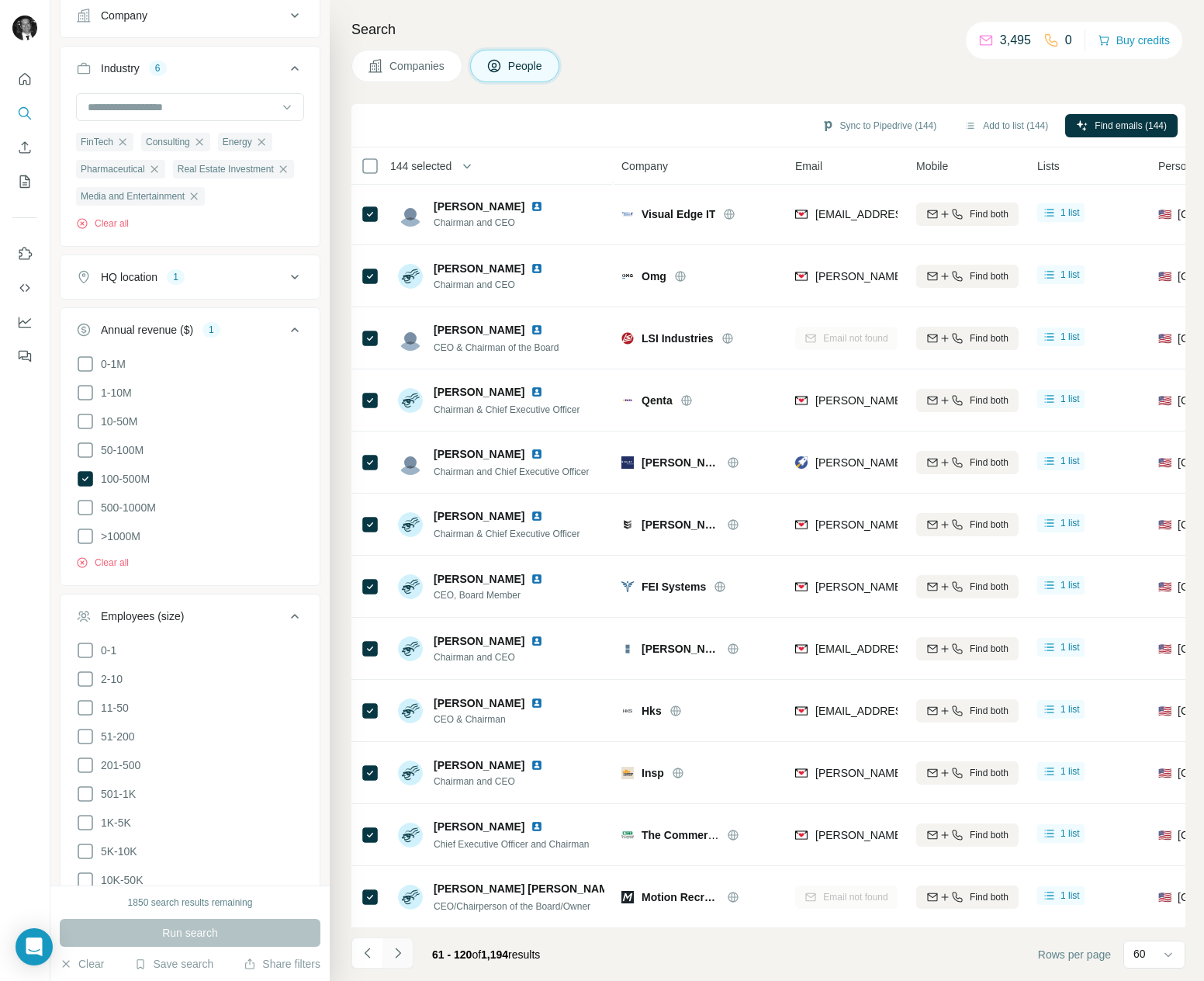
click at [401, 952] on icon "Navigate to next page" at bounding box center [398, 953] width 15 height 15
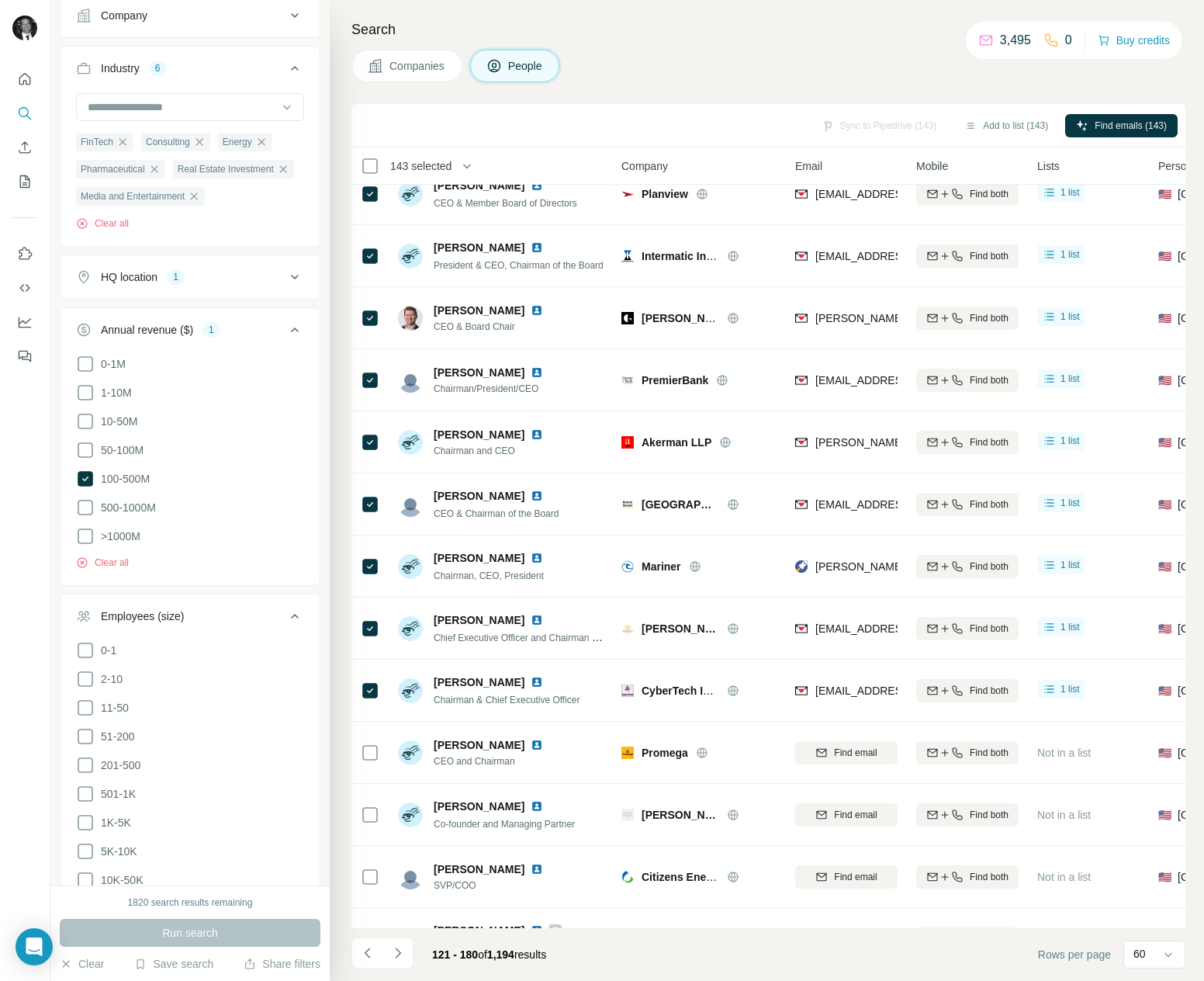
scroll to position [1327, 0]
click at [875, 122] on div "Sync to Pipedrive (143) Add to list (143) Find emails (143)" at bounding box center [768, 125] width 818 height 27
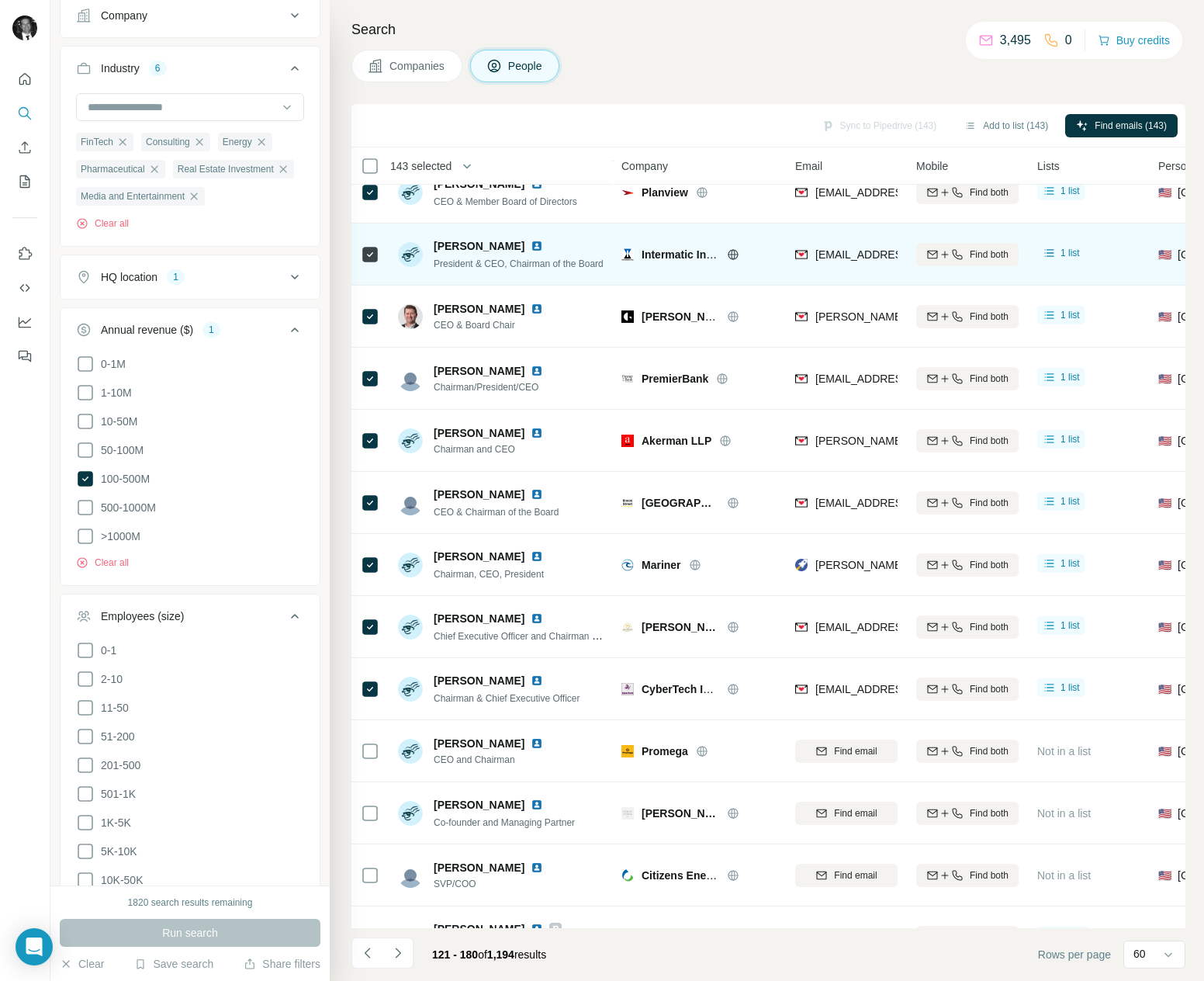
scroll to position [0, 0]
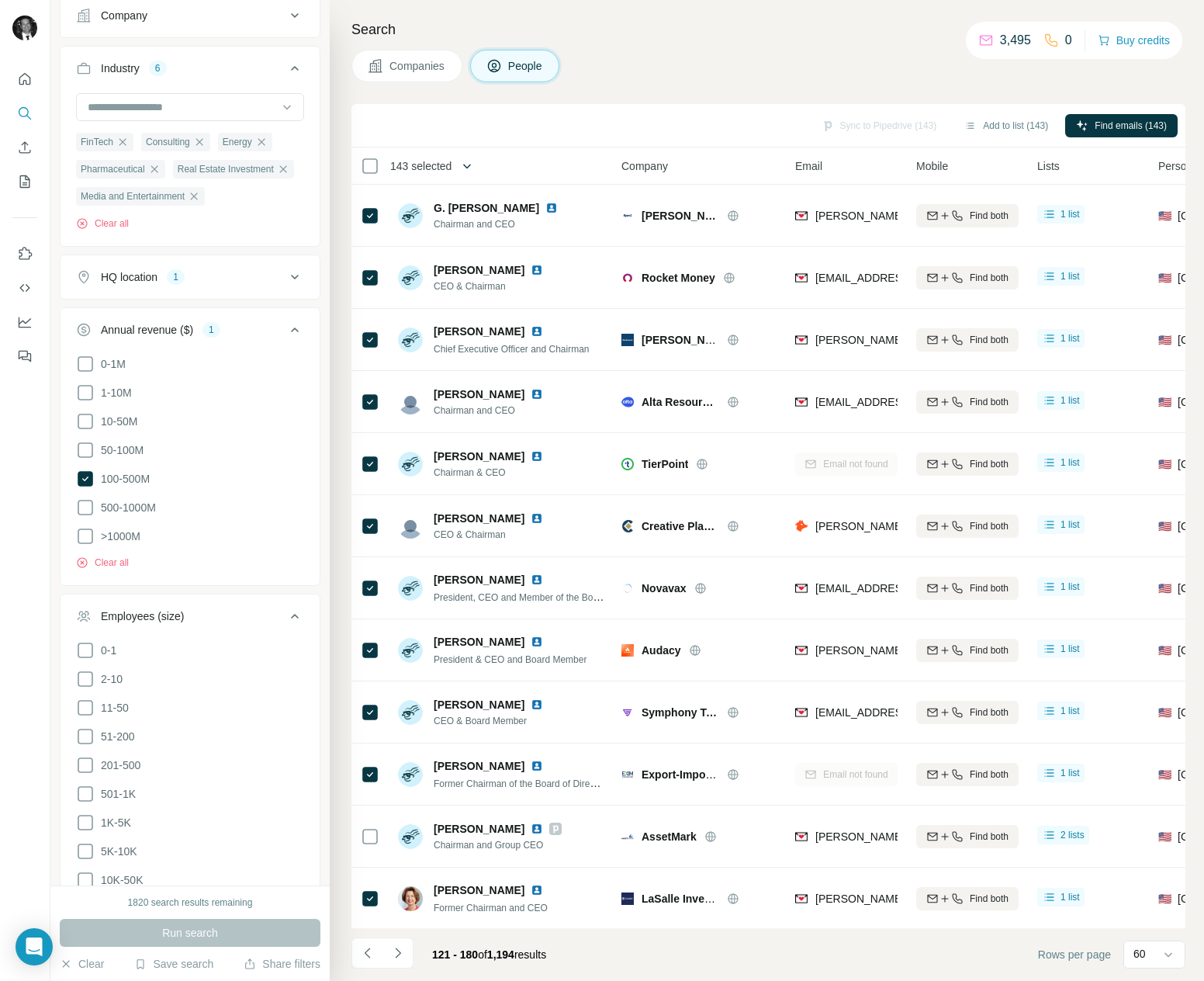
click at [470, 163] on icon "button" at bounding box center [467, 165] width 15 height 15
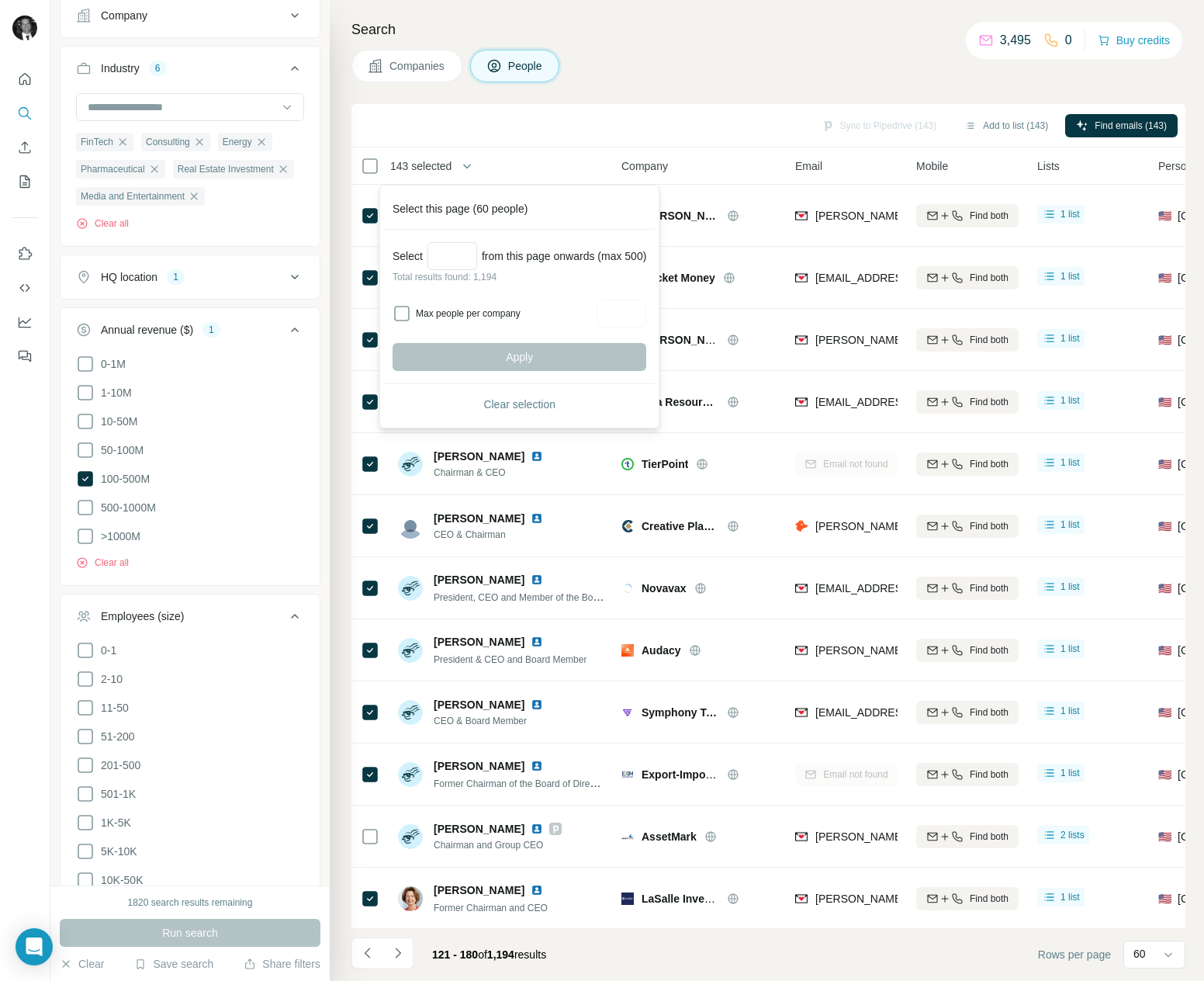
click at [520, 105] on div "Sync to Pipedrive (143) Add to list (143) Find emails (143)" at bounding box center [768, 125] width 834 height 44
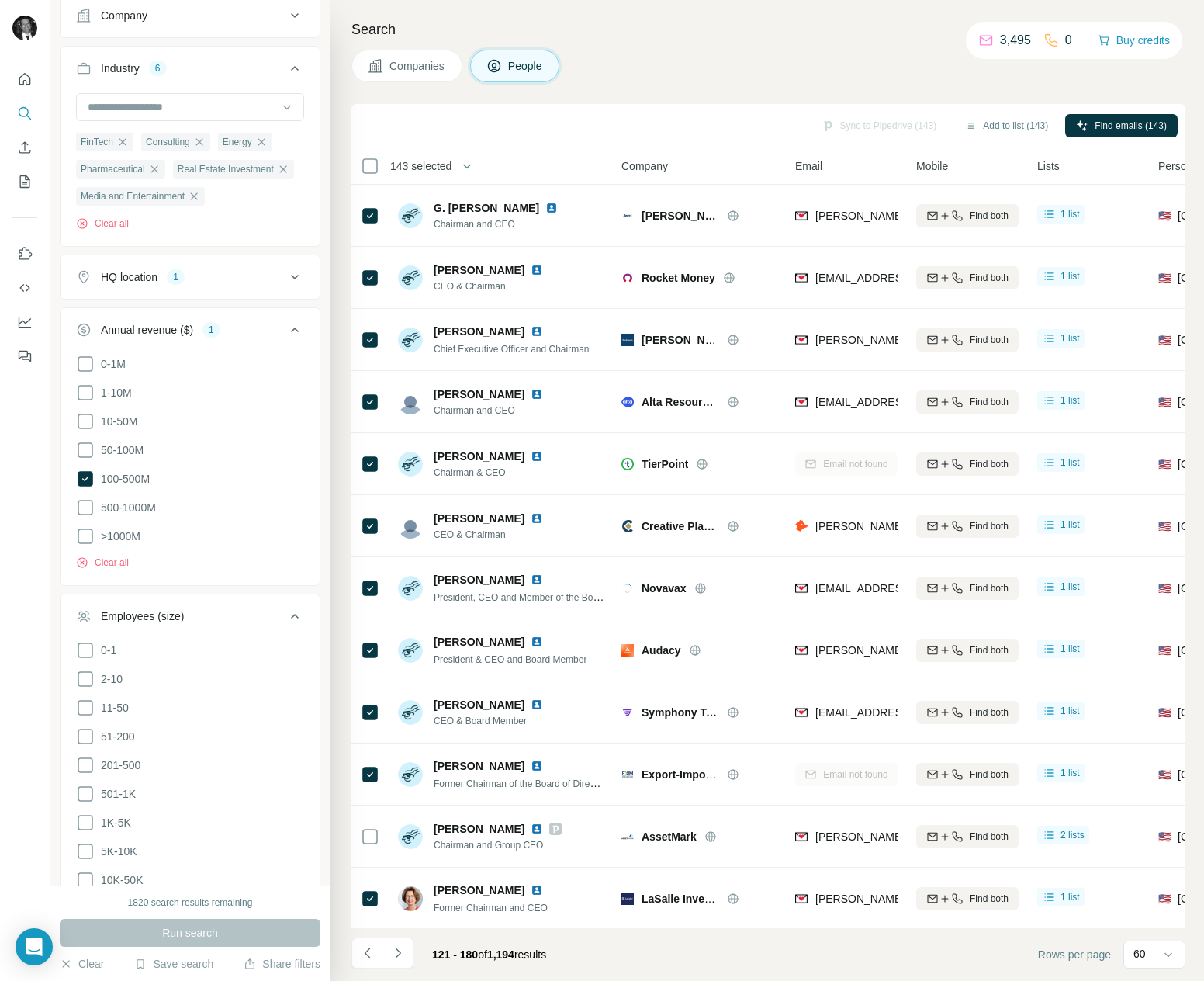
click at [560, 172] on div "143 selected" at bounding box center [475, 166] width 230 height 18
click at [370, 949] on icon "Navigate to previous page" at bounding box center [367, 953] width 15 height 15
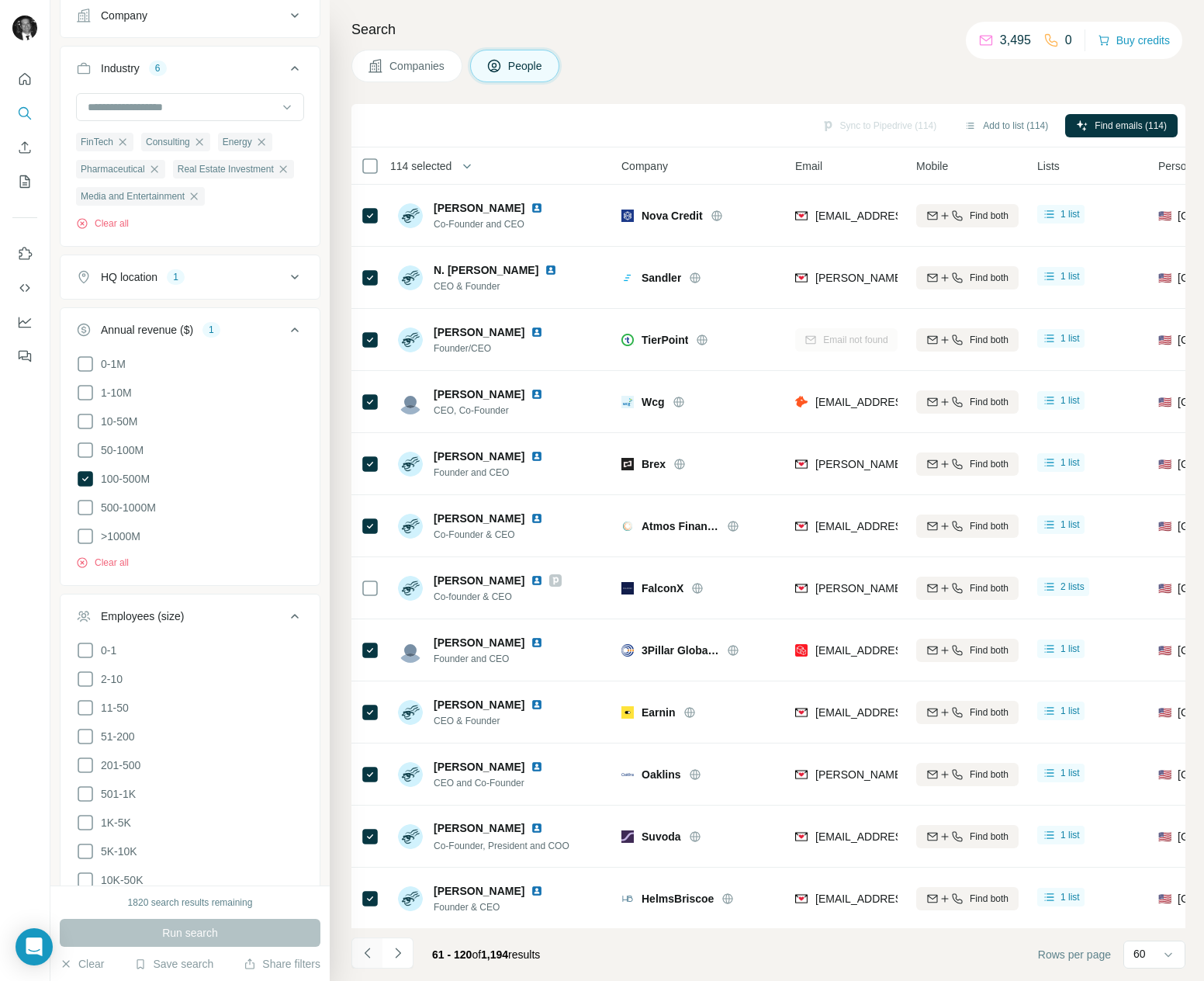
click at [370, 949] on icon "Navigate to previous page" at bounding box center [367, 953] width 15 height 15
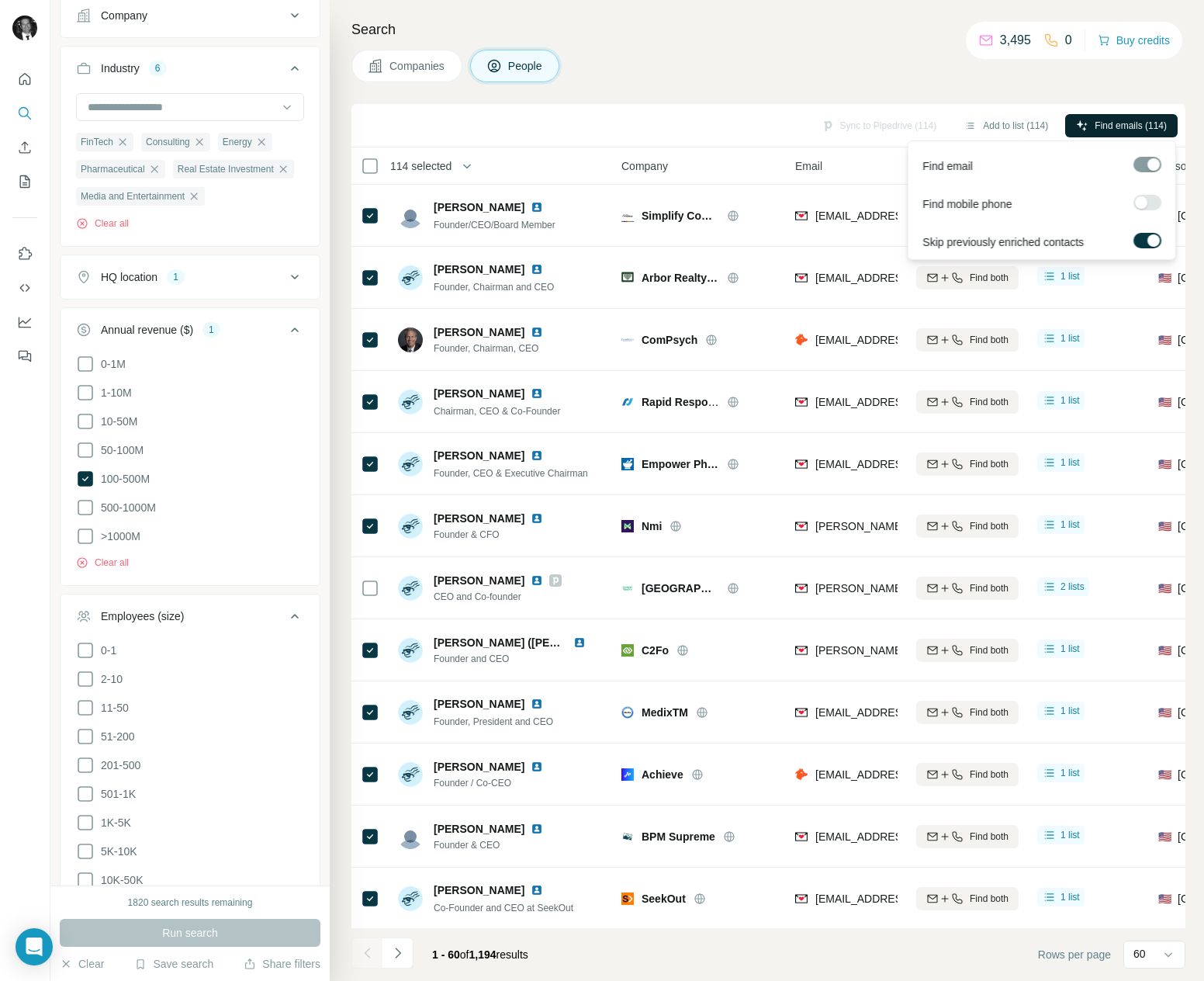
click at [1119, 120] on span "Find emails (114)" at bounding box center [1130, 125] width 72 height 14
click at [1103, 129] on span "Find emails (150)" at bounding box center [1130, 125] width 72 height 14
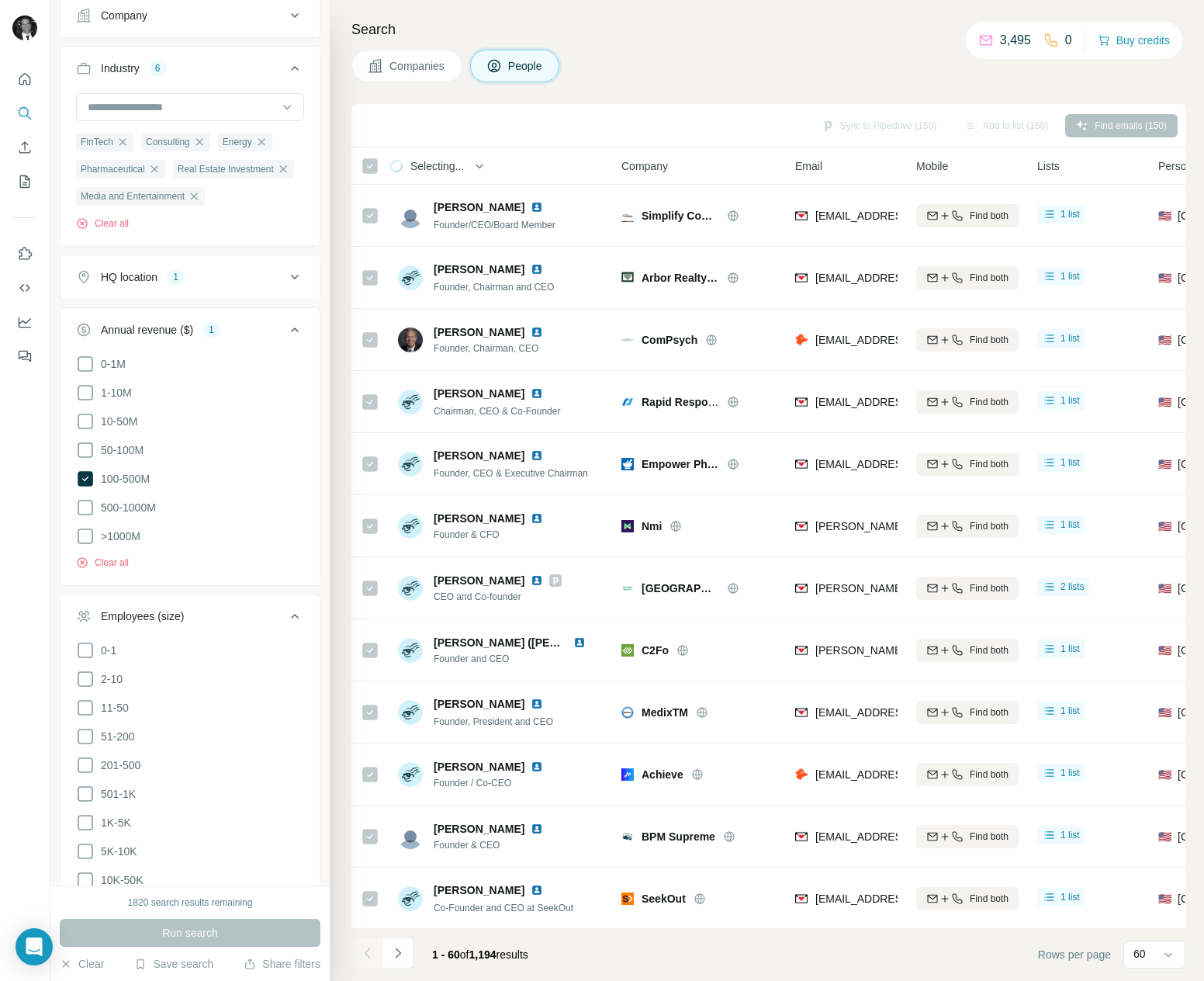
click at [253, 926] on span "Open" at bounding box center [254, 933] width 26 height 13
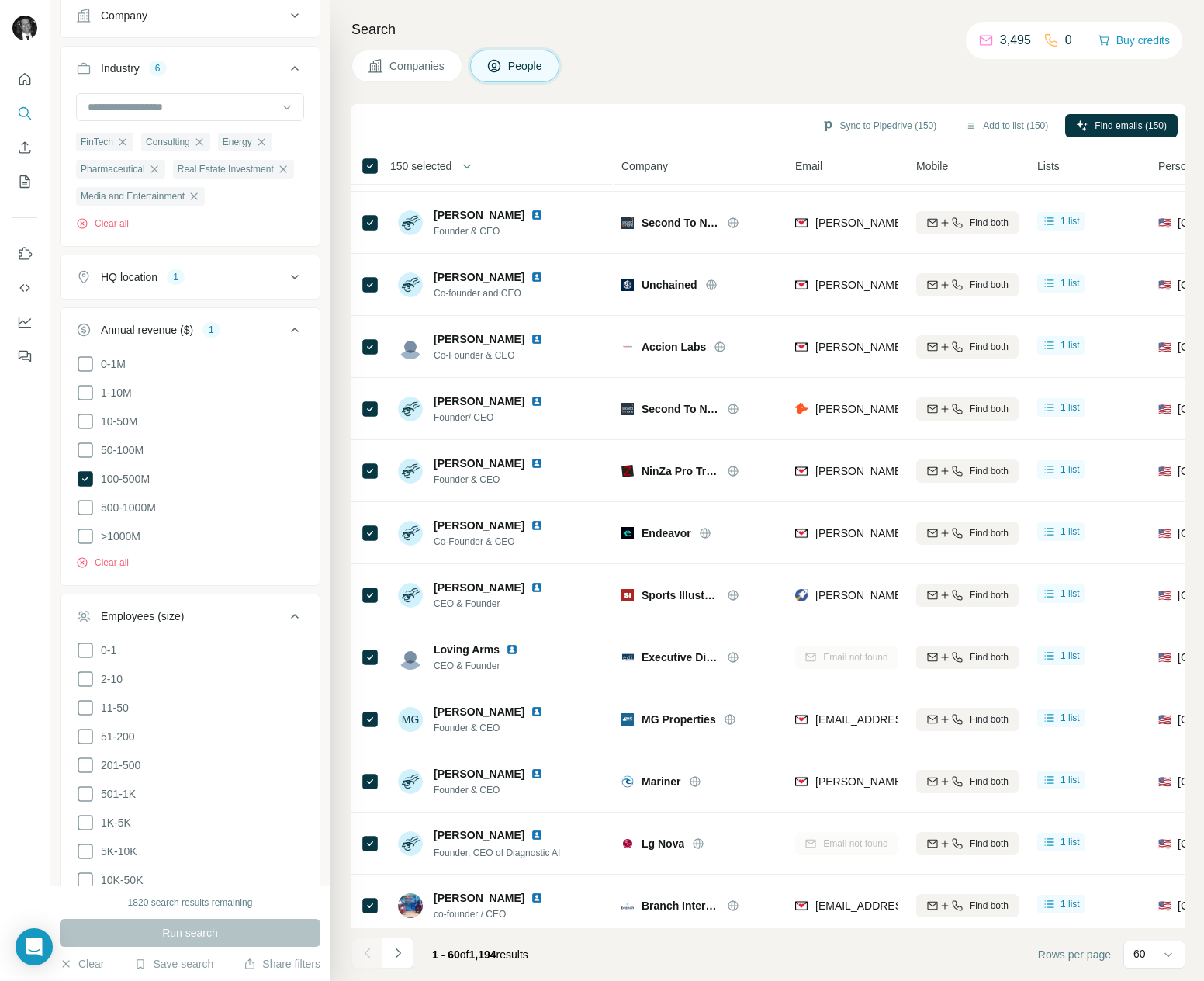
scroll to position [2981, 0]
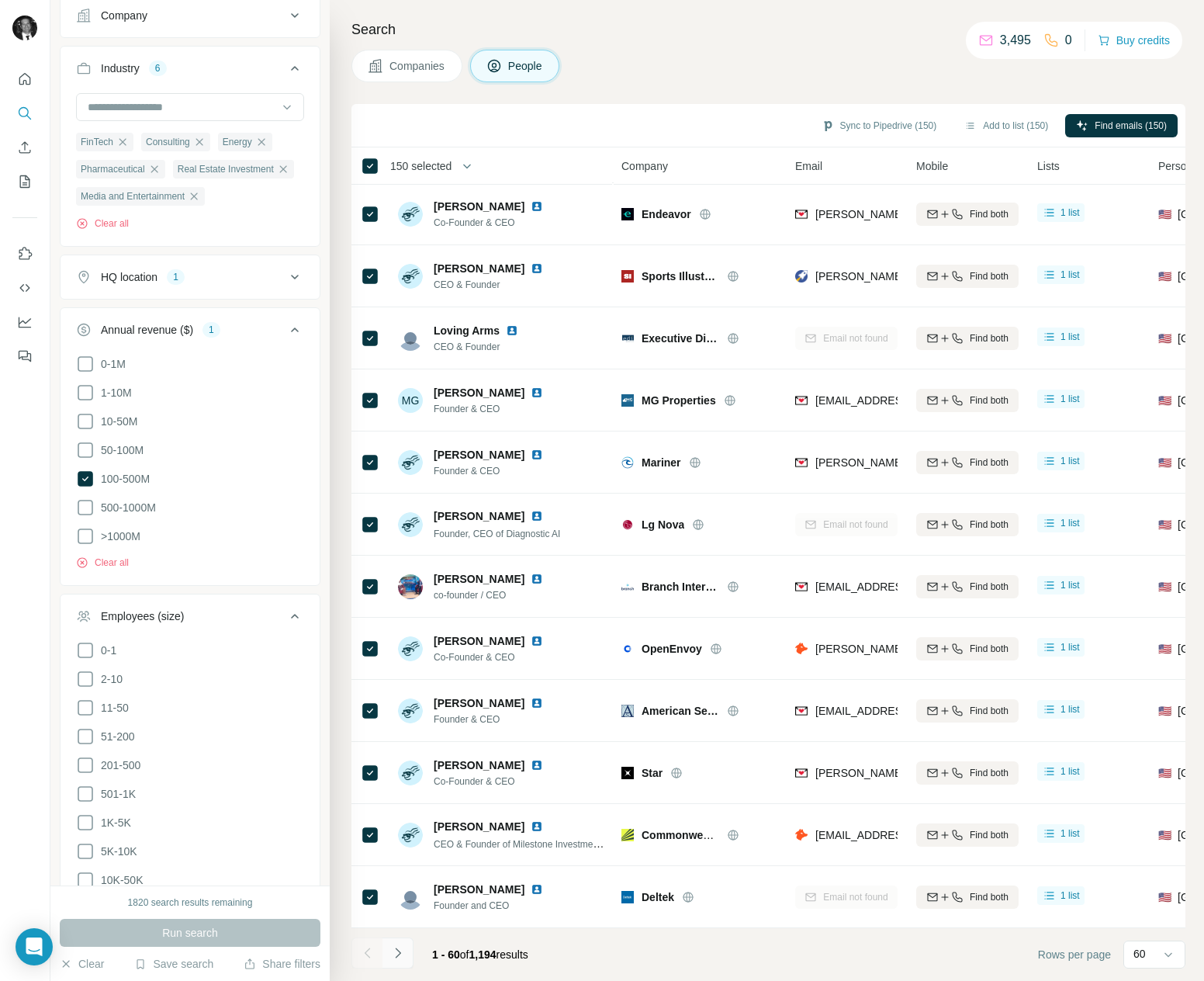
click at [402, 955] on icon "Navigate to next page" at bounding box center [398, 953] width 15 height 15
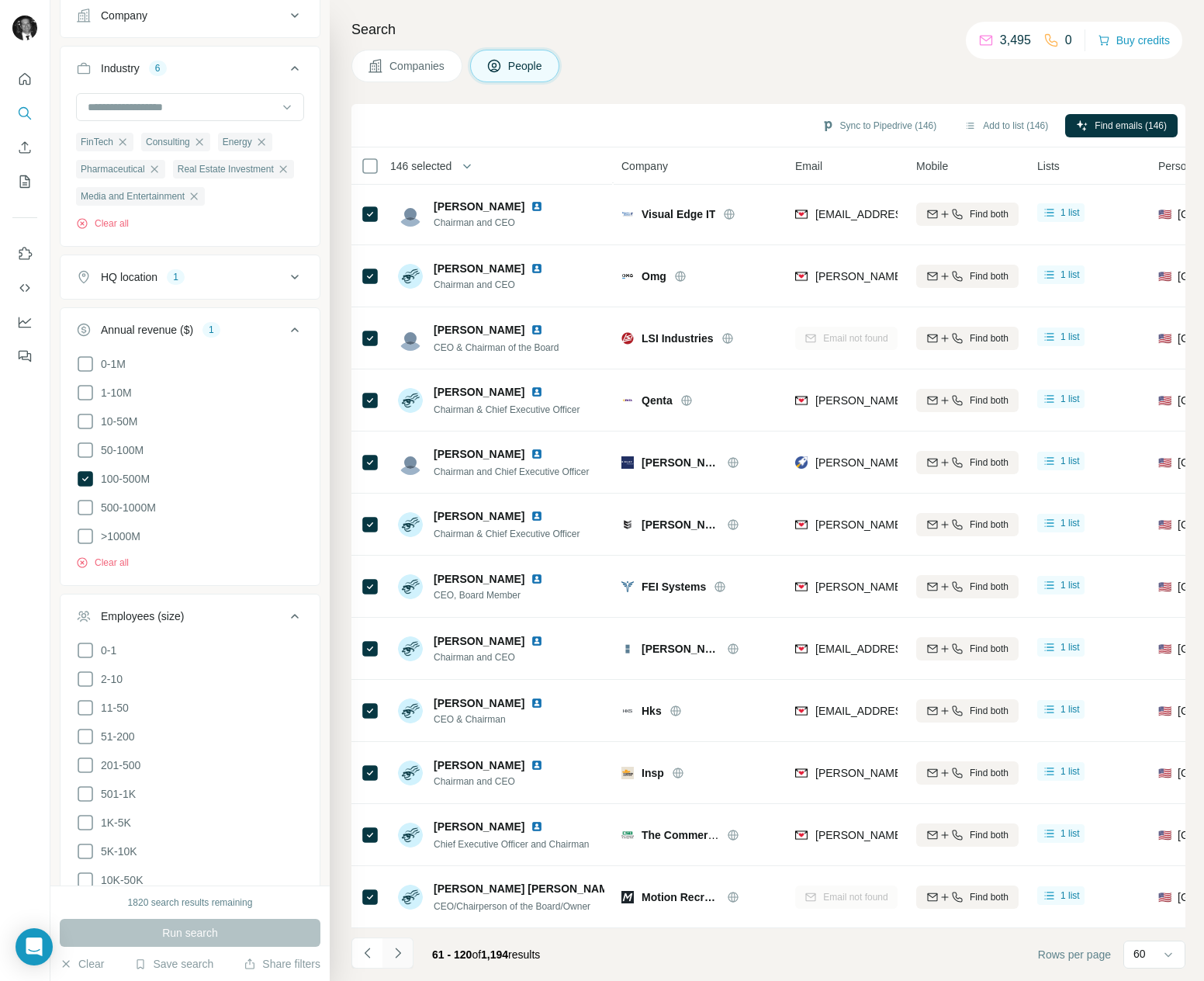
click at [402, 955] on icon "Navigate to next page" at bounding box center [398, 953] width 15 height 15
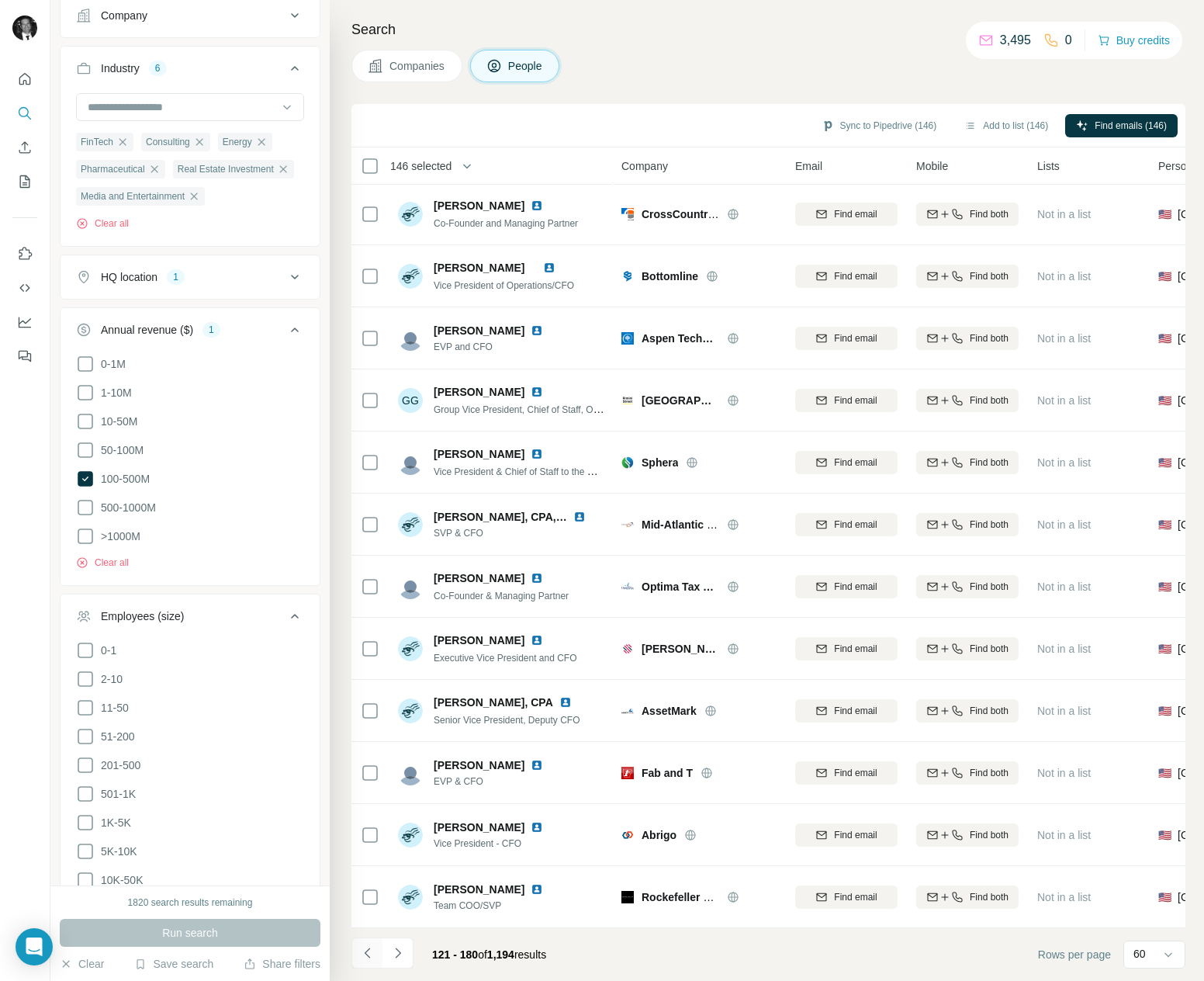
click at [366, 954] on icon "Navigate to previous page" at bounding box center [367, 953] width 15 height 15
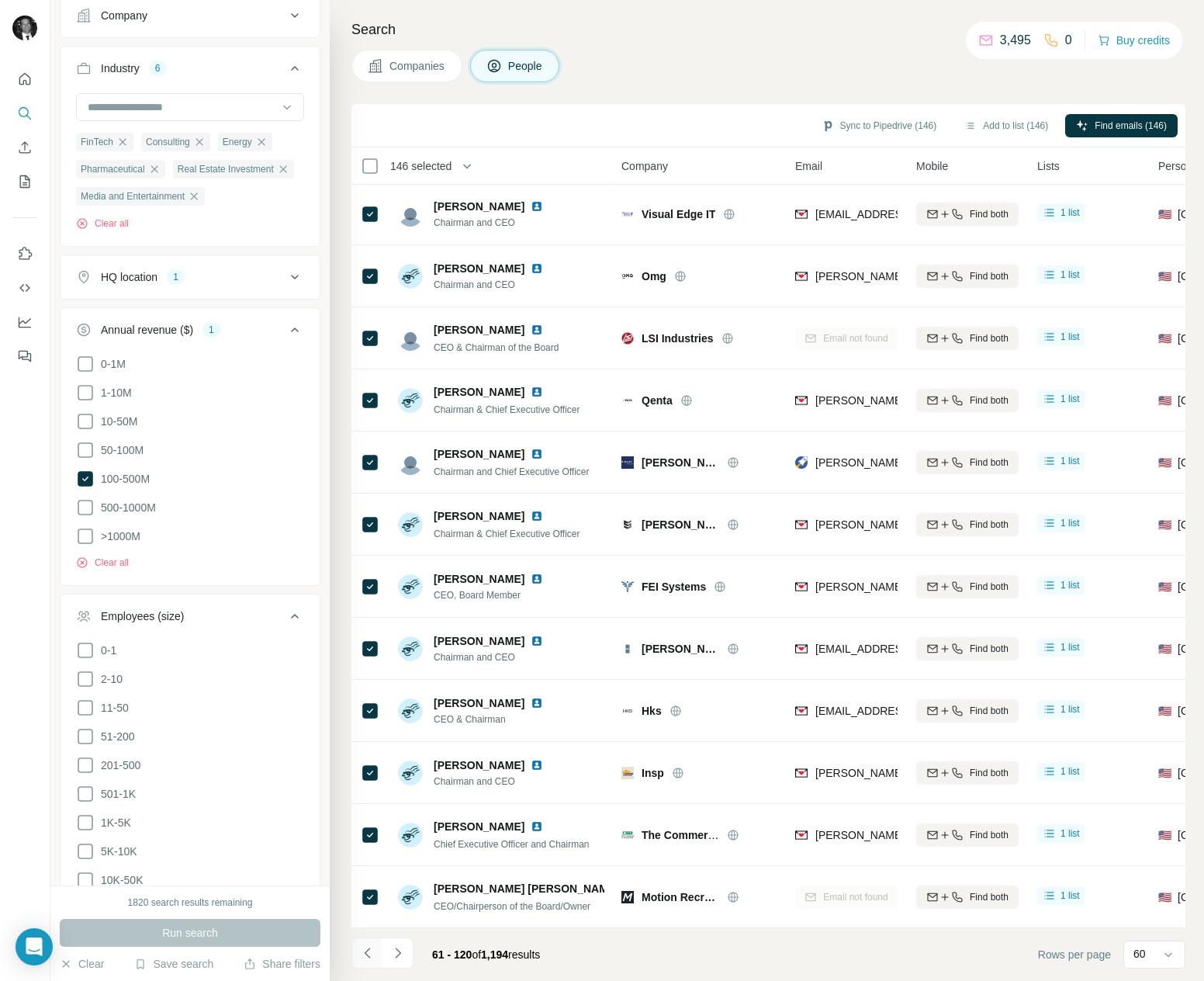
click at [366, 953] on icon "Navigate to previous page" at bounding box center [367, 953] width 15 height 15
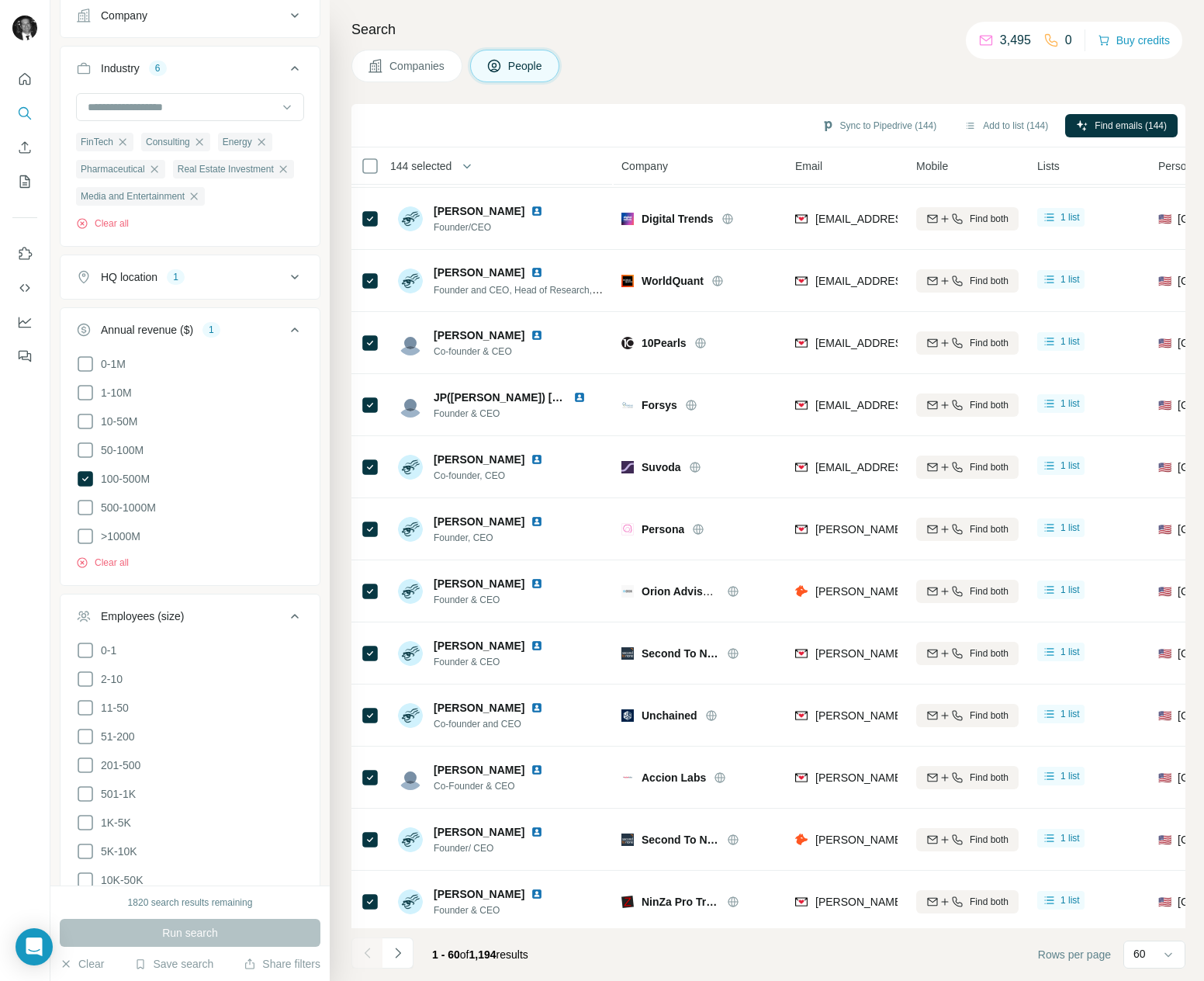
scroll to position [2264, 0]
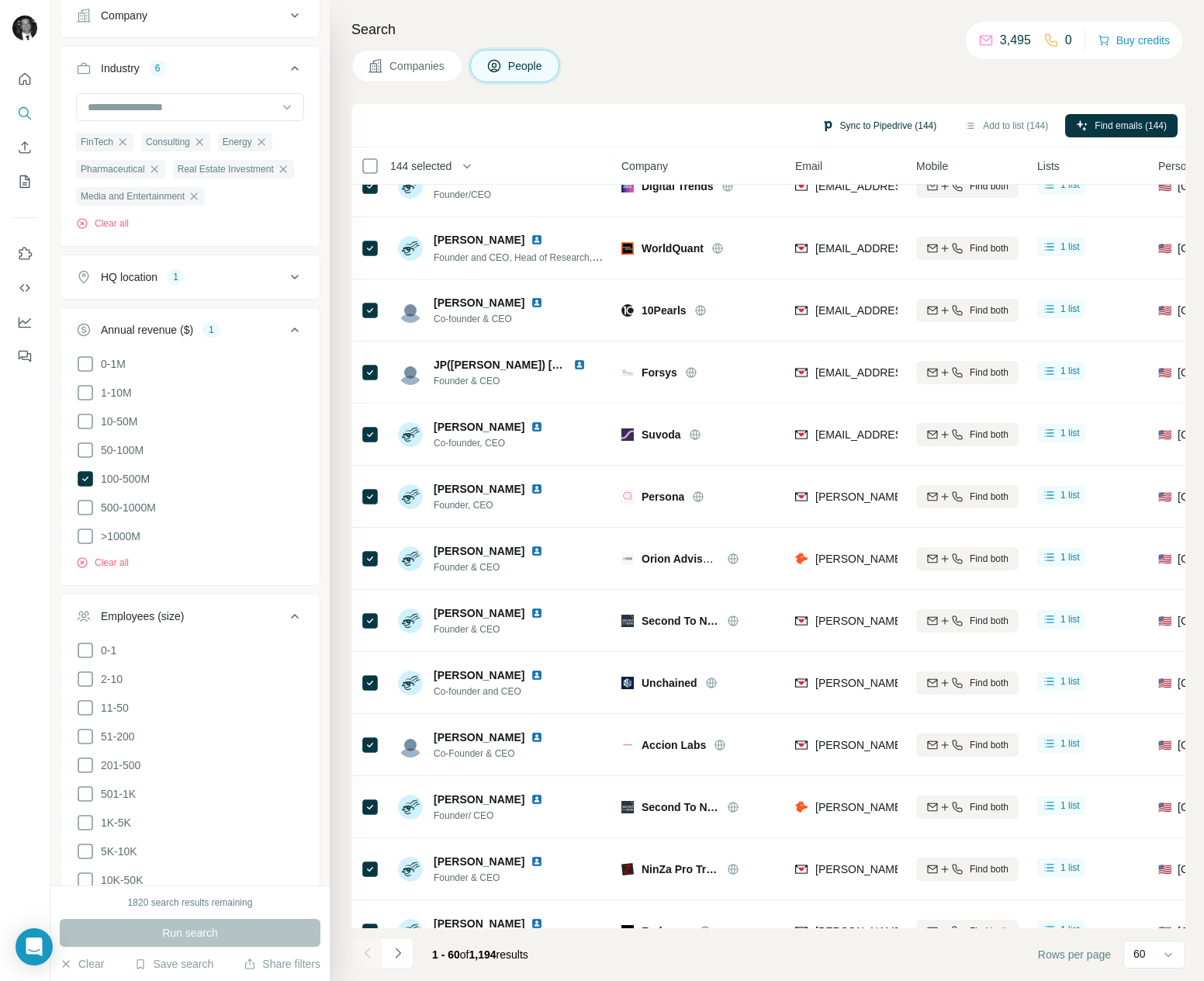
click at [853, 130] on button "Sync to Pipedrive (144)" at bounding box center [879, 126] width 137 height 24
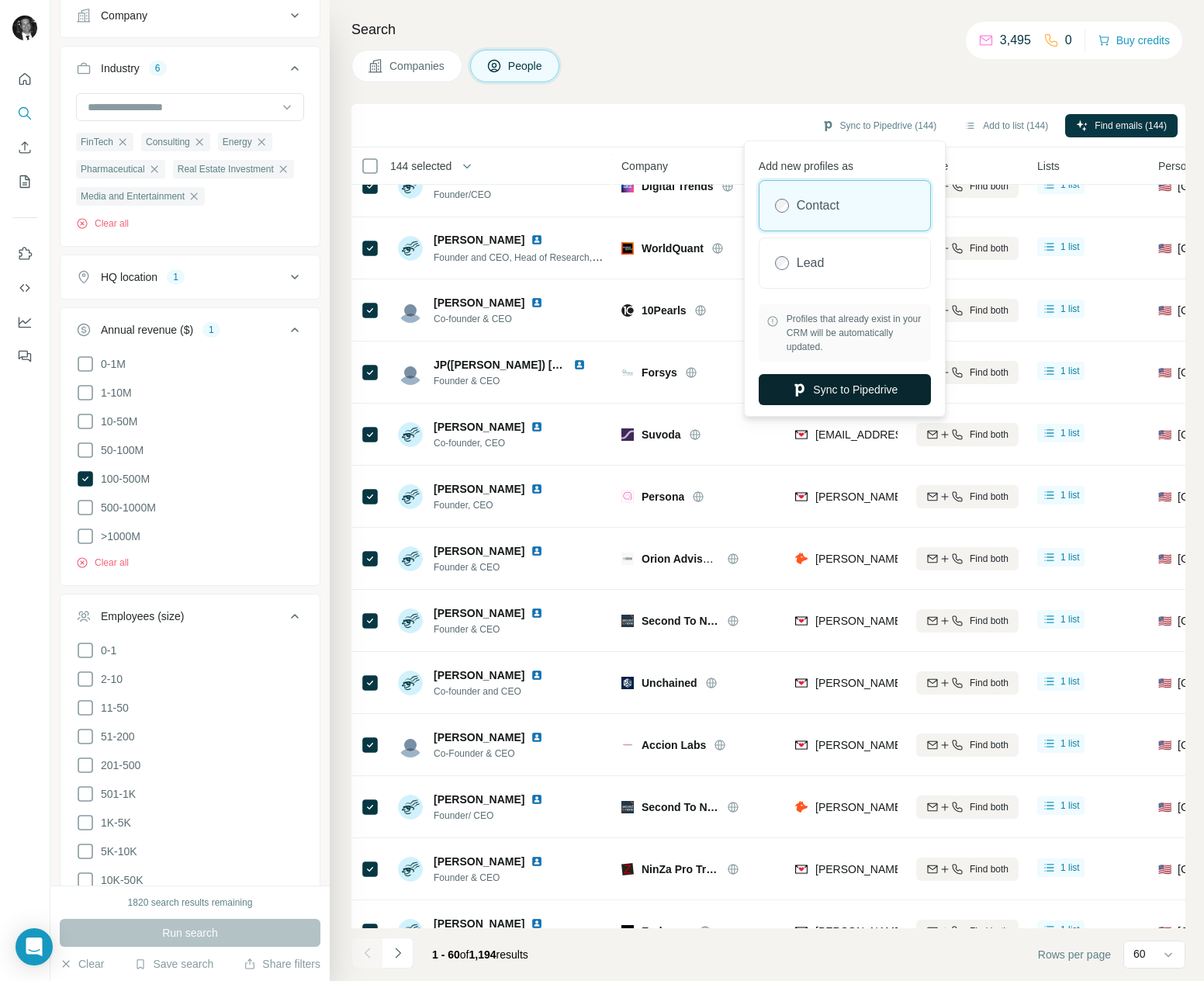
click at [855, 388] on button "Sync to Pipedrive" at bounding box center [845, 390] width 173 height 31
